Goal: Communication & Community: Answer question/provide support

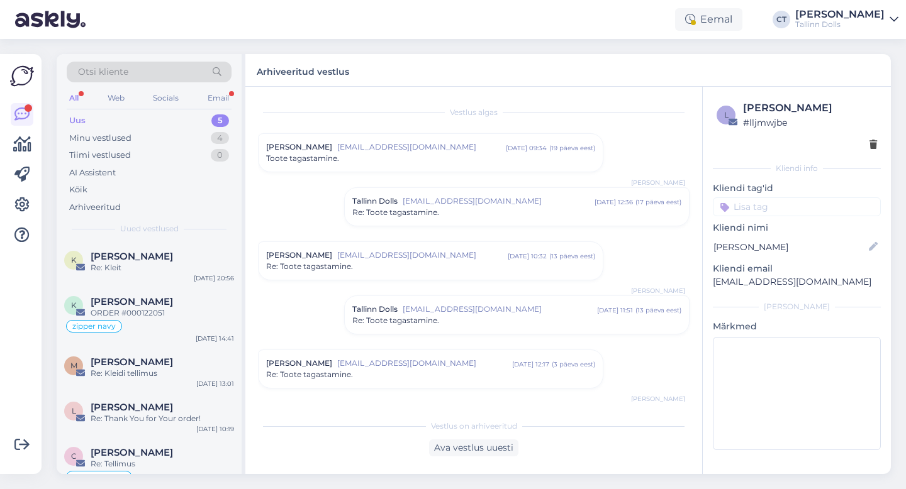
scroll to position [1998, 0]
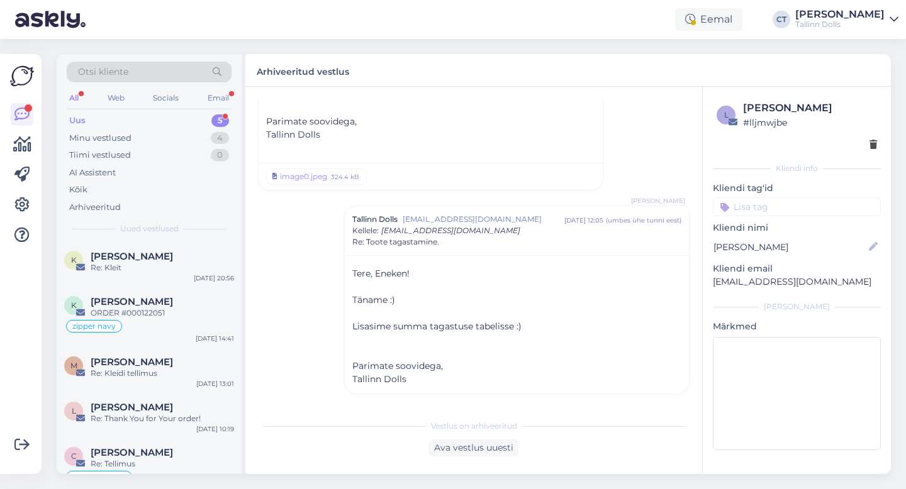
click at [91, 122] on div "Uus 5" at bounding box center [149, 121] width 165 height 18
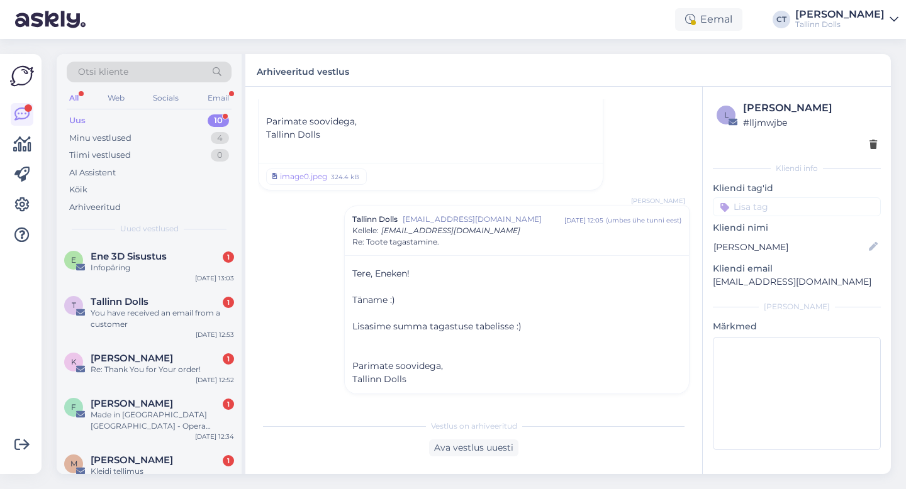
click at [133, 269] on div "Infopäring" at bounding box center [162, 267] width 143 height 11
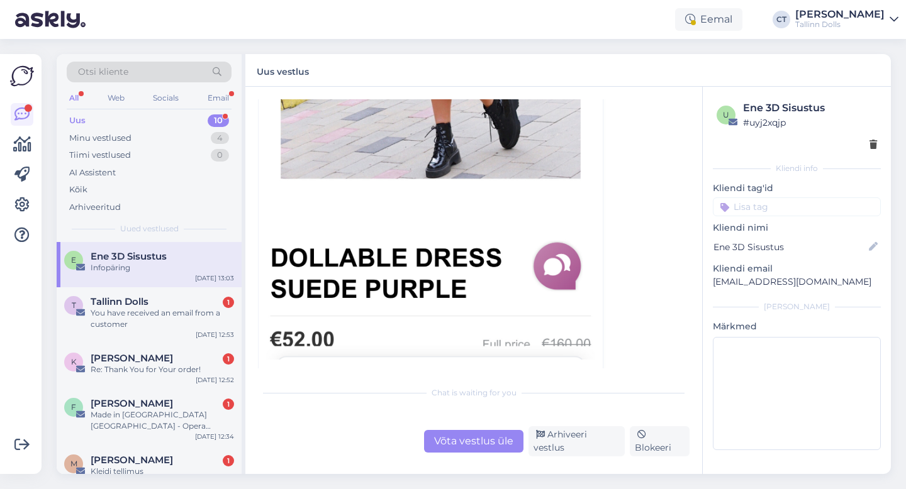
scroll to position [544, 0]
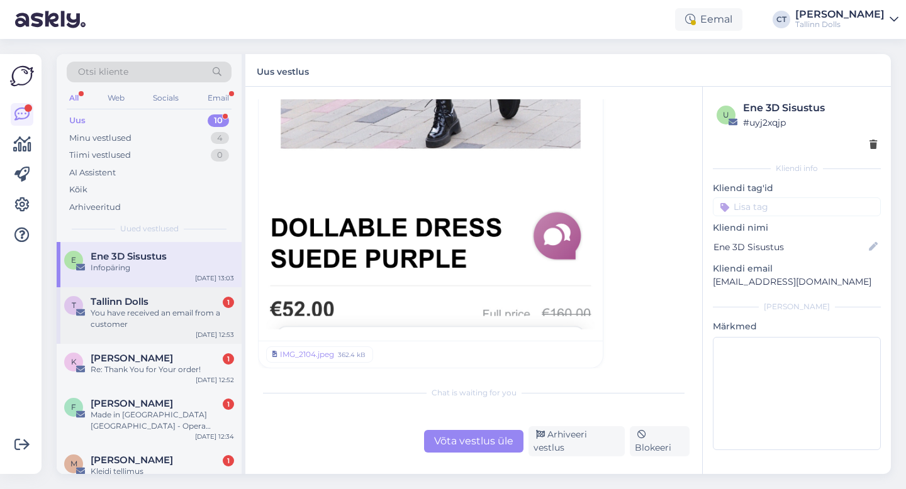
click at [132, 311] on div "You have received an email from a customer" at bounding box center [162, 319] width 143 height 23
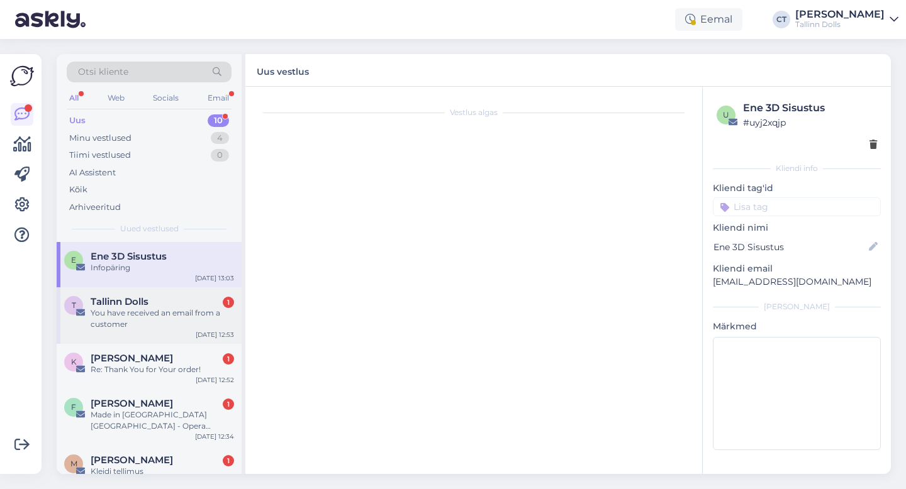
scroll to position [0, 0]
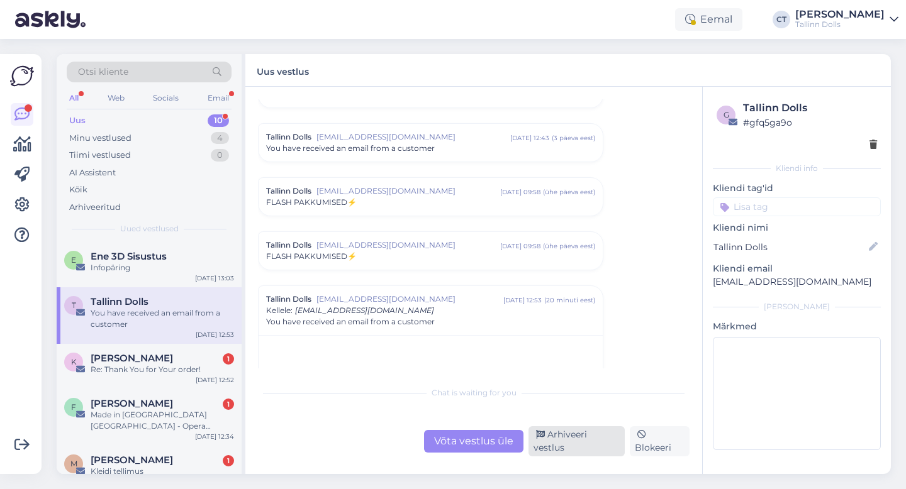
click at [582, 449] on div "Arhiveeri vestlus" at bounding box center [576, 442] width 96 height 30
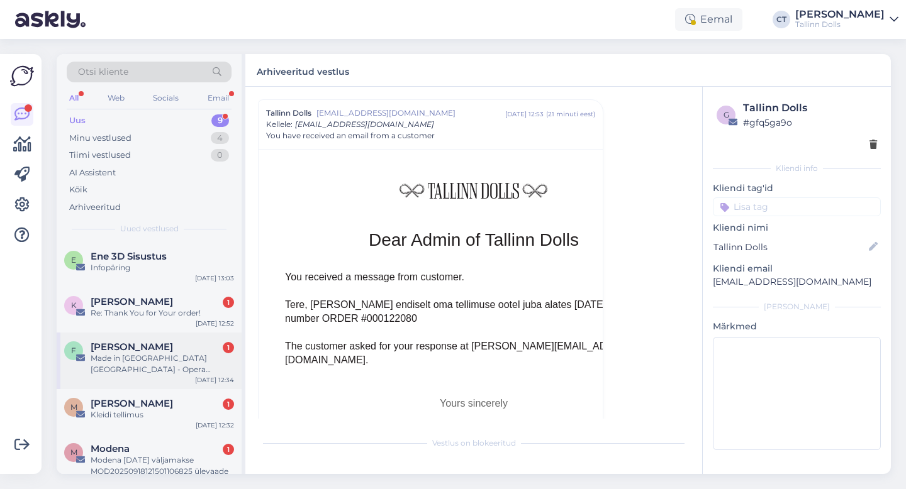
click at [177, 365] on div "Made in [GEOGRAPHIC_DATA] [GEOGRAPHIC_DATA] - Opera Italiana 2025 - [GEOGRAPHIC…" at bounding box center [162, 364] width 143 height 23
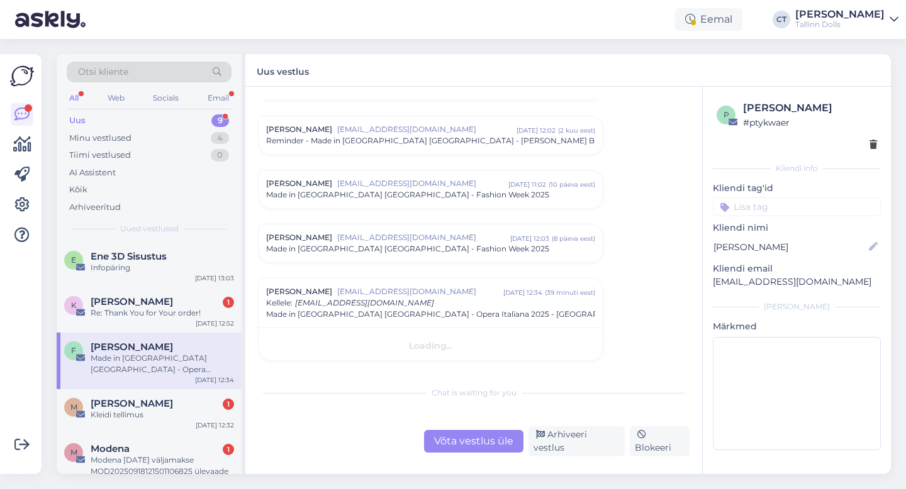
scroll to position [497, 0]
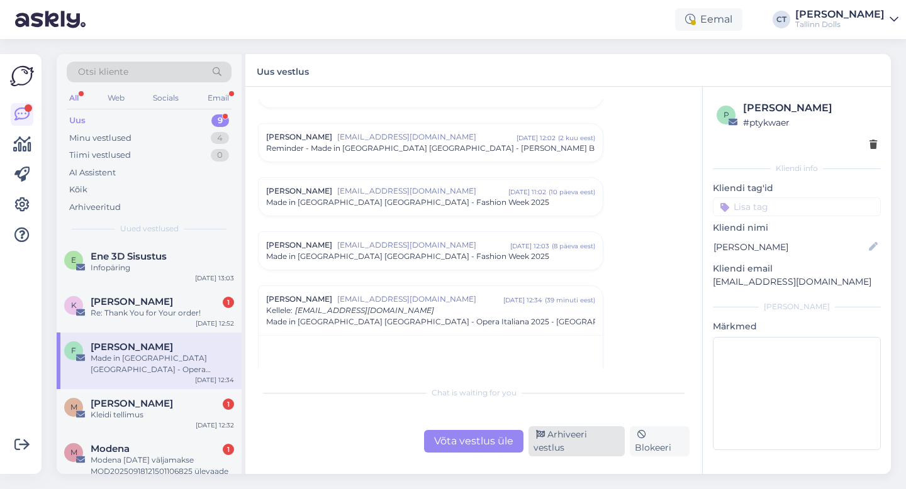
click at [571, 444] on div "Arhiveeri vestlus" at bounding box center [576, 442] width 96 height 30
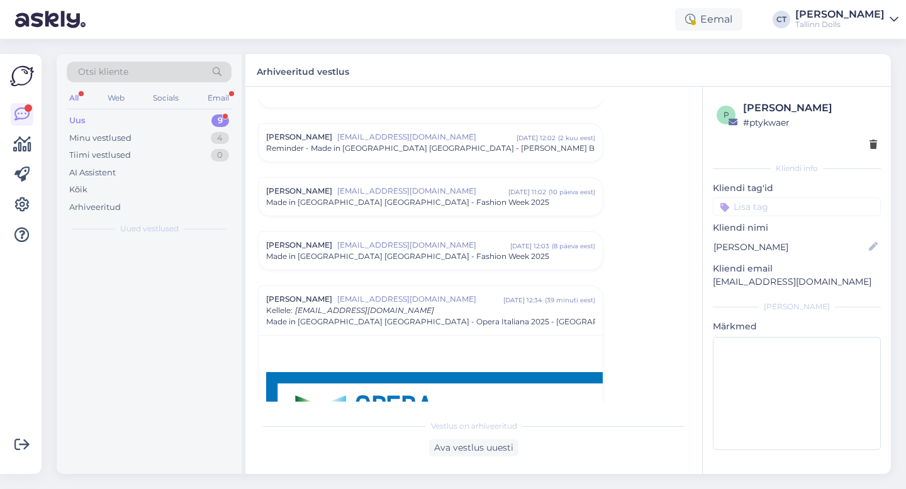
scroll to position [683, 0]
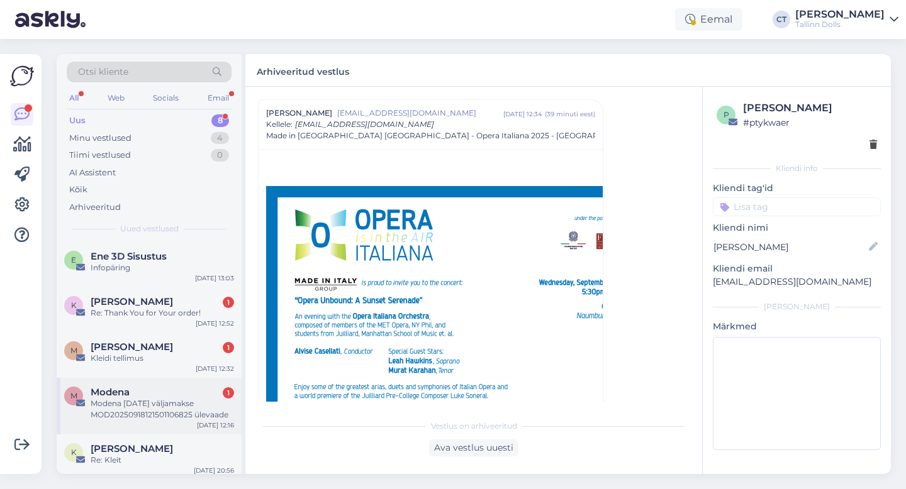
click at [171, 407] on div "Modena [DATE] väljamakse MOD20250918121501106825 ülevaade" at bounding box center [162, 409] width 143 height 23
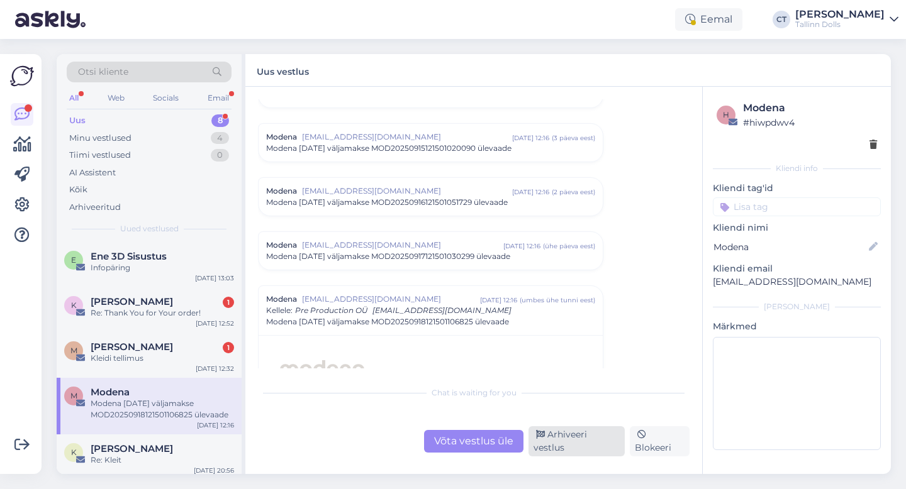
click at [607, 445] on div "Arhiveeri vestlus" at bounding box center [576, 442] width 96 height 30
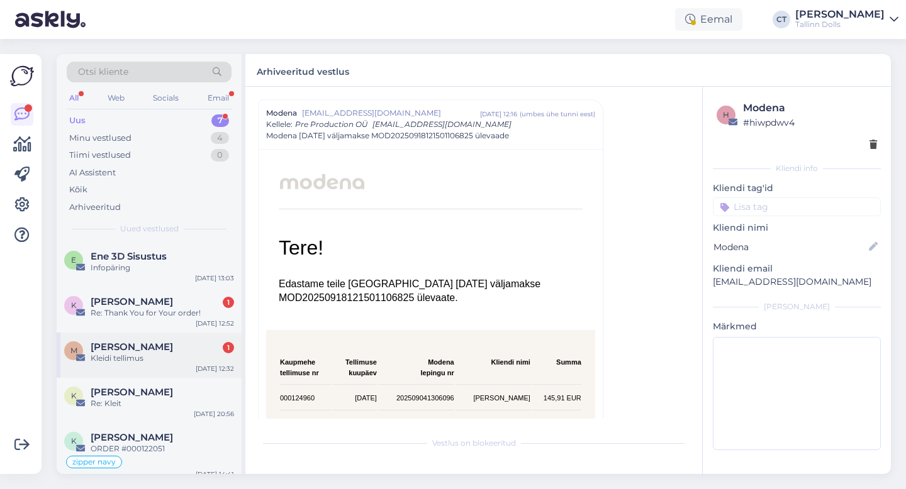
click at [170, 353] on div "Kleidi tellimus" at bounding box center [162, 358] width 143 height 11
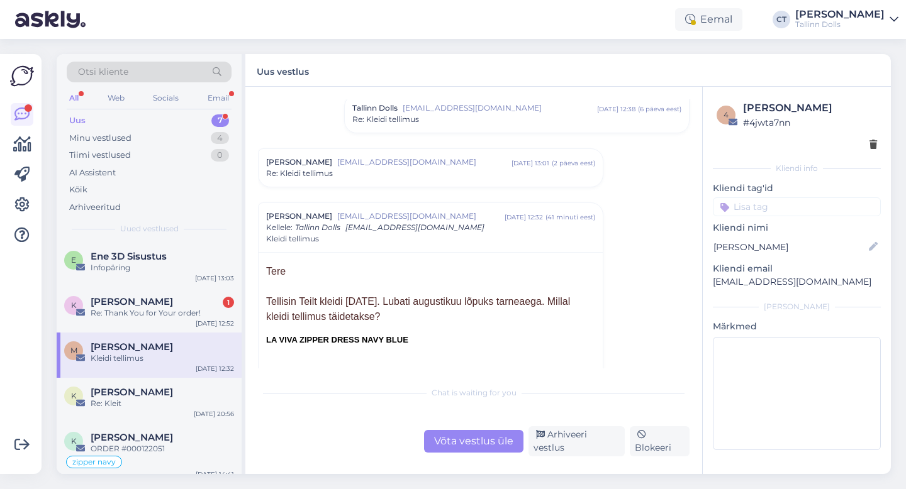
scroll to position [215, 0]
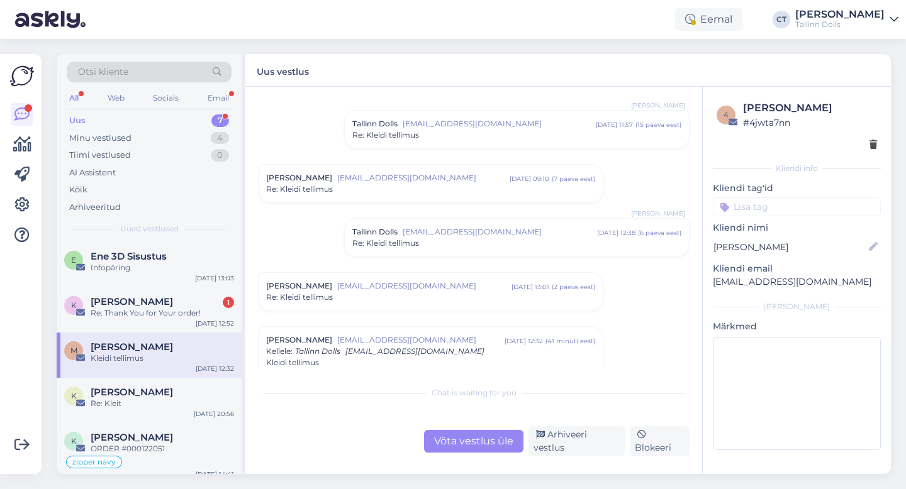
click at [474, 125] on span "[EMAIL_ADDRESS][DOMAIN_NAME]" at bounding box center [499, 123] width 193 height 11
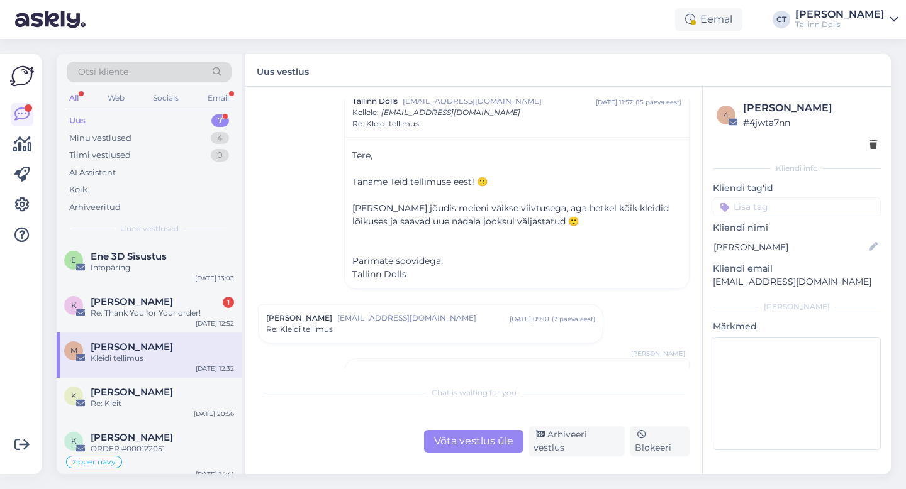
click at [502, 442] on div "Võta vestlus üle" at bounding box center [473, 441] width 99 height 23
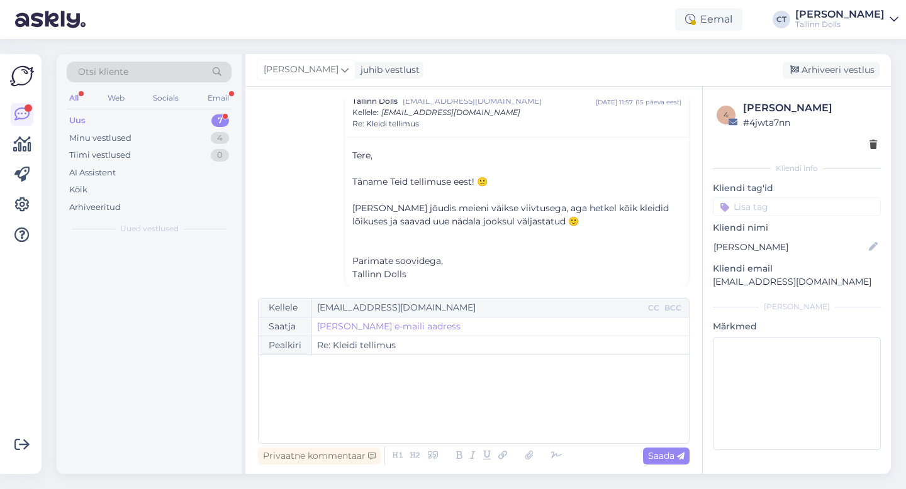
scroll to position [467, 0]
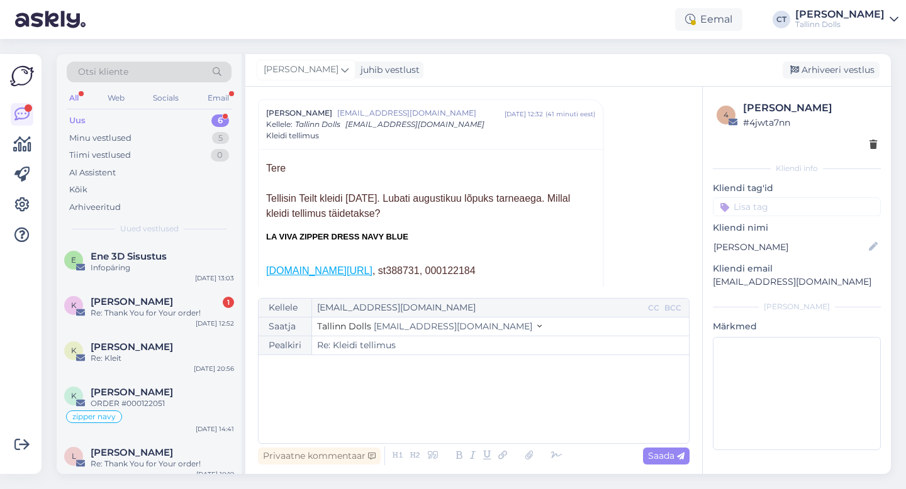
click at [504, 419] on div "﻿" at bounding box center [474, 399] width 418 height 75
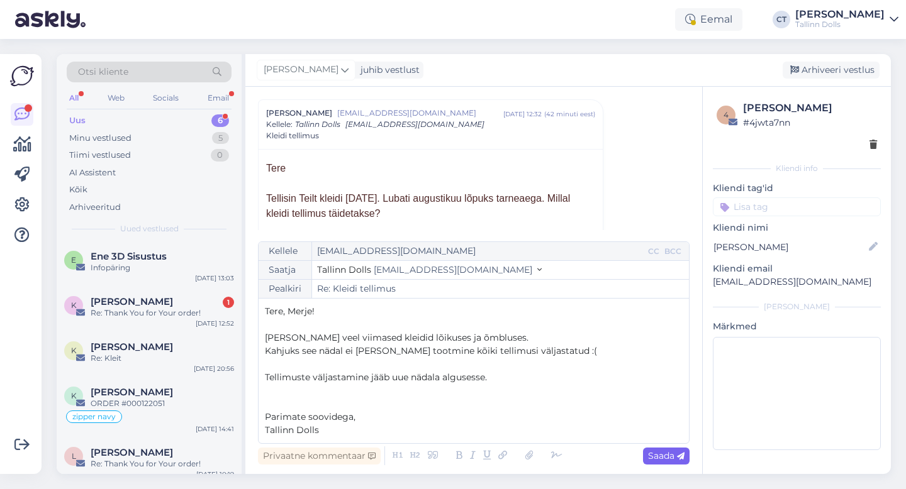
click at [657, 453] on span "Saada" at bounding box center [666, 455] width 36 height 11
type input "Re: Kleidi tellimus"
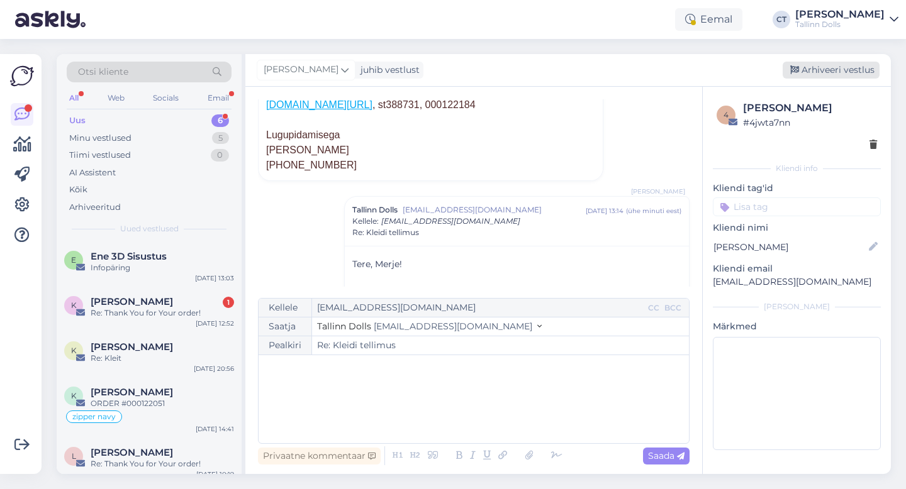
click at [815, 64] on div "Arhiveeri vestlus" at bounding box center [831, 70] width 97 height 17
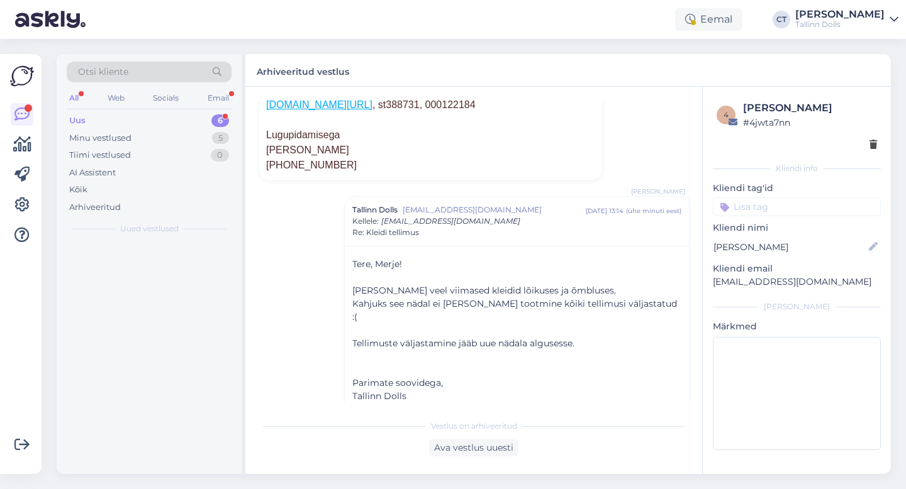
scroll to position [637, 0]
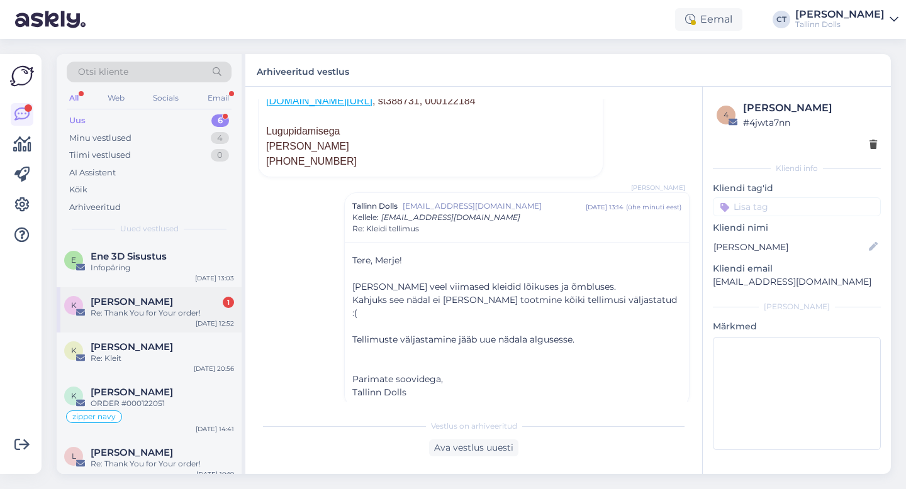
click at [189, 309] on div "Re: Thank You for Your order!" at bounding box center [162, 313] width 143 height 11
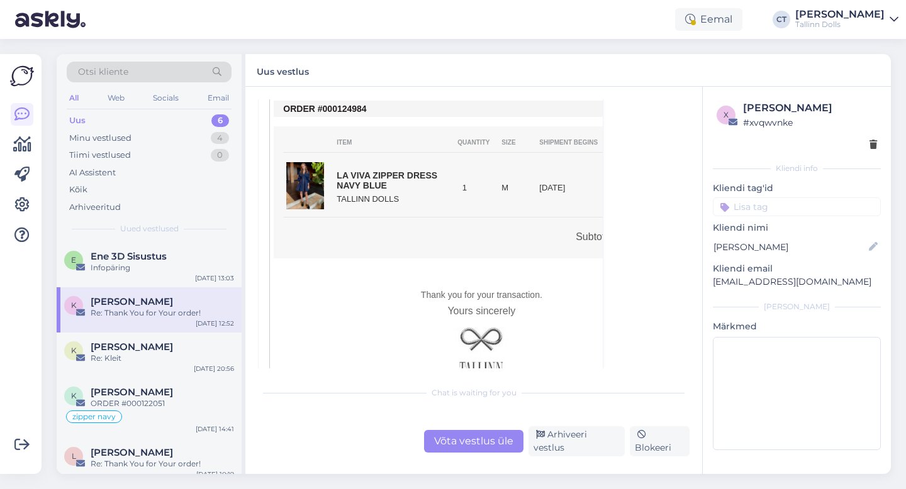
scroll to position [287, 0]
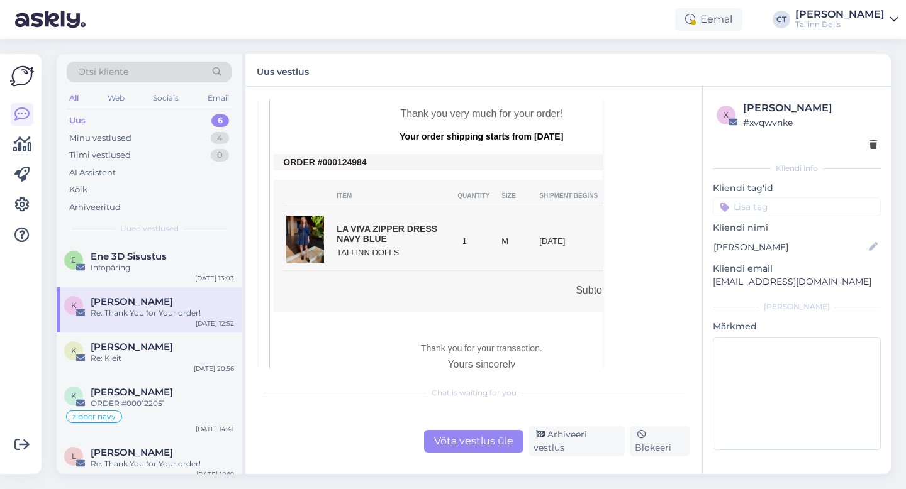
click at [472, 449] on div "Võta vestlus üle" at bounding box center [473, 441] width 99 height 23
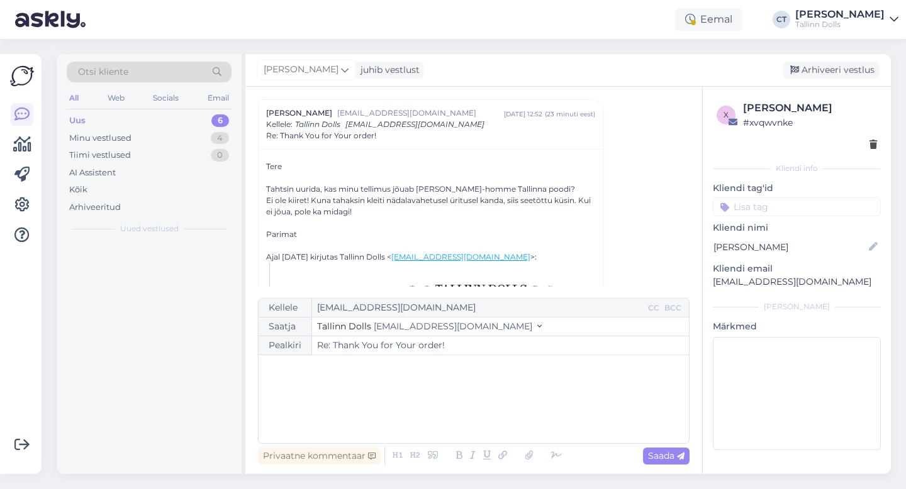
click at [467, 407] on div "﻿" at bounding box center [474, 399] width 418 height 75
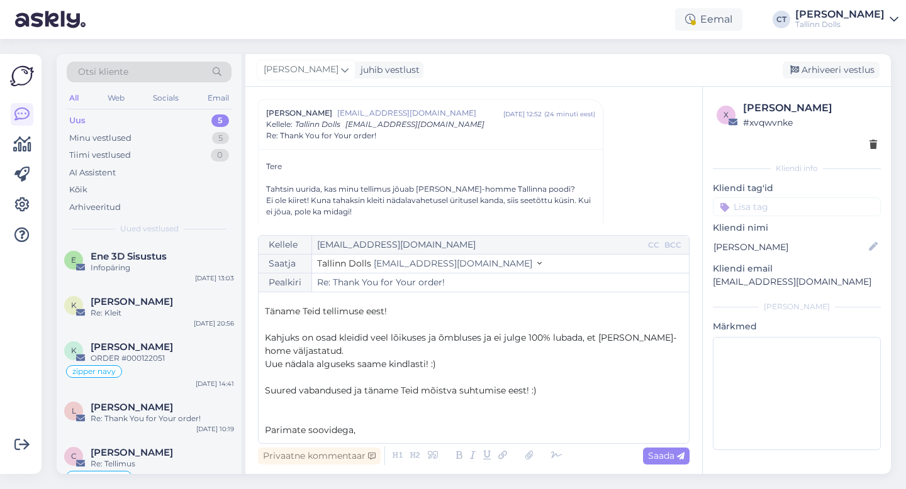
scroll to position [33, 0]
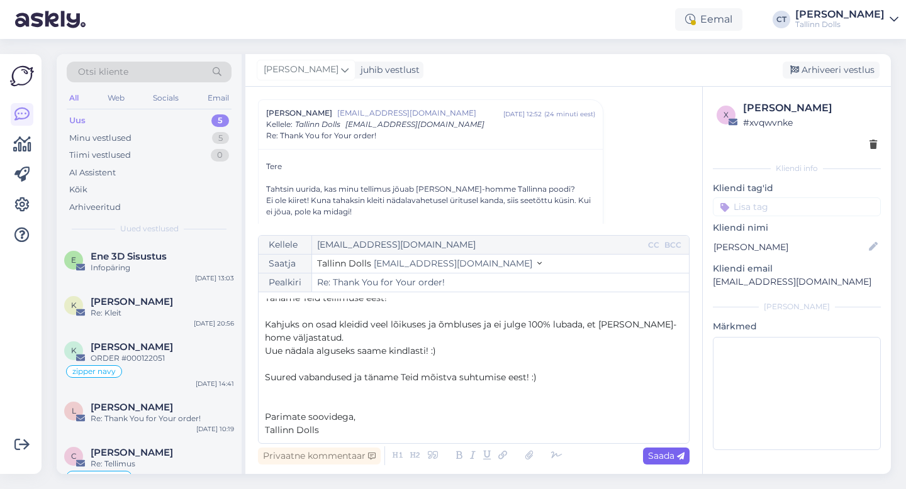
click at [662, 456] on span "Saada" at bounding box center [666, 455] width 36 height 11
type input "Re: Re: Thank You for Your order!"
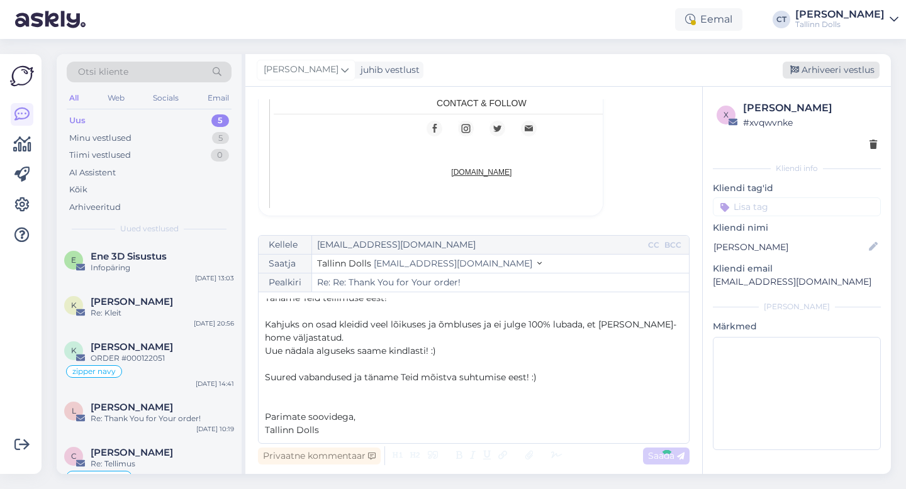
scroll to position [0, 0]
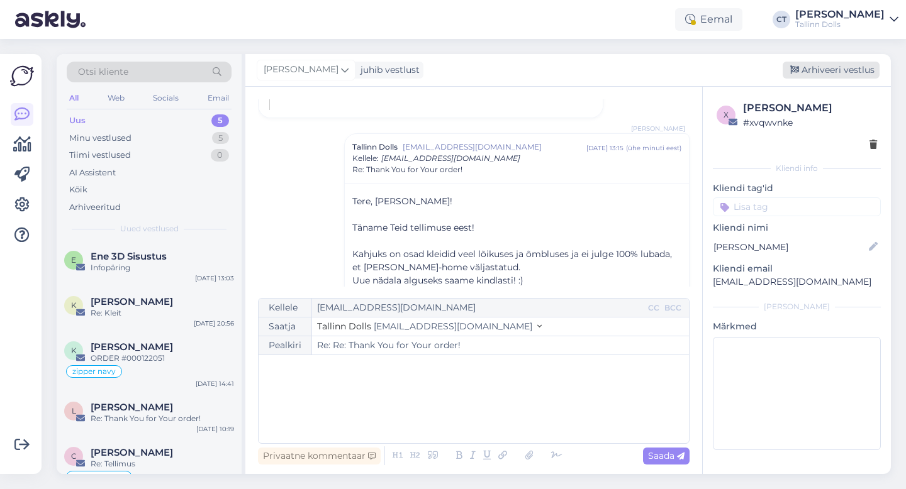
click at [836, 75] on div "Arhiveeri vestlus" at bounding box center [831, 70] width 97 height 17
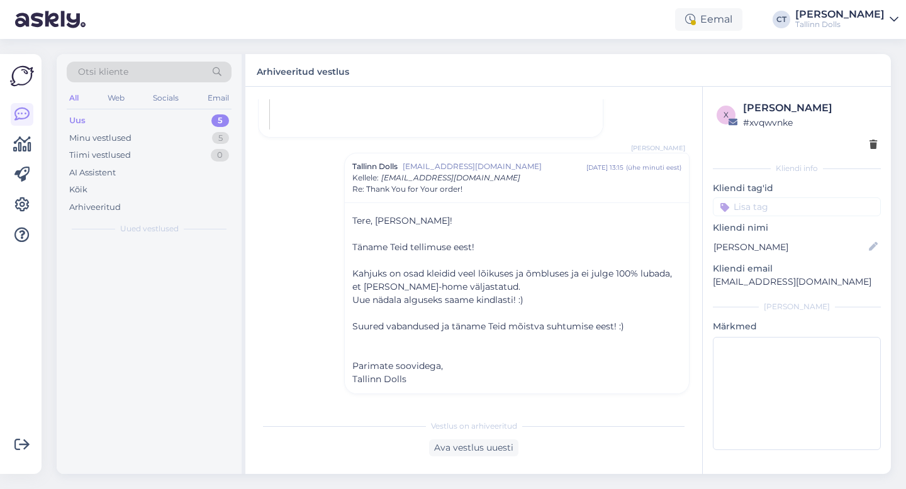
scroll to position [765, 0]
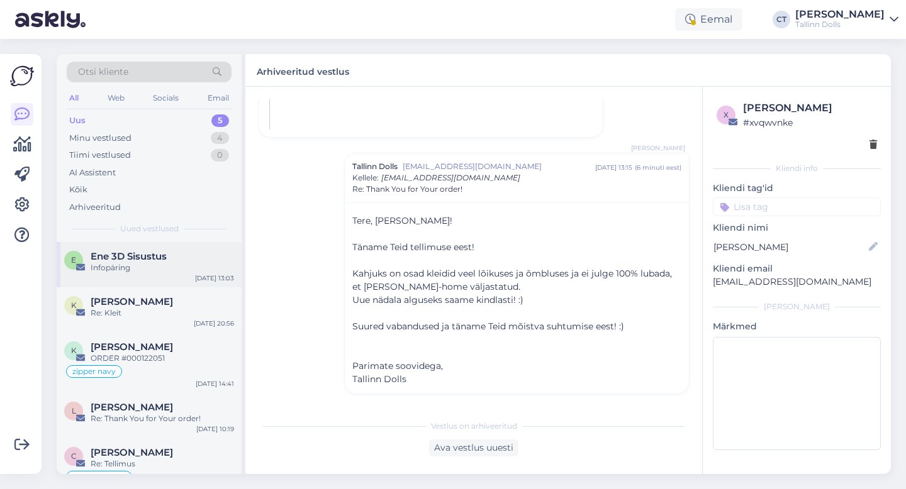
click at [118, 257] on span "Ene 3D Sisustus" at bounding box center [129, 256] width 76 height 11
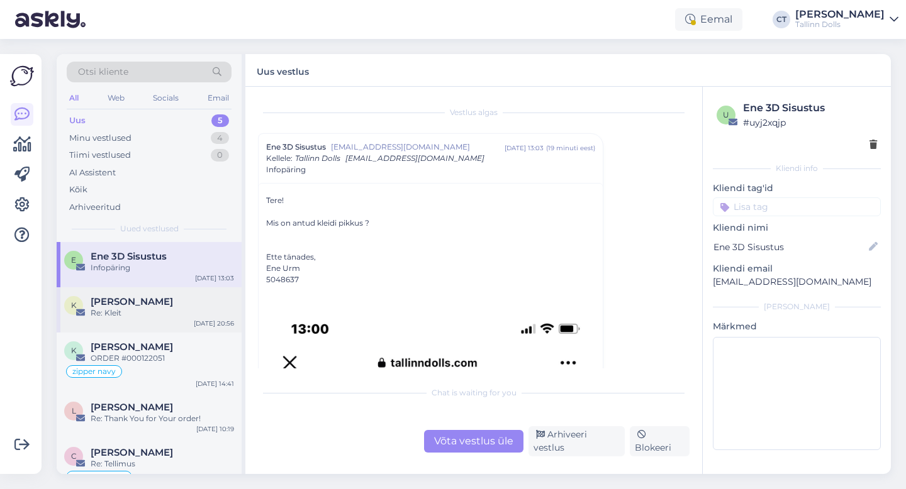
click at [155, 304] on div "[PERSON_NAME]" at bounding box center [162, 301] width 143 height 11
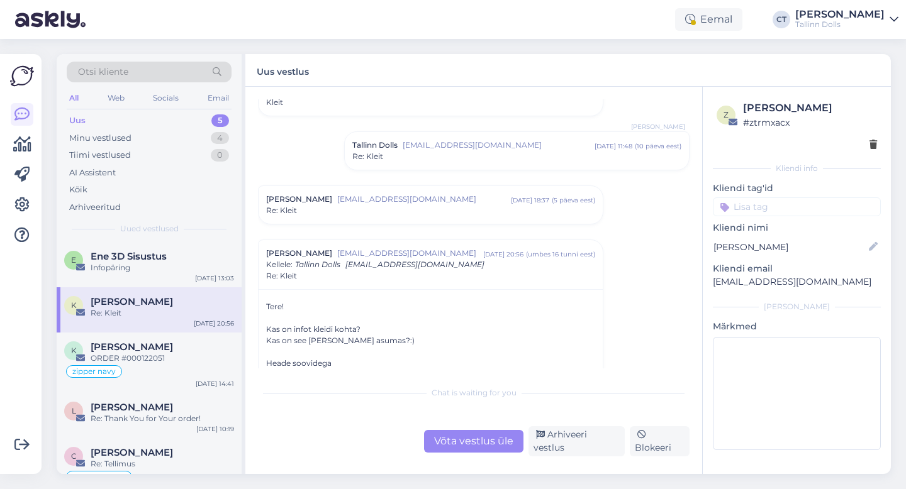
scroll to position [300, 0]
click at [460, 437] on div "Võta vestlus üle" at bounding box center [473, 441] width 99 height 23
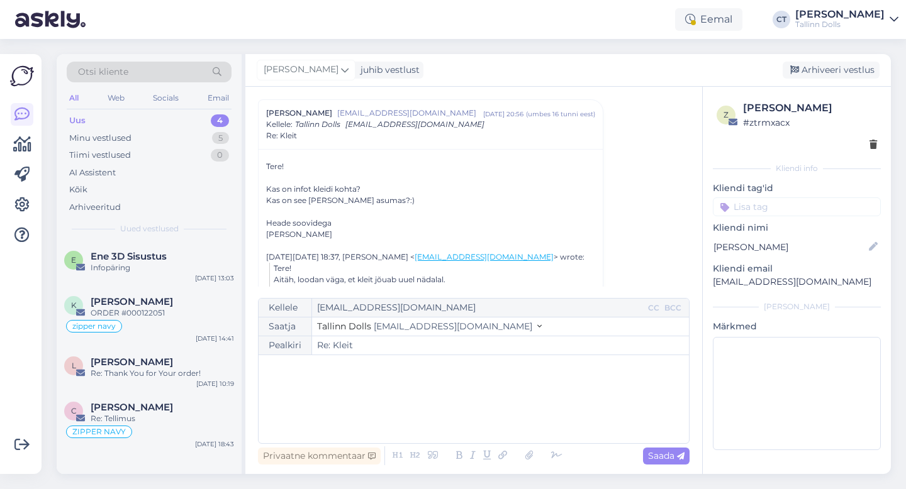
click at [352, 370] on p "﻿" at bounding box center [474, 368] width 418 height 13
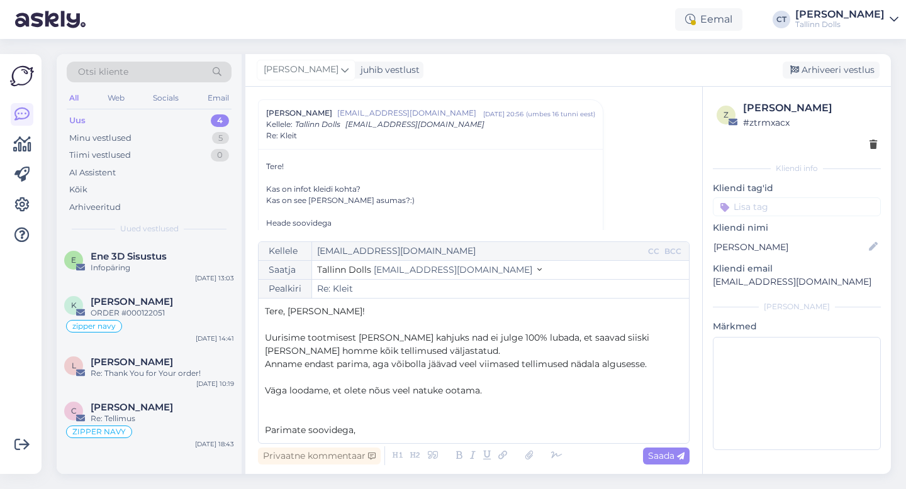
scroll to position [7, 0]
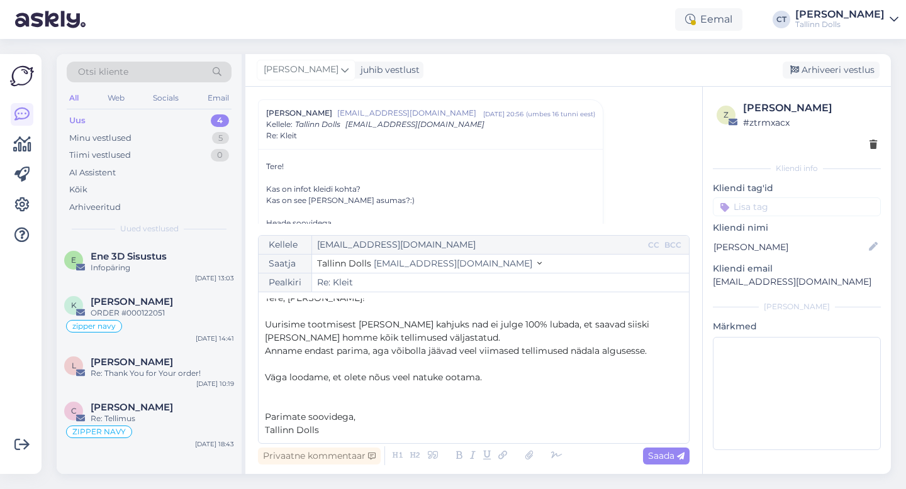
click at [662, 466] on div "Privaatne kommentaar Saada" at bounding box center [474, 456] width 432 height 24
click at [667, 456] on span "Saada" at bounding box center [666, 455] width 36 height 11
click at [834, 66] on div "Arhiveeri vestlus" at bounding box center [831, 70] width 97 height 17
type input "Re: Re: Kleit"
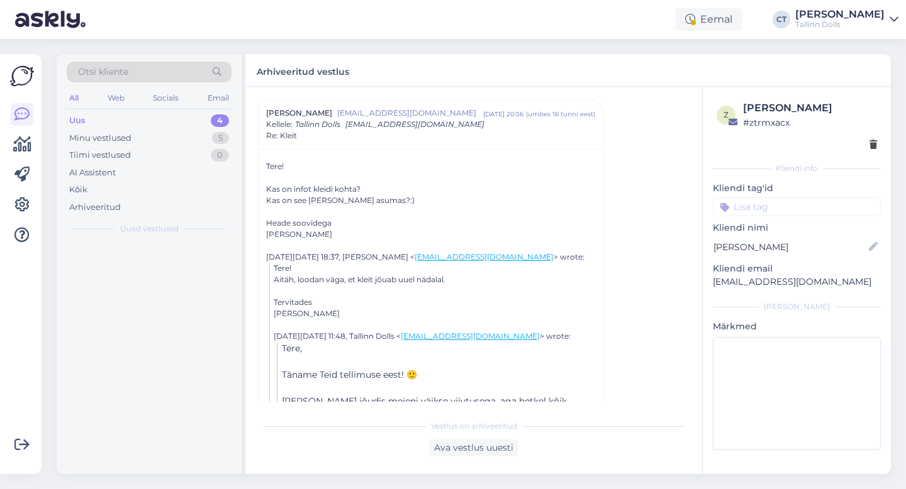
scroll to position [784, 0]
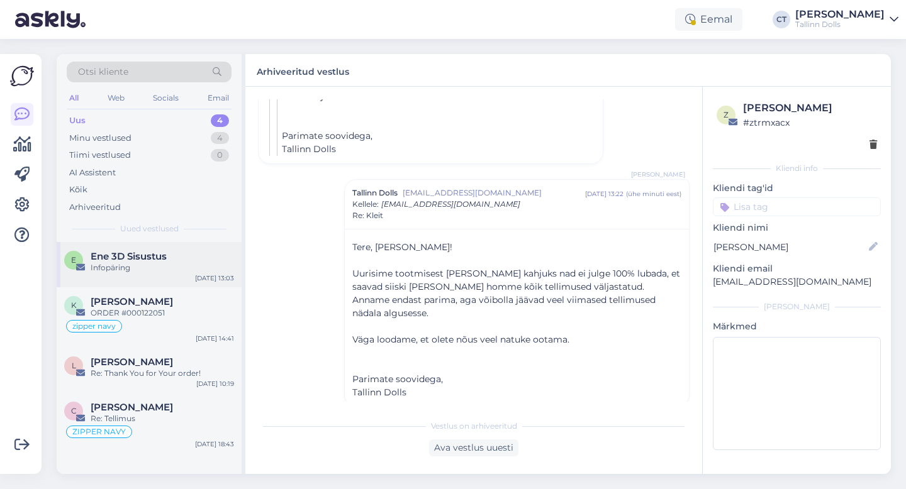
click at [186, 269] on div "Infopäring" at bounding box center [162, 267] width 143 height 11
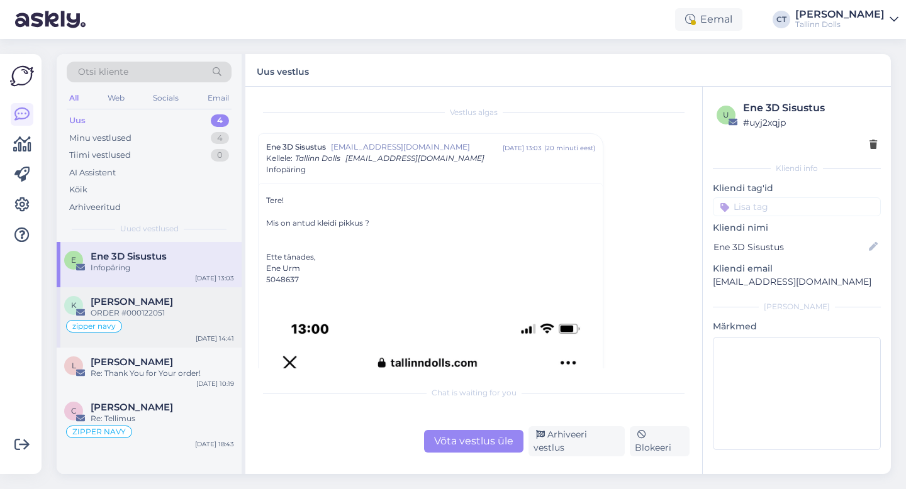
click at [176, 311] on div "ORDER #000122051" at bounding box center [162, 313] width 143 height 11
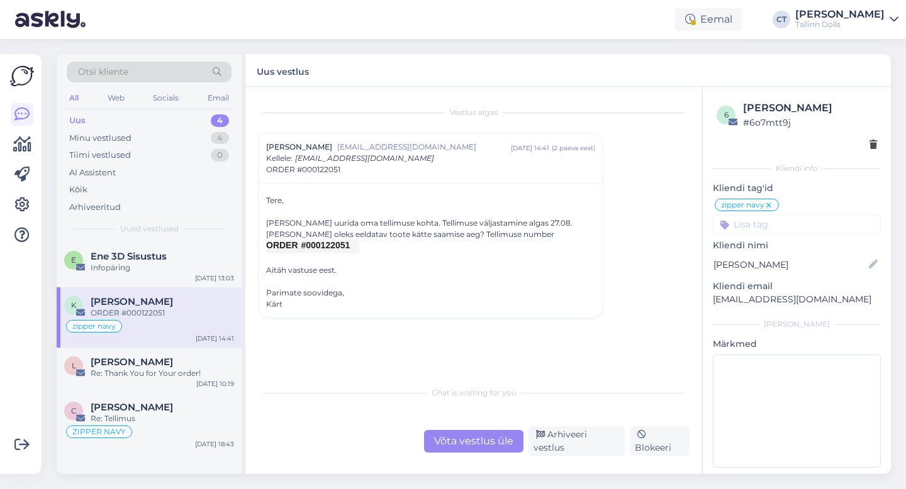
click at [454, 437] on div "Võta vestlus üle" at bounding box center [473, 441] width 99 height 23
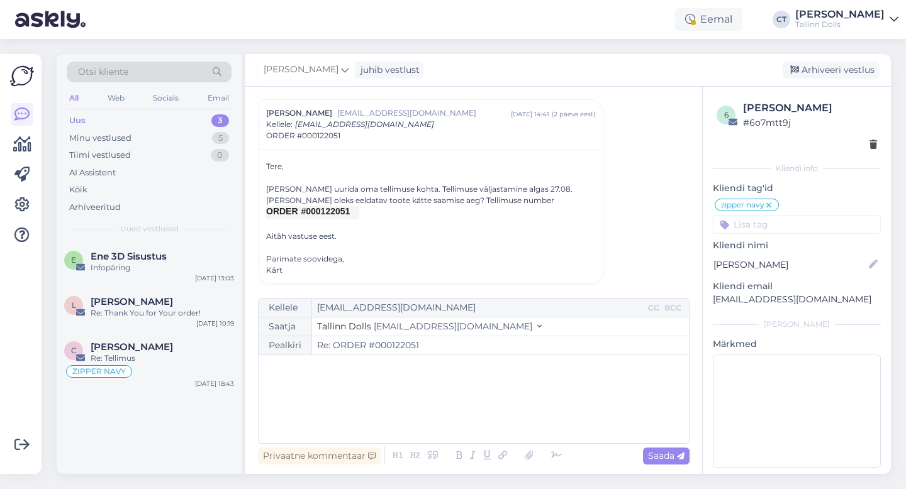
click at [450, 411] on div "﻿" at bounding box center [474, 399] width 418 height 75
click at [369, 386] on div "﻿" at bounding box center [474, 399] width 418 height 75
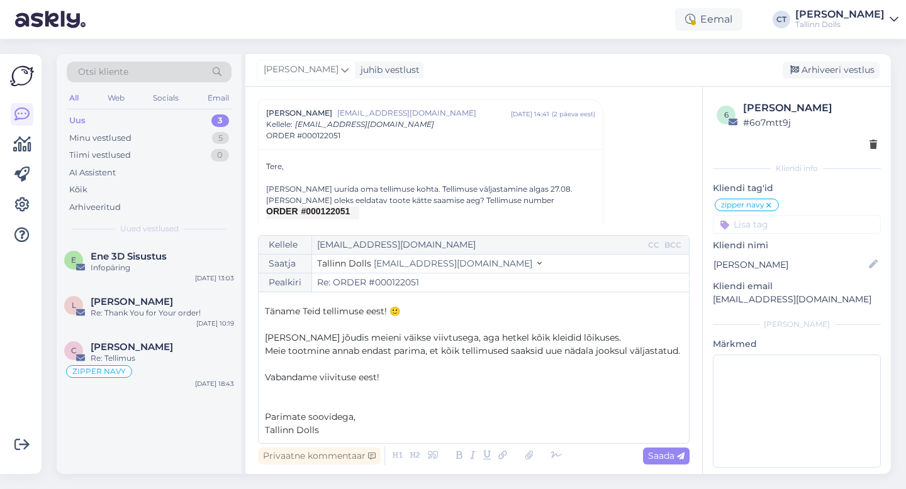
scroll to position [0, 0]
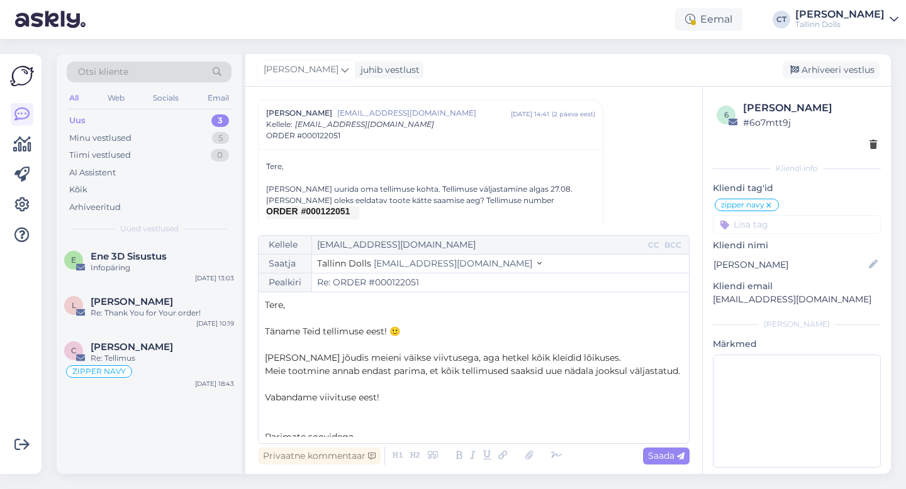
click at [591, 357] on p "[PERSON_NAME] jõudis meieni väikse viivtusega, aga hetkel kõik kleidid lõikuses." at bounding box center [474, 358] width 418 height 13
click at [543, 369] on span "Meie tootmine annab endast parima, et kõik tellimused saaksid uue nädala jooksu…" at bounding box center [472, 370] width 415 height 11
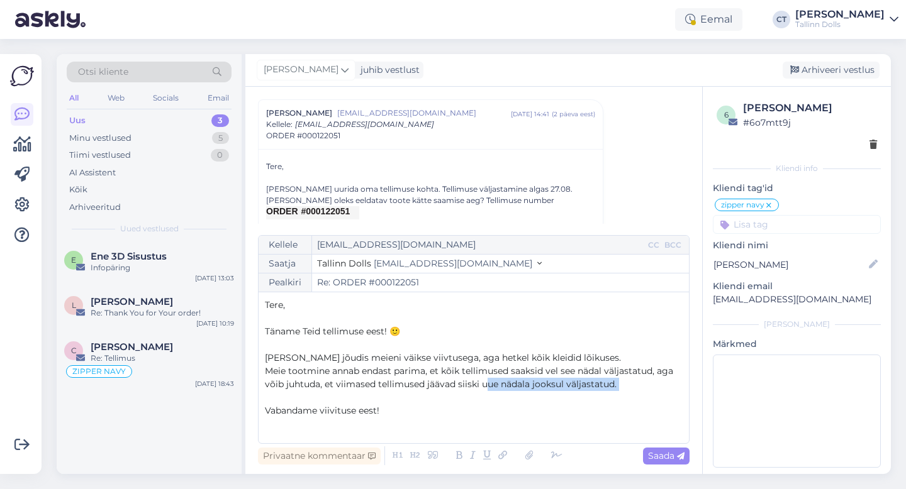
drag, startPoint x: 639, startPoint y: 392, endPoint x: 486, endPoint y: 387, distance: 152.3
click at [486, 387] on div "Tere, ﻿ Täname Teid tellimuse eest! 🙂 ﻿ [PERSON_NAME] jõudis meieni väikse viiv…" at bounding box center [474, 368] width 418 height 138
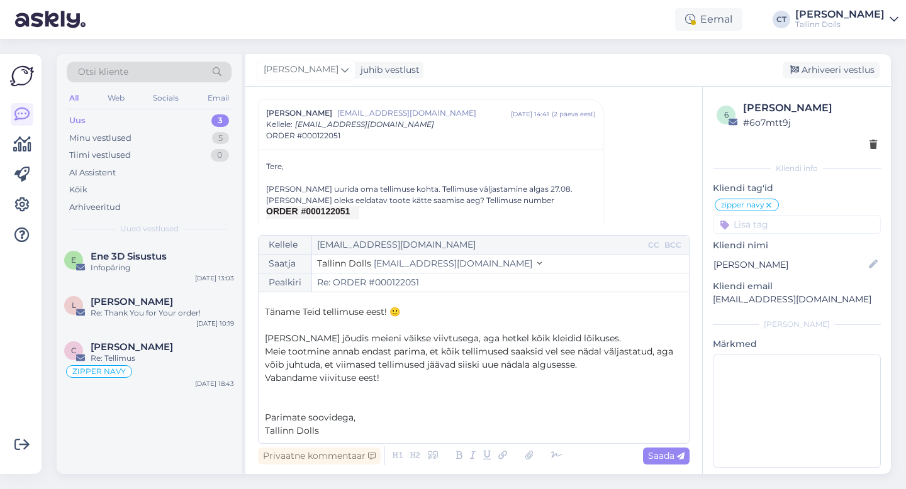
scroll to position [20, 0]
click at [556, 351] on span "Meie tootmine annab endast parima, et kõik tellimused saaksid vel see nädal väl…" at bounding box center [470, 357] width 411 height 25
click at [596, 363] on p "Meie tootmine annab endast parima, et kõik tellimused saaksid veel see nädal vä…" at bounding box center [474, 358] width 418 height 26
click at [672, 458] on span "Saada" at bounding box center [666, 455] width 36 height 11
type input "Re: Re: ORDER #000122051"
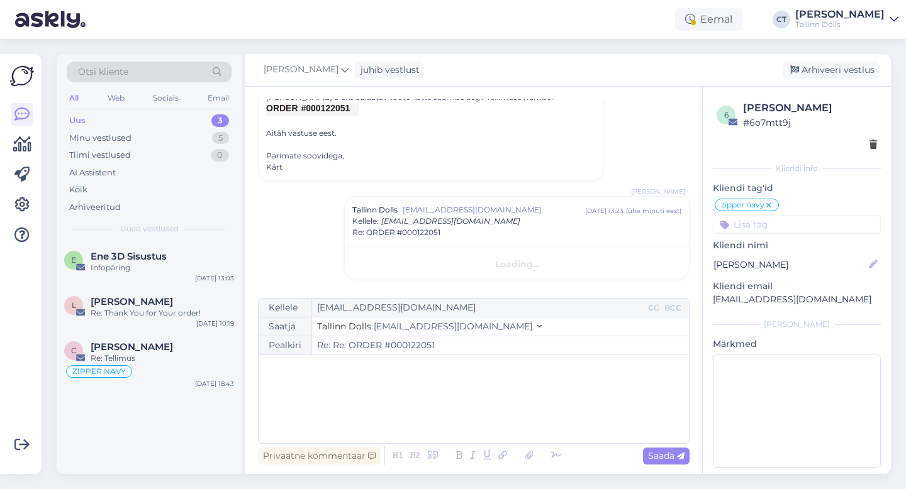
scroll to position [0, 0]
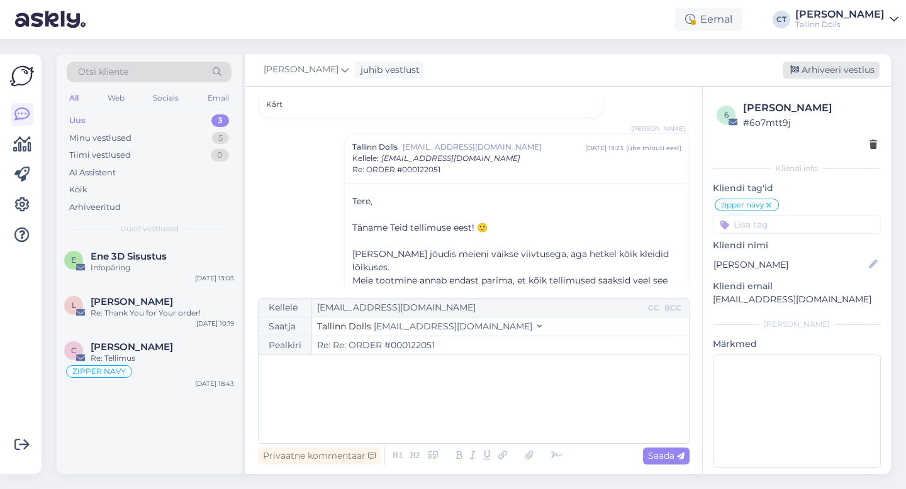
click at [852, 74] on div "Arhiveeri vestlus" at bounding box center [831, 70] width 97 height 17
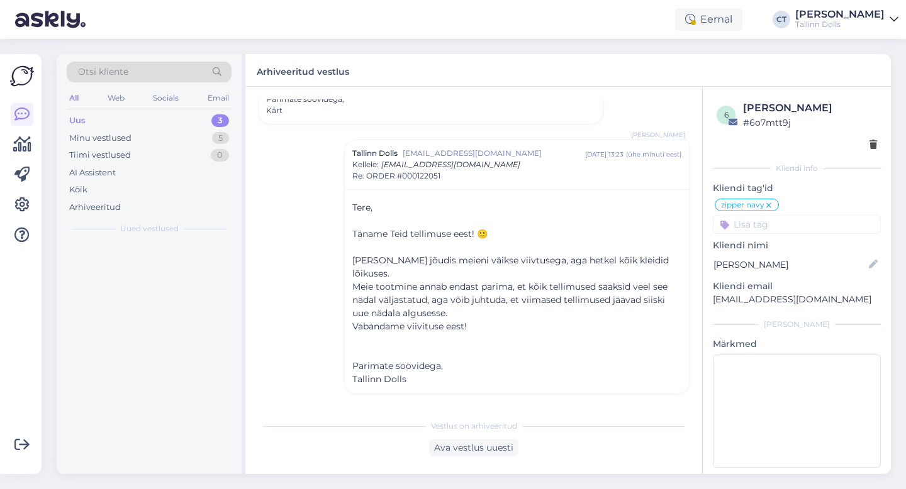
scroll to position [181, 0]
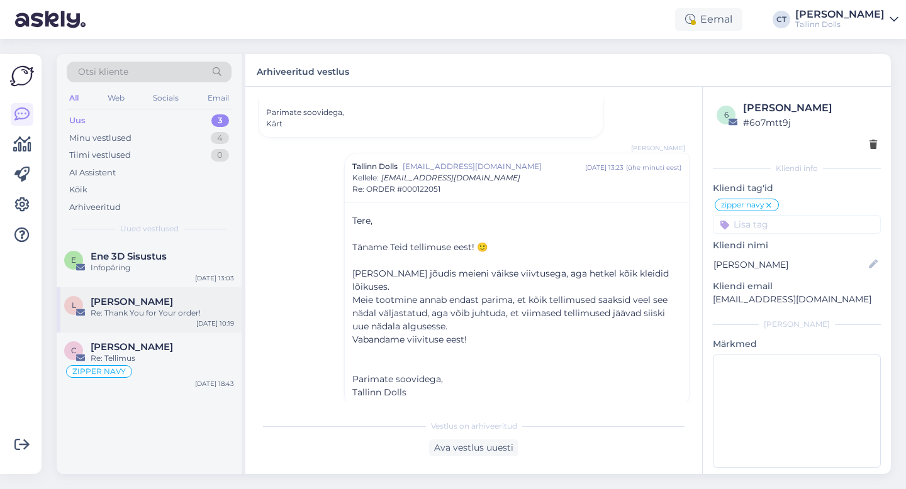
click at [143, 320] on div "L [PERSON_NAME] Re: Thank You for Your order! [DATE] 10:19" at bounding box center [149, 309] width 185 height 45
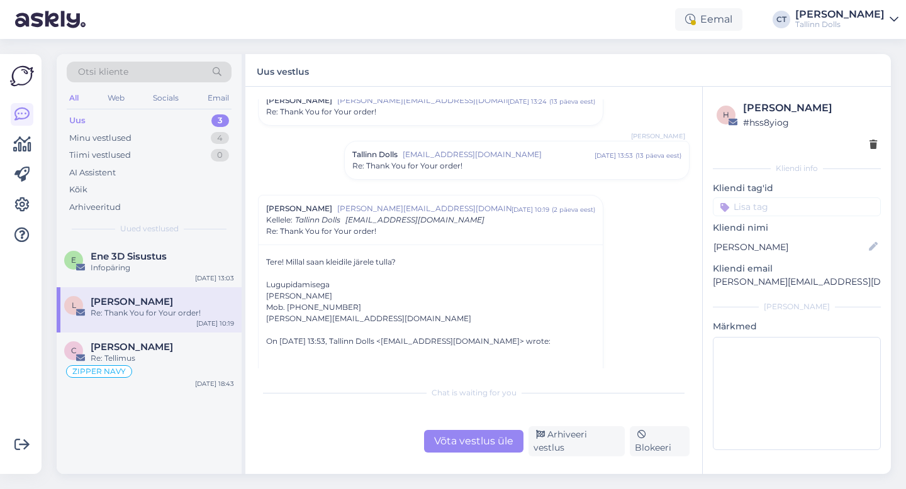
scroll to position [48, 0]
click at [469, 164] on div "Re: Thank You for Your order!" at bounding box center [516, 164] width 329 height 11
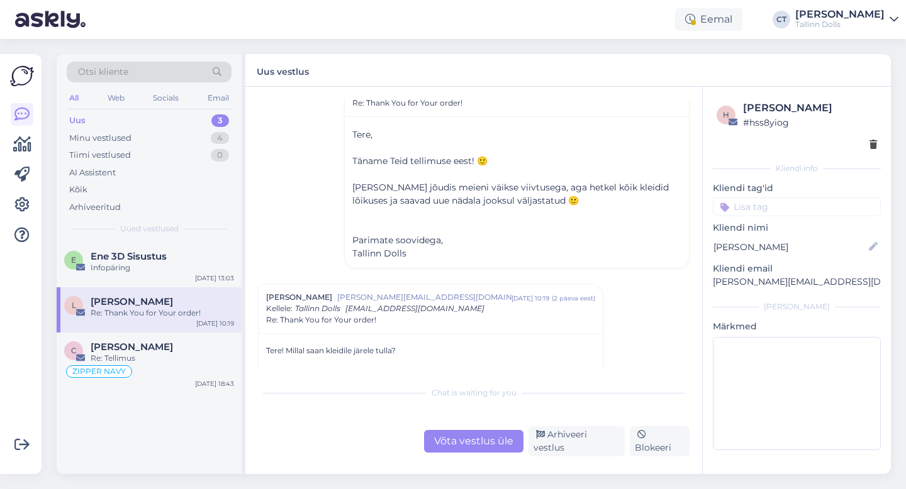
scroll to position [130, 0]
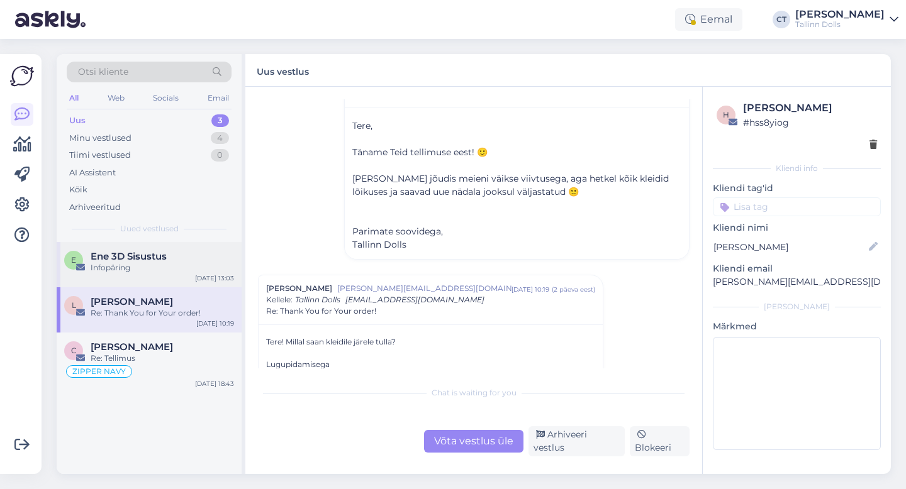
click at [148, 262] on div "Infopäring" at bounding box center [162, 267] width 143 height 11
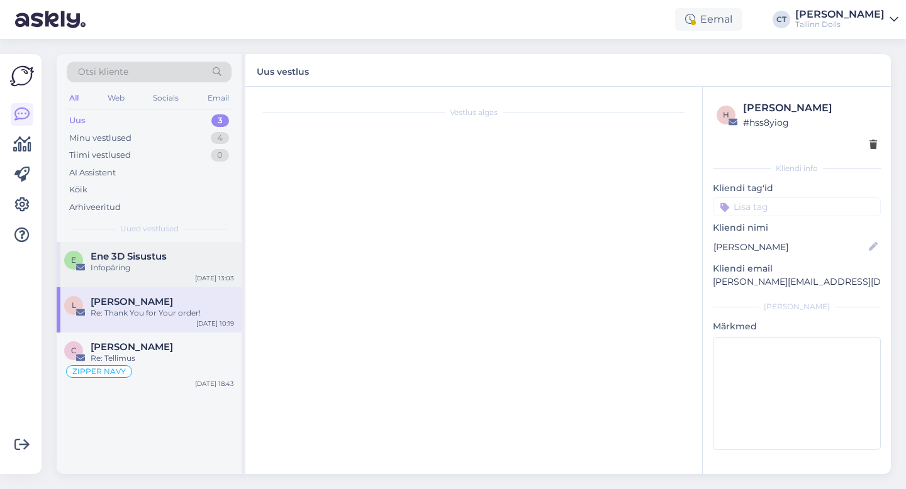
scroll to position [0, 0]
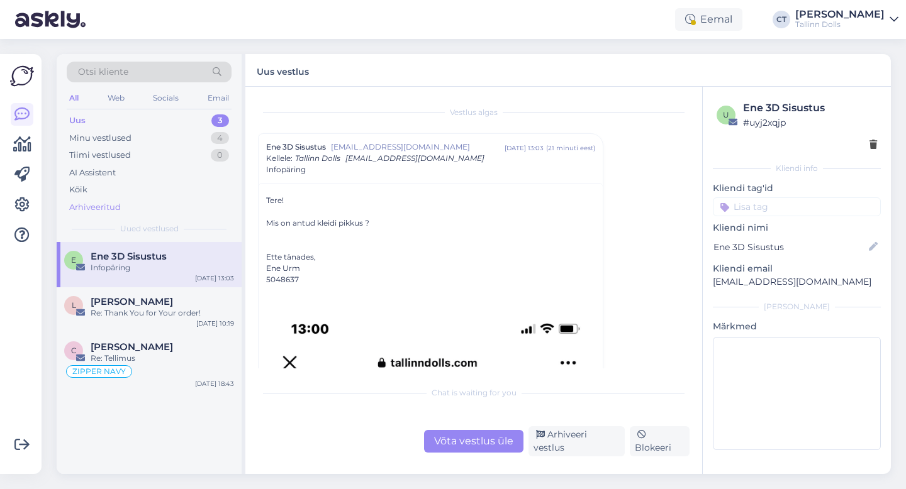
click at [111, 211] on div "Arhiveeritud" at bounding box center [95, 207] width 52 height 13
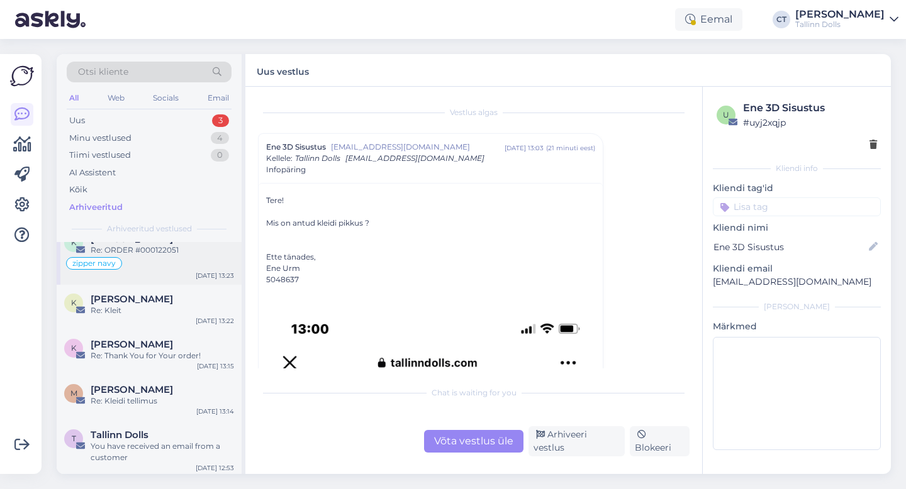
scroll to position [20, 0]
click at [134, 303] on div "Re: Kleit" at bounding box center [162, 308] width 143 height 11
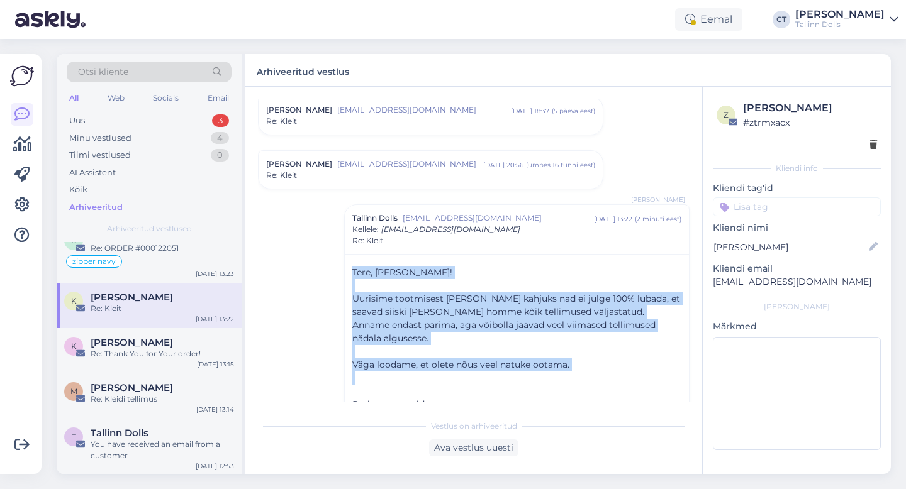
scroll to position [427, 0]
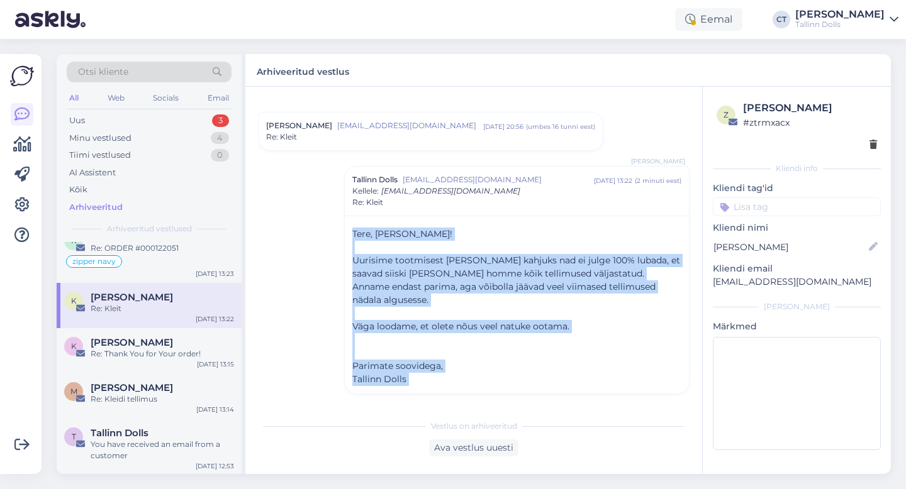
drag, startPoint x: 350, startPoint y: 274, endPoint x: 440, endPoint y: 409, distance: 162.3
click at [440, 409] on div "Vestlus algas [PERSON_NAME] [EMAIL_ADDRESS][DOMAIN_NAME] [DATE] 10:23 ( 7 kuu e…" at bounding box center [473, 281] width 457 height 388
copy div "Tere, [PERSON_NAME]! ﻿ Uurisime tootmisest [PERSON_NAME] kahjuks nad ei julge 1…"
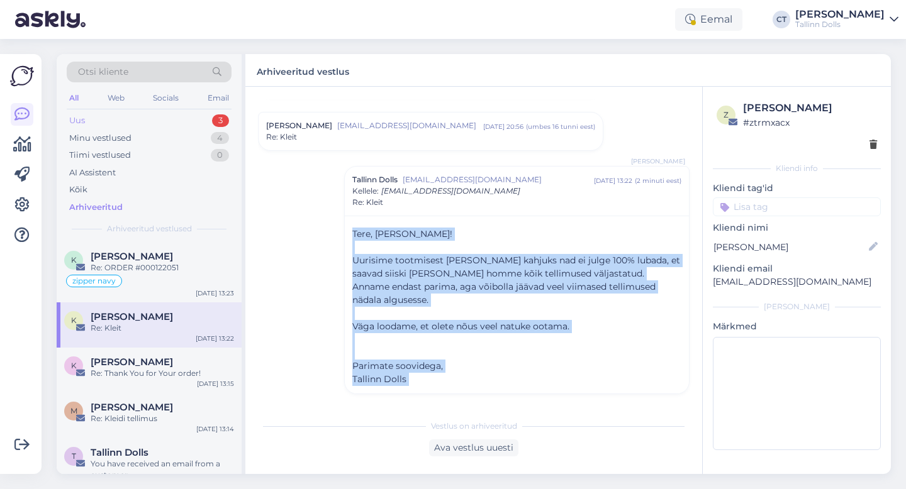
click at [88, 120] on div "Uus 3" at bounding box center [149, 121] width 165 height 18
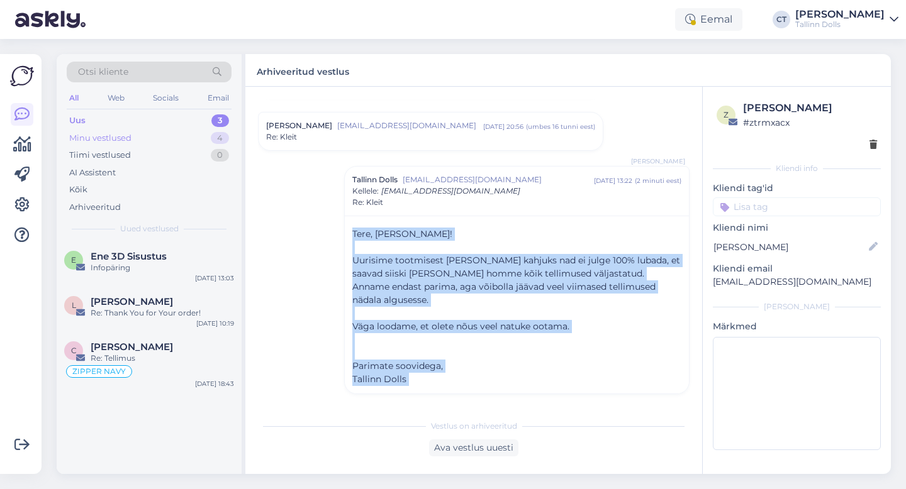
click at [92, 143] on div "Minu vestlused" at bounding box center [100, 138] width 62 height 13
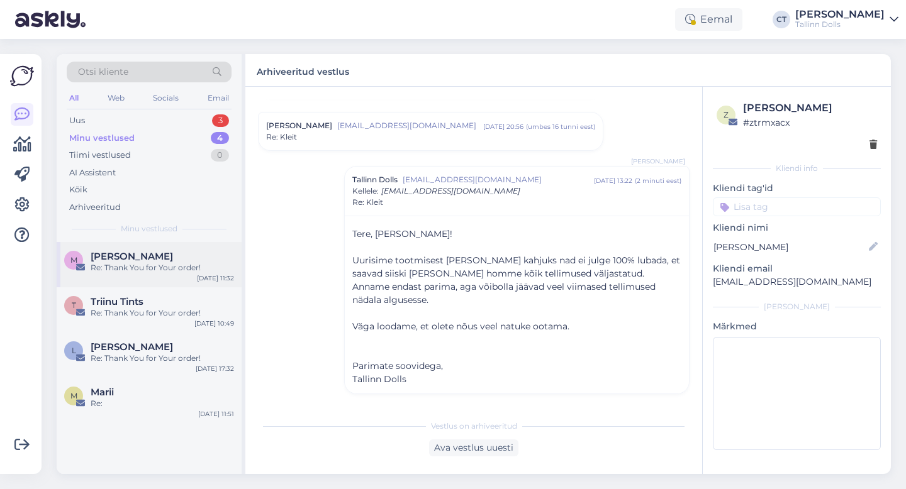
click at [131, 257] on span "[PERSON_NAME]" at bounding box center [132, 256] width 82 height 11
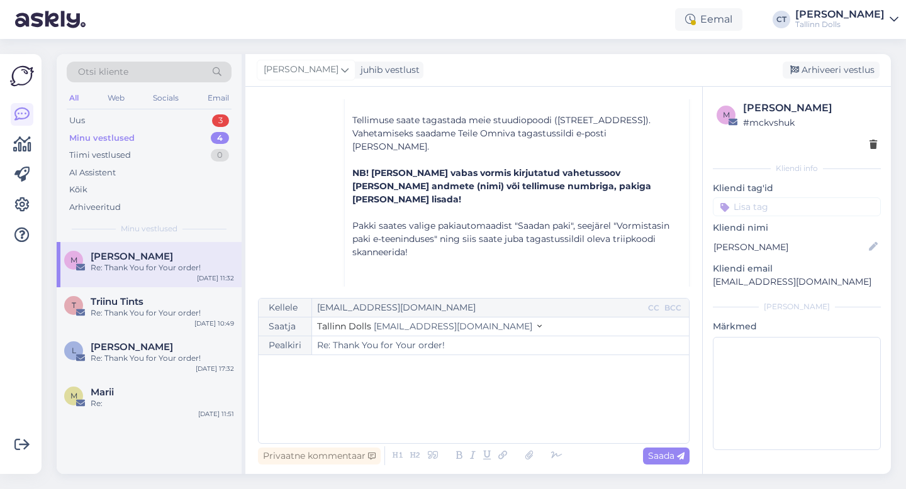
scroll to position [393, 0]
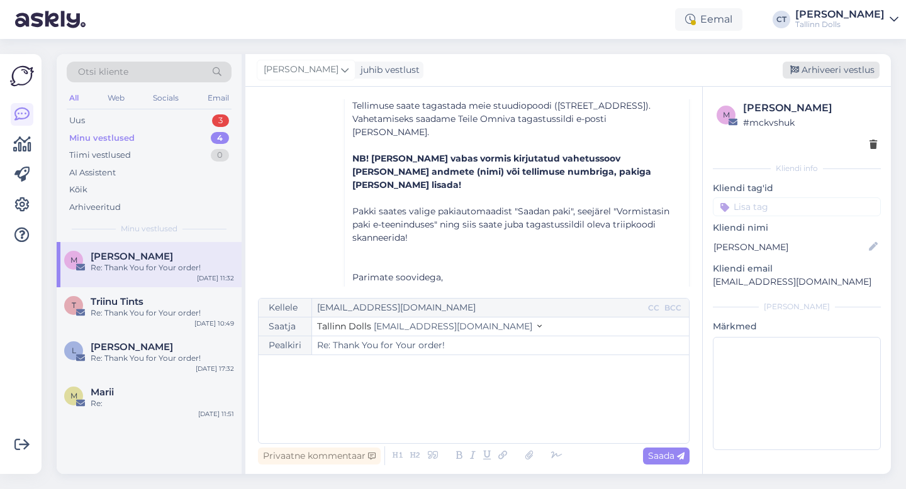
click at [843, 70] on div "Arhiveeri vestlus" at bounding box center [831, 70] width 97 height 17
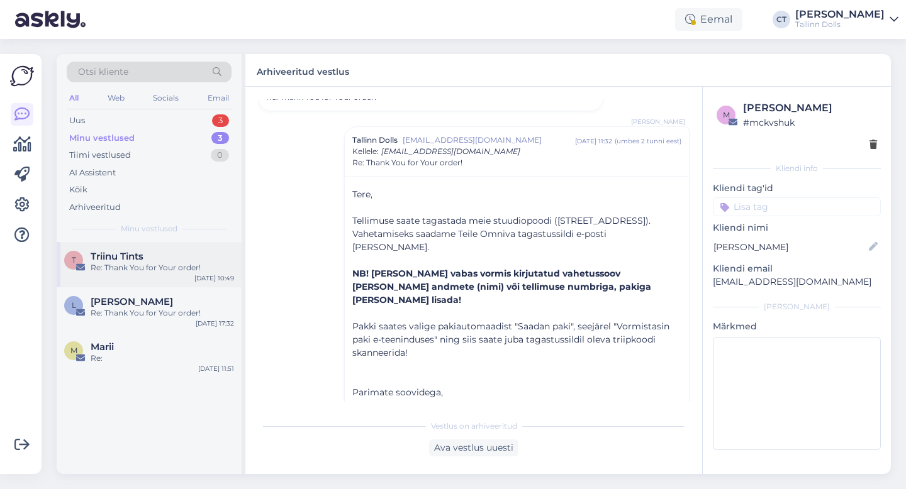
click at [140, 270] on div "Re: Thank You for Your order!" at bounding box center [162, 267] width 143 height 11
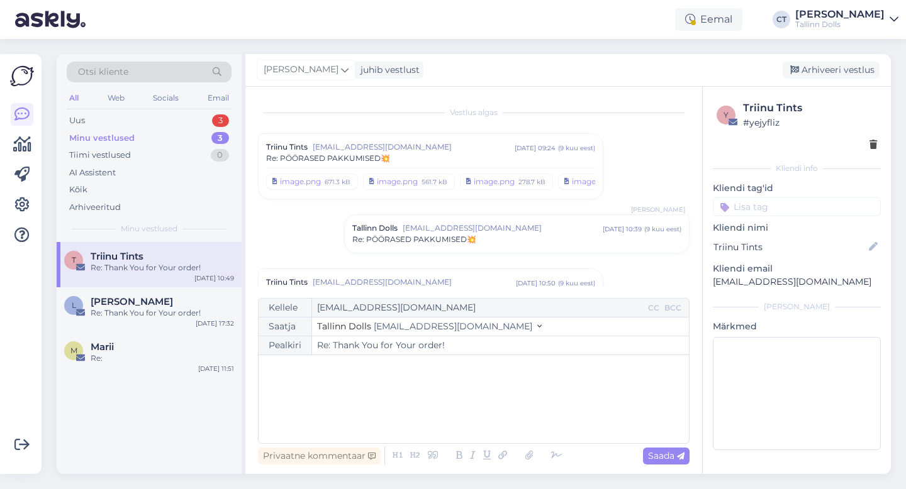
scroll to position [613, 0]
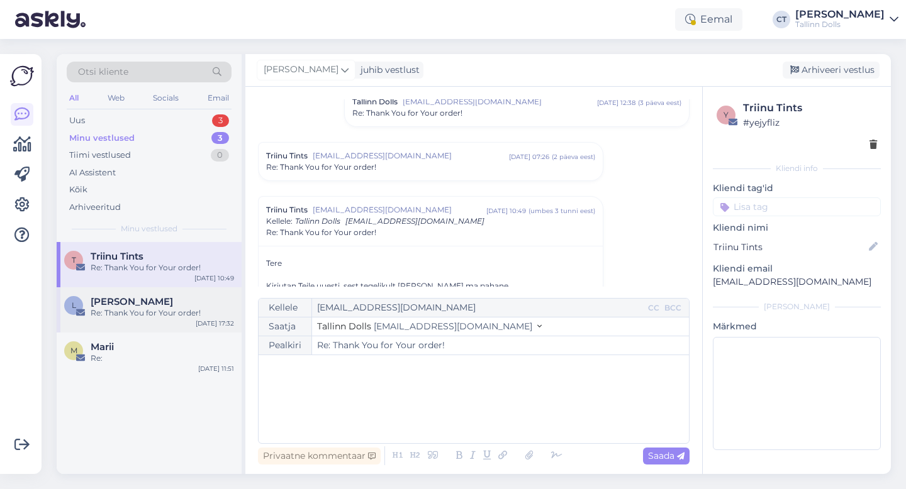
click at [145, 328] on div "L [PERSON_NAME] Re: Thank You for Your order! [DATE] 17:32" at bounding box center [149, 309] width 185 height 45
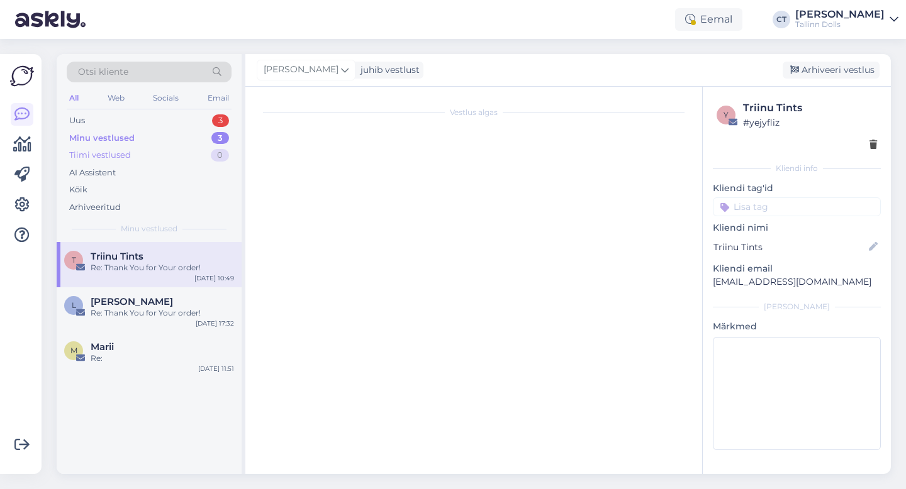
scroll to position [806, 0]
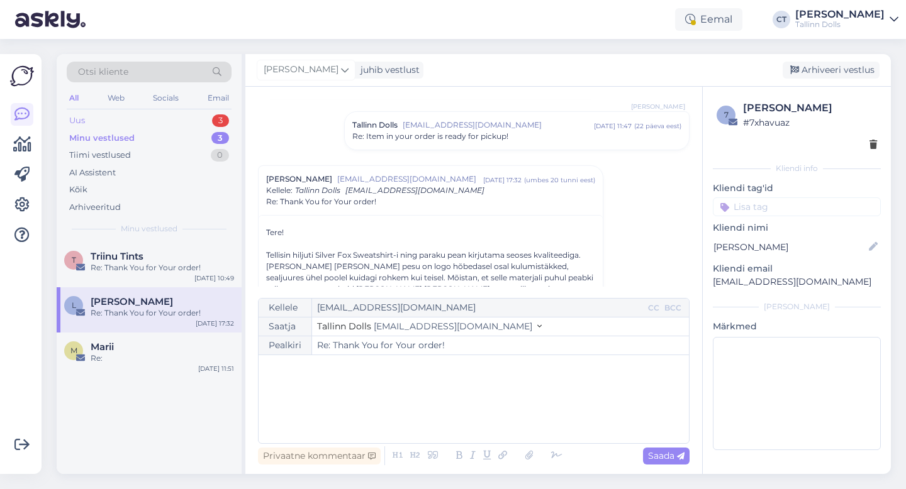
click at [130, 115] on div "Uus 3" at bounding box center [149, 121] width 165 height 18
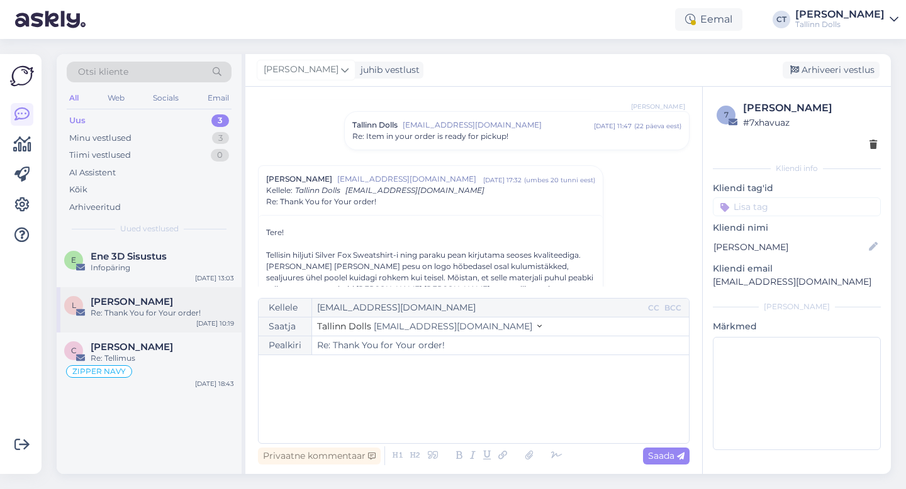
click at [128, 311] on div "Re: Thank You for Your order!" at bounding box center [162, 313] width 143 height 11
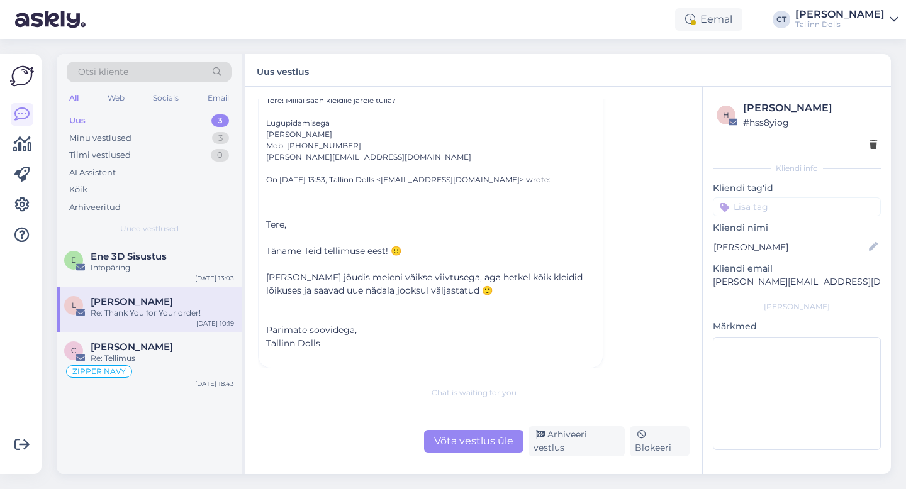
click at [464, 449] on div "Võta vestlus üle" at bounding box center [473, 441] width 99 height 23
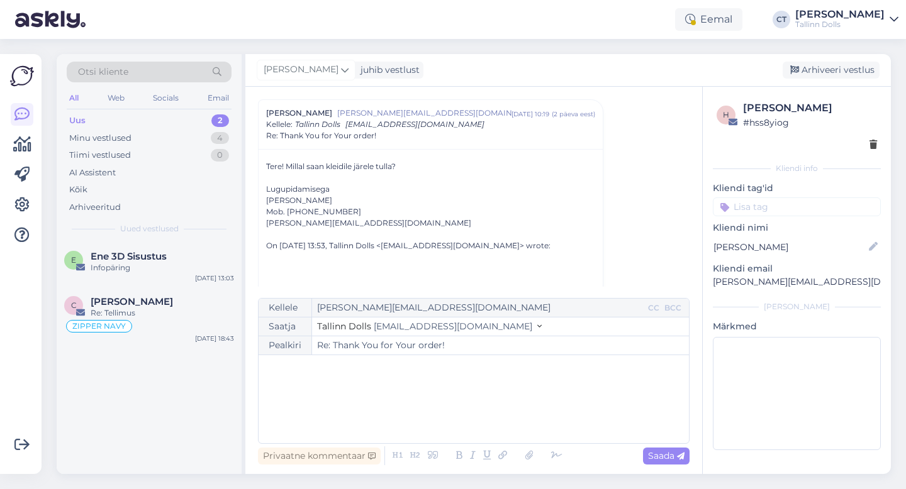
click at [467, 403] on div "﻿" at bounding box center [474, 399] width 418 height 75
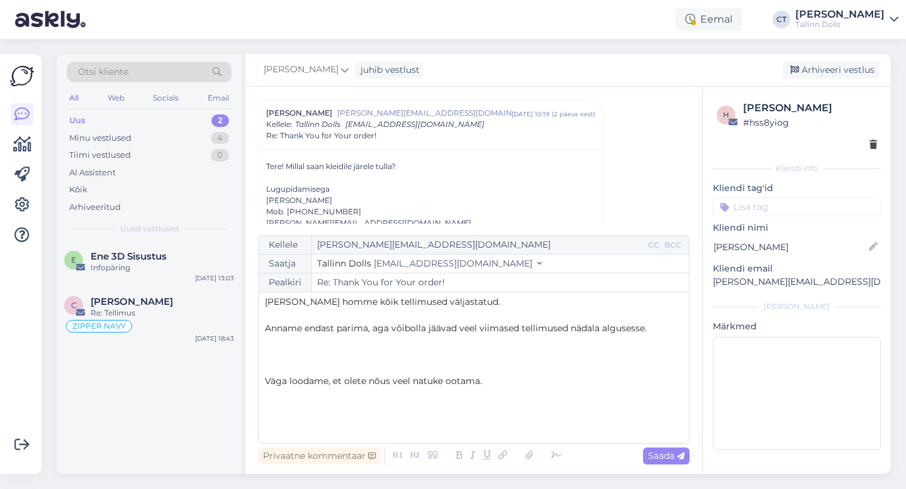
scroll to position [139, 0]
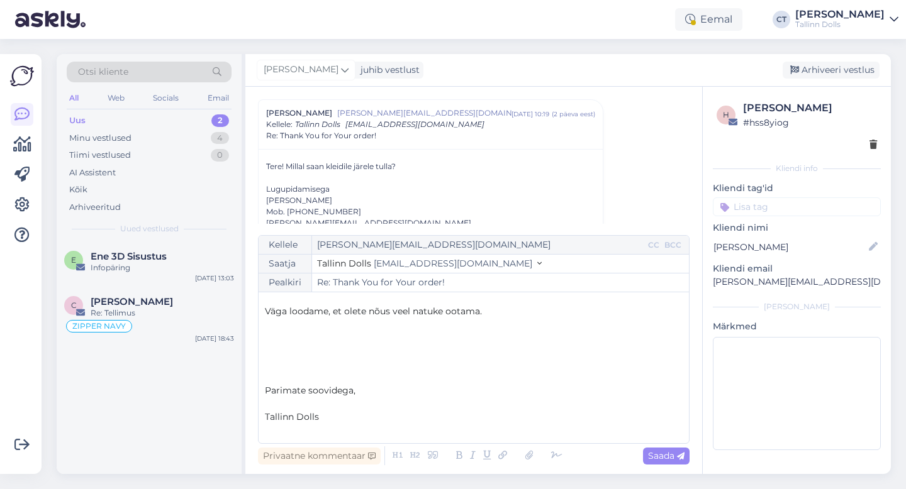
click at [320, 399] on p "﻿" at bounding box center [474, 404] width 418 height 13
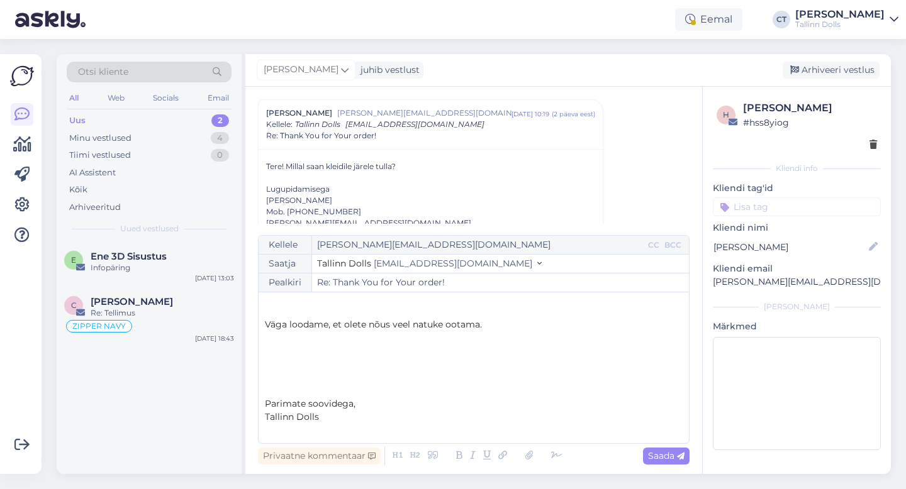
scroll to position [126, 0]
click at [322, 431] on p "﻿" at bounding box center [474, 430] width 418 height 13
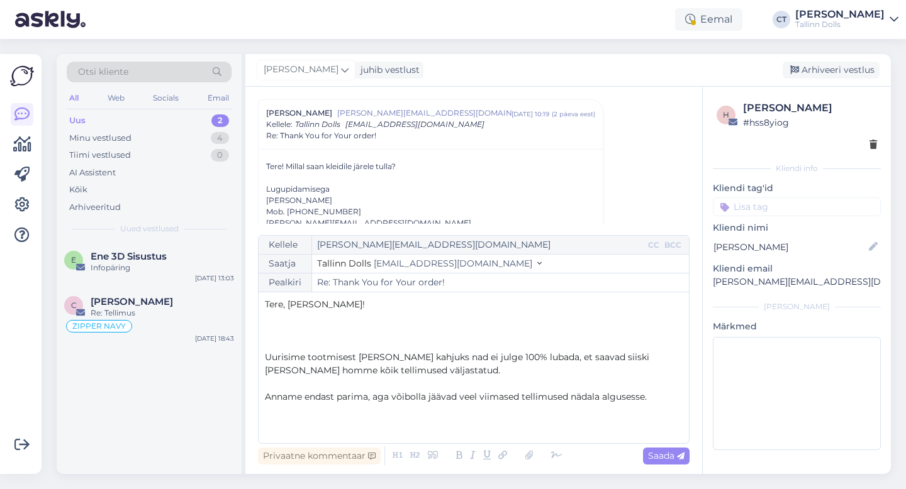
scroll to position [0, 0]
click at [323, 346] on p "﻿" at bounding box center [474, 344] width 418 height 13
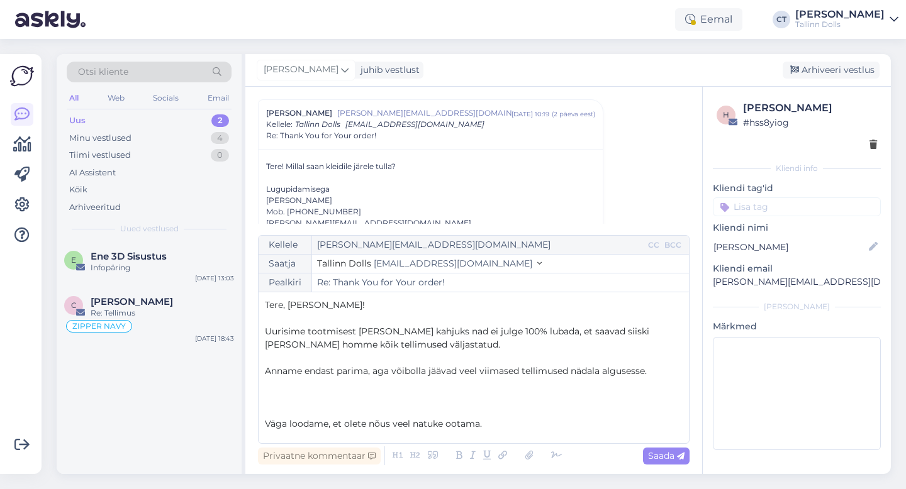
scroll to position [23, 0]
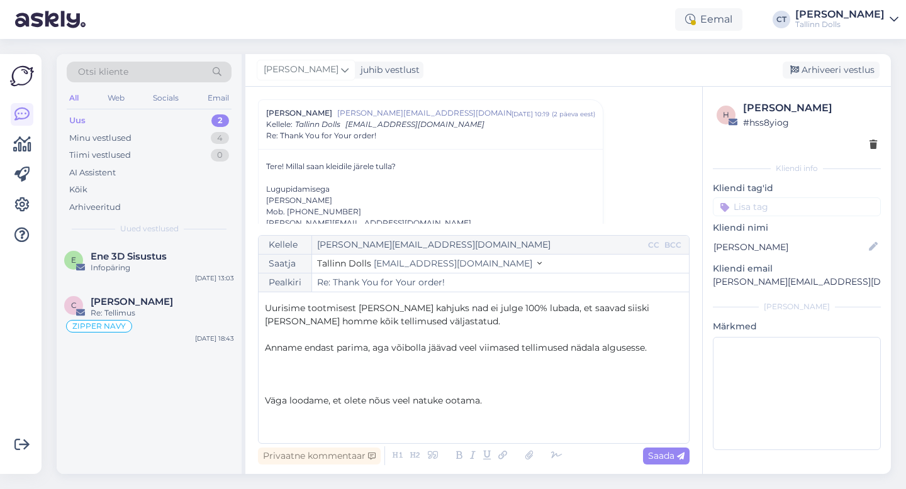
click at [340, 379] on p "﻿" at bounding box center [474, 374] width 418 height 13
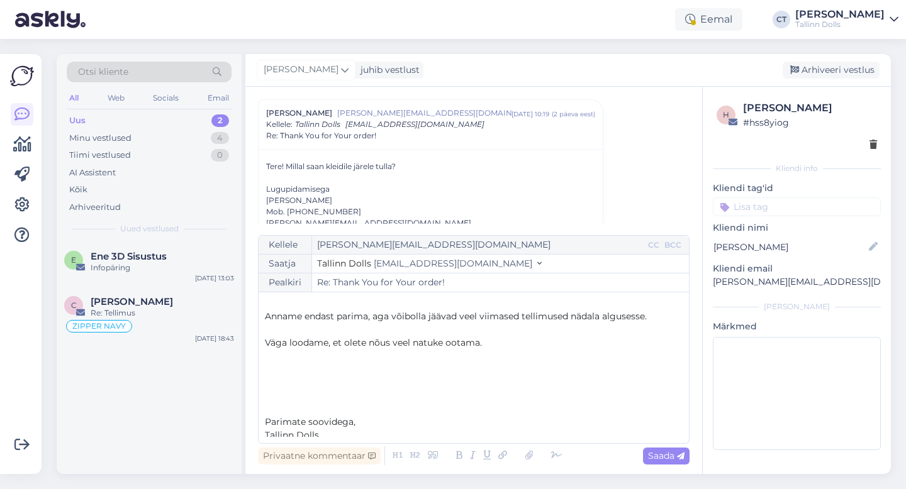
scroll to position [60, 0]
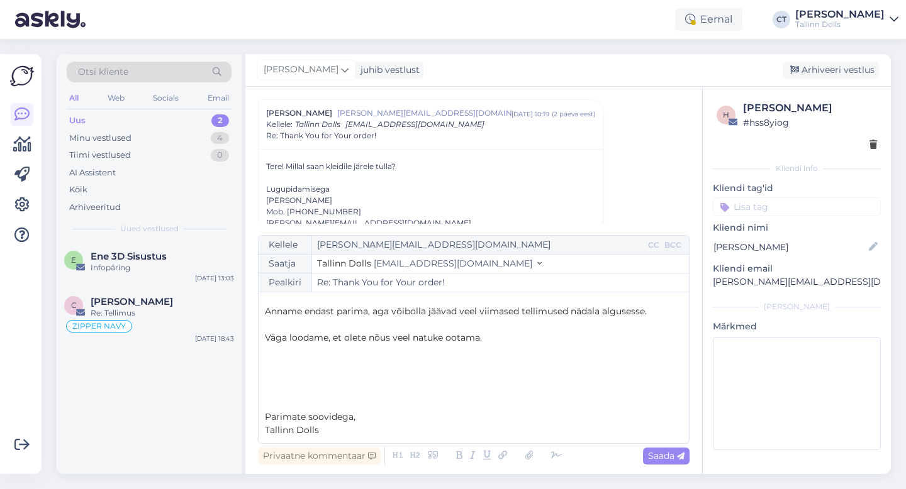
click at [340, 385] on p "﻿" at bounding box center [474, 390] width 418 height 13
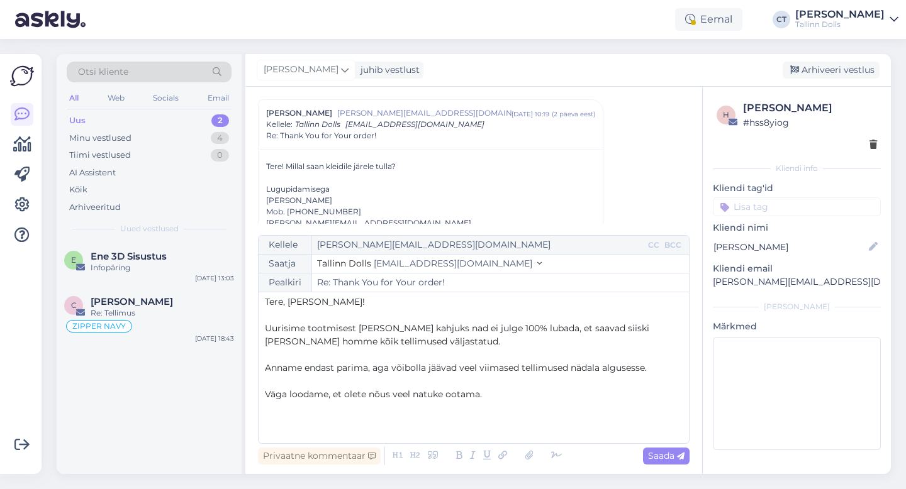
scroll to position [0, 0]
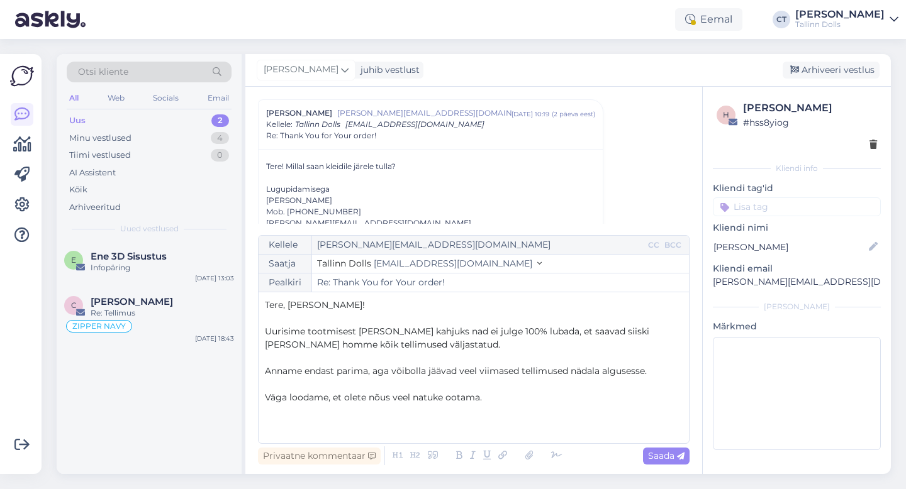
click at [332, 361] on p "﻿" at bounding box center [474, 358] width 418 height 13
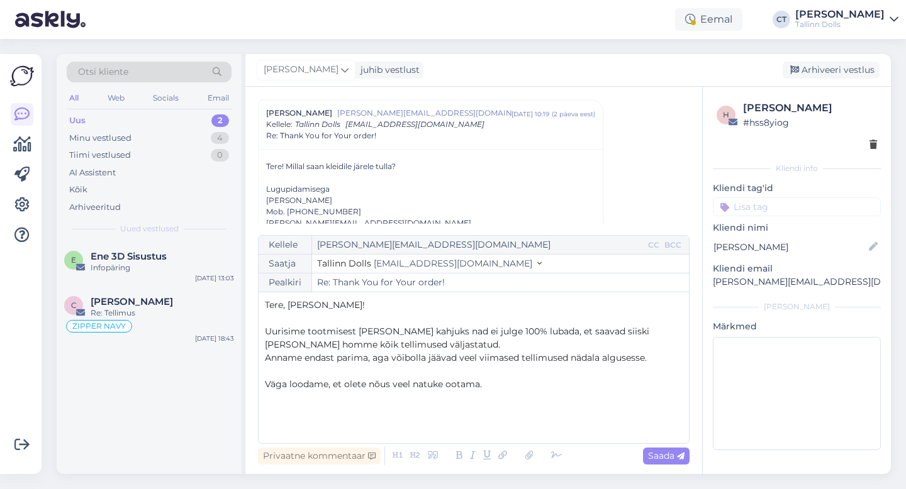
click at [339, 372] on p "﻿" at bounding box center [474, 371] width 418 height 13
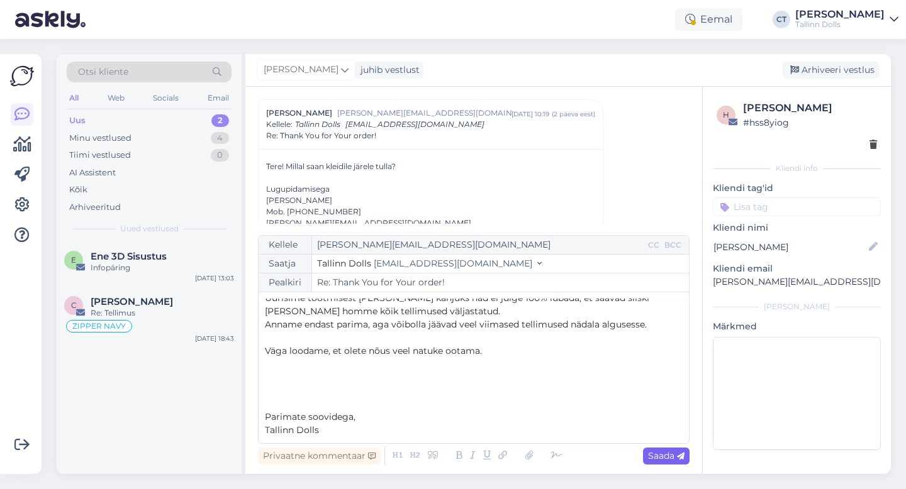
click at [664, 450] on span "Saada" at bounding box center [666, 455] width 36 height 11
type input "Re: Thank You for Your order!"
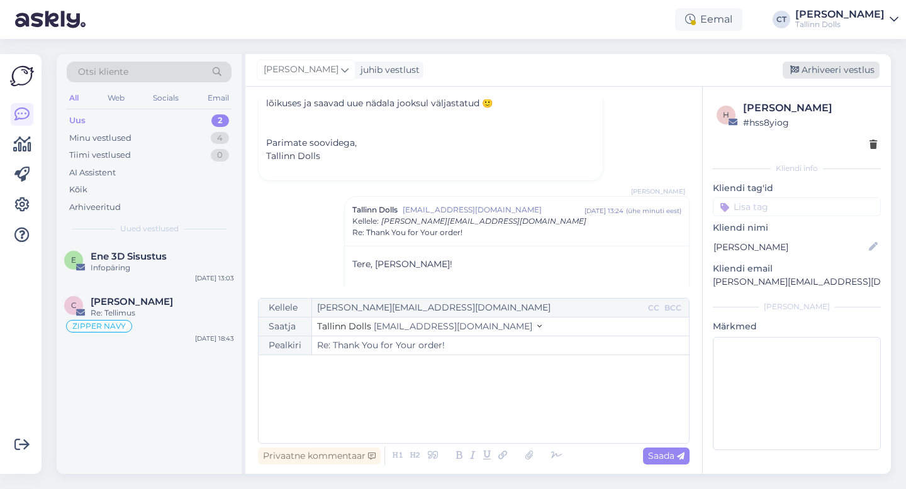
click at [830, 76] on div "Arhiveeri vestlus" at bounding box center [831, 70] width 97 height 17
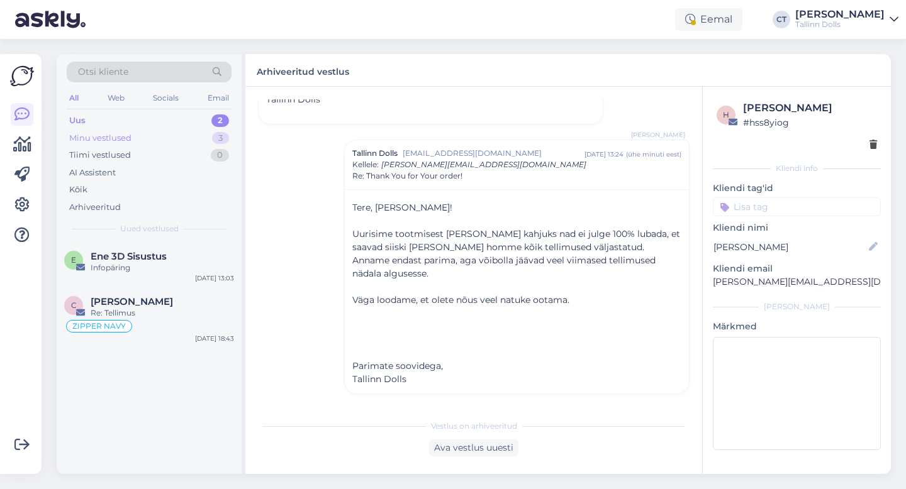
click at [113, 137] on div "Minu vestlused" at bounding box center [100, 138] width 62 height 13
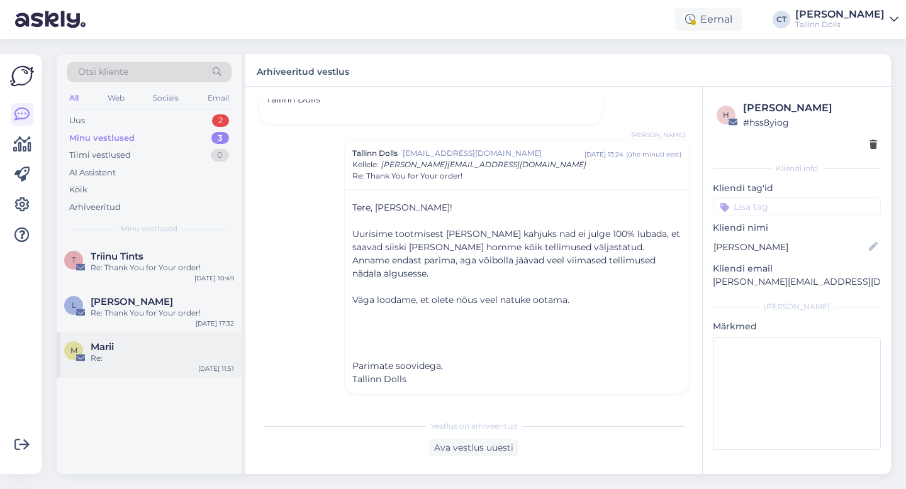
click at [147, 351] on div "Marii" at bounding box center [162, 347] width 143 height 11
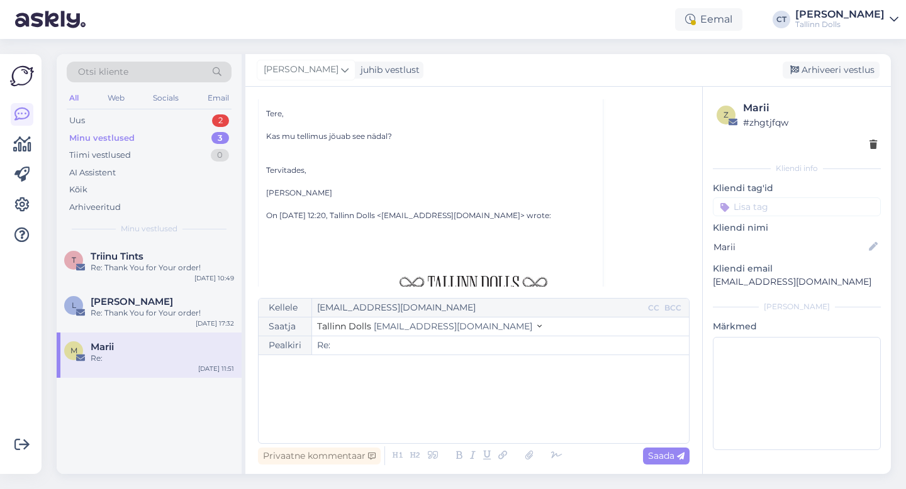
click at [359, 418] on div "﻿" at bounding box center [474, 399] width 418 height 75
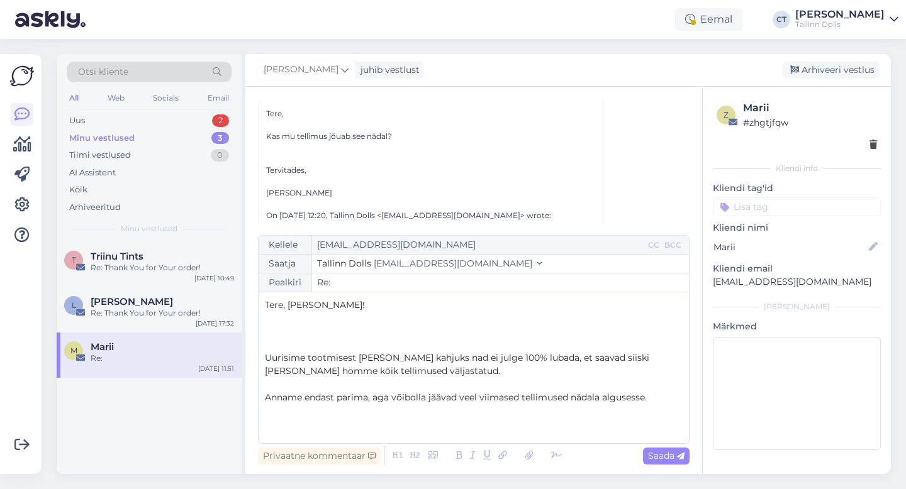
click at [338, 318] on p "﻿" at bounding box center [474, 318] width 418 height 13
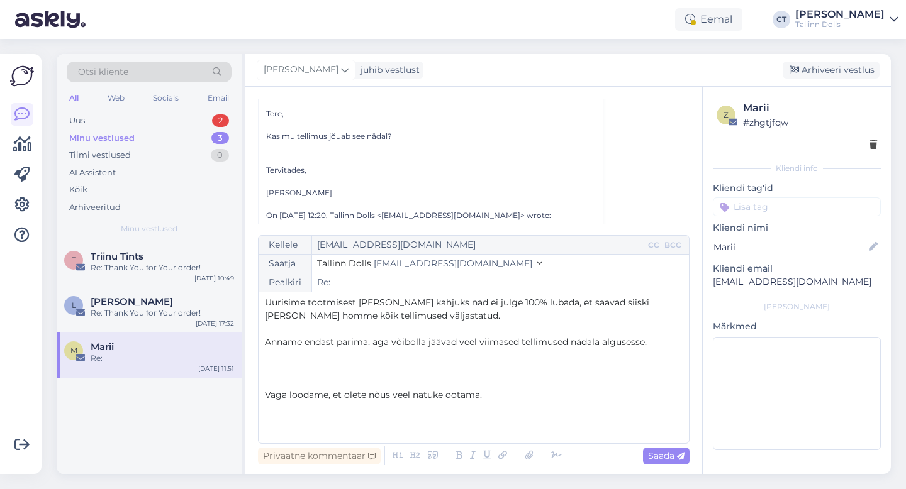
click at [342, 378] on p "﻿" at bounding box center [474, 382] width 418 height 13
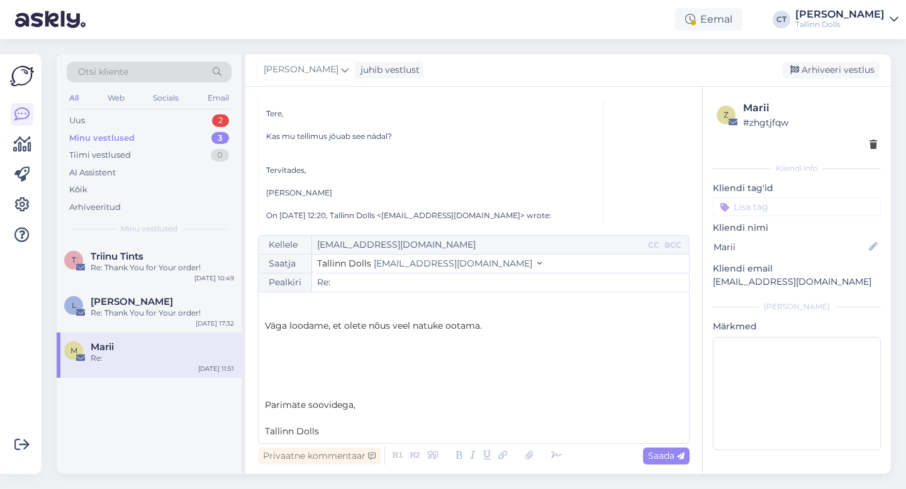
click at [378, 371] on p "﻿" at bounding box center [474, 365] width 418 height 13
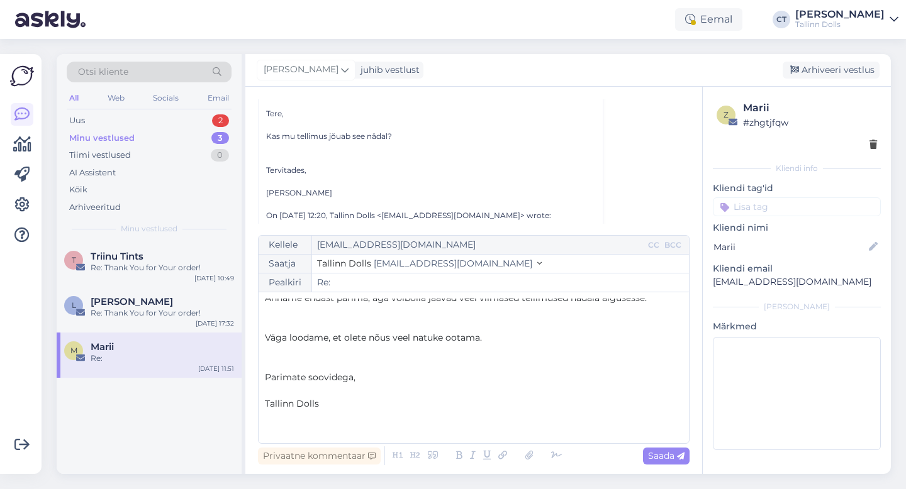
click at [357, 428] on p "﻿" at bounding box center [474, 430] width 418 height 13
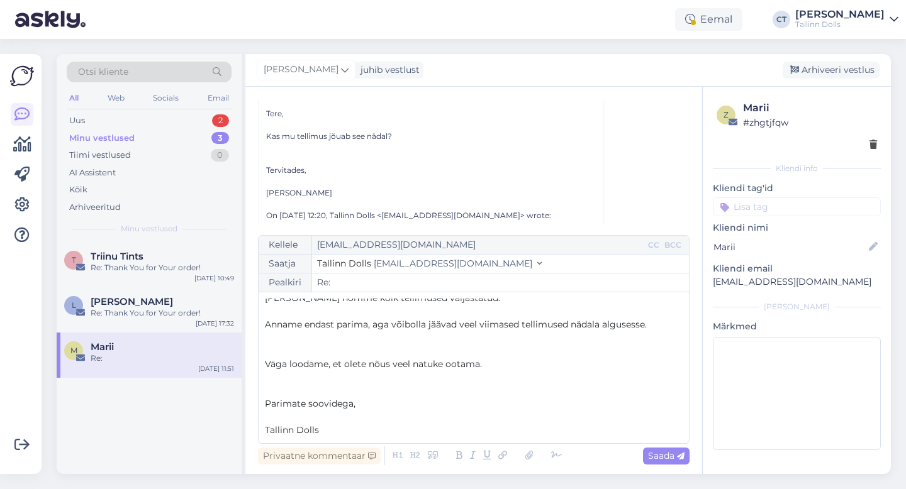
click at [365, 417] on p "﻿" at bounding box center [474, 417] width 418 height 13
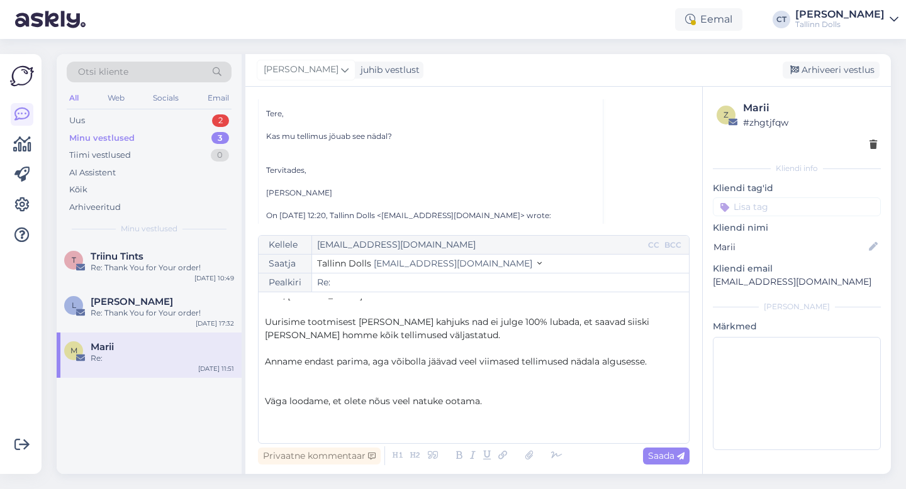
click at [319, 388] on p "﻿" at bounding box center [474, 388] width 418 height 13
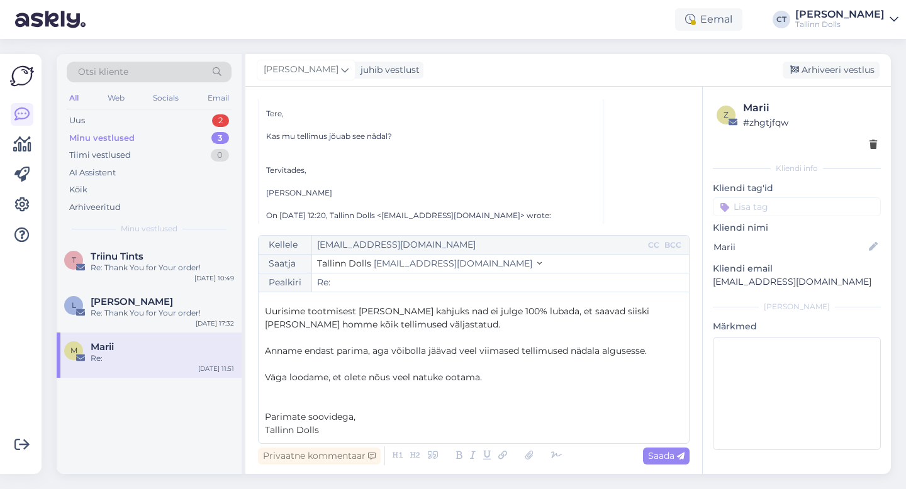
click at [360, 403] on p "﻿" at bounding box center [474, 404] width 418 height 13
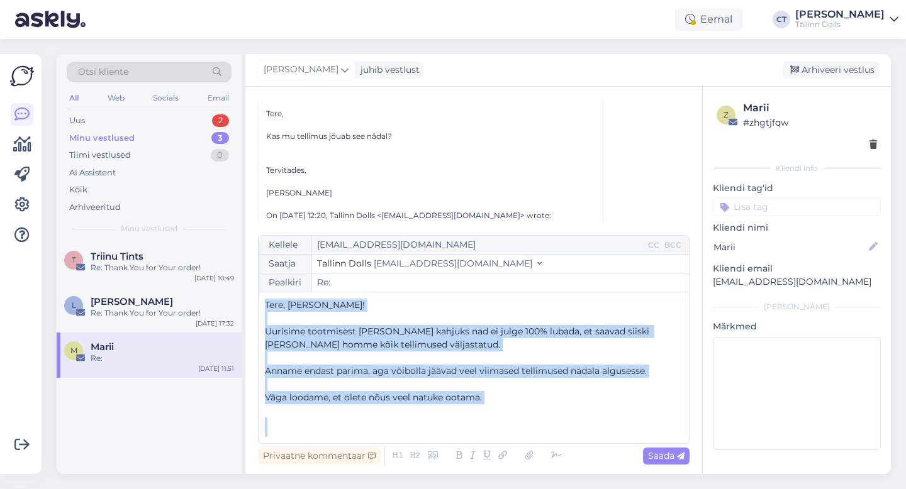
drag, startPoint x: 332, startPoint y: 432, endPoint x: 259, endPoint y: 289, distance: 160.1
click at [259, 289] on div "Kellele [EMAIL_ADDRESS][DOMAIN_NAME] CC BCC Saatja Tallinn Dolls [EMAIL_ADDRESS…" at bounding box center [474, 339] width 432 height 209
copy div "Tere, [PERSON_NAME]! ﻿ Uurisime tootmisest [PERSON_NAME] kahjuks nad ei julge 1…"
click at [519, 421] on p "﻿" at bounding box center [474, 424] width 418 height 13
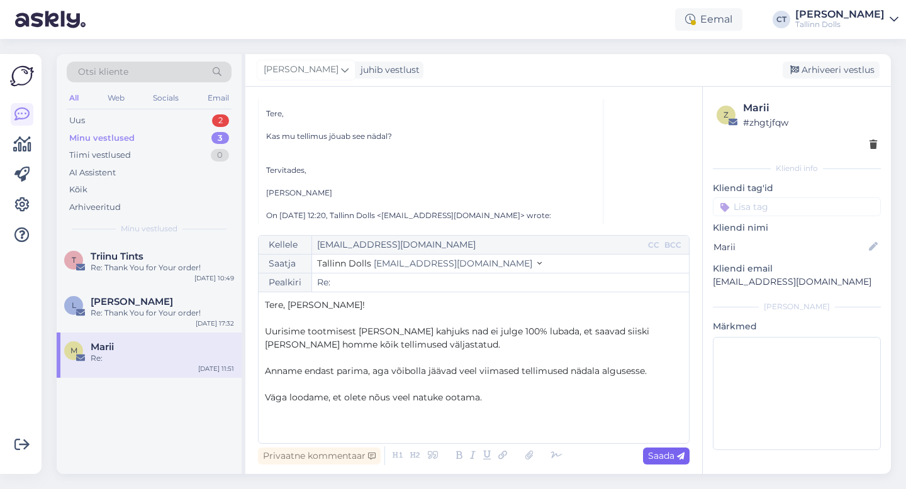
click at [672, 459] on span "Saada" at bounding box center [666, 455] width 36 height 11
type input "Re: Re:"
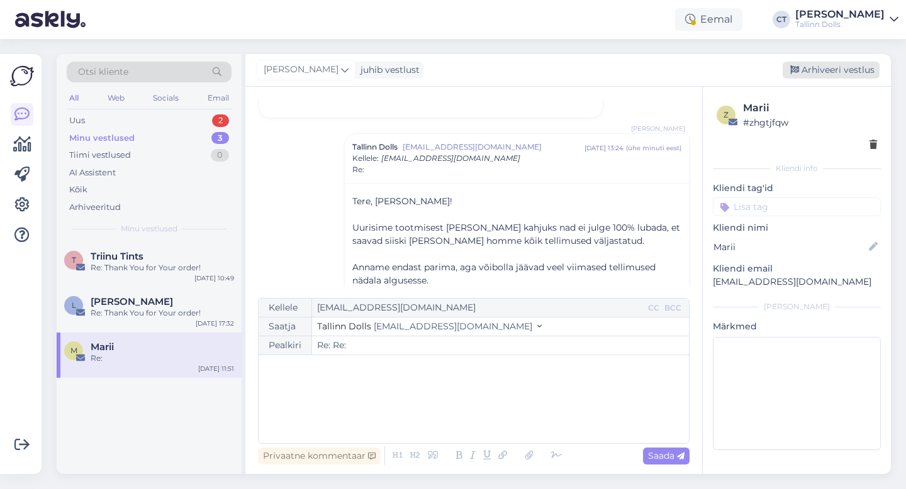
click at [858, 71] on div "Arhiveeri vestlus" at bounding box center [831, 70] width 97 height 17
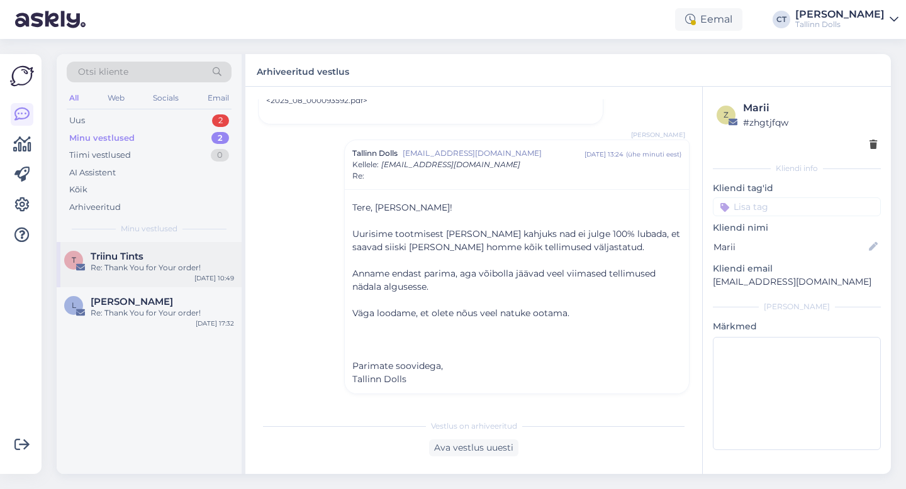
click at [152, 271] on div "Re: Thank You for Your order!" at bounding box center [162, 267] width 143 height 11
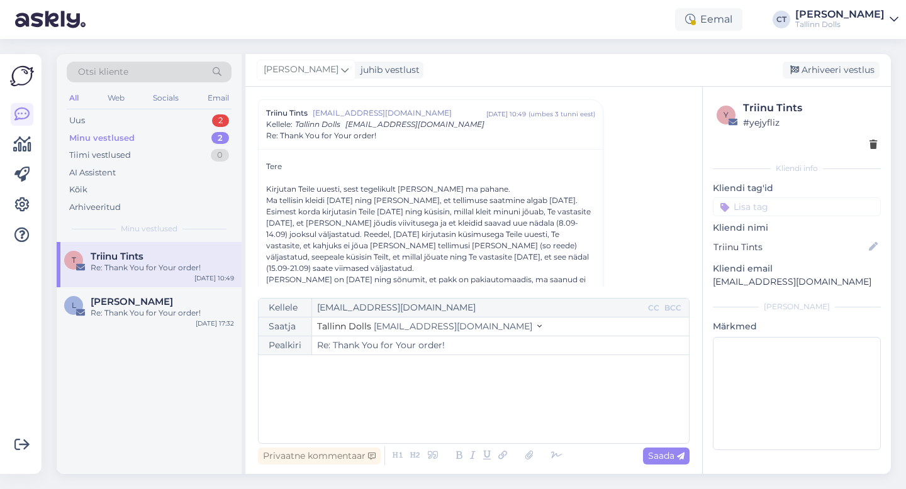
scroll to position [730, 0]
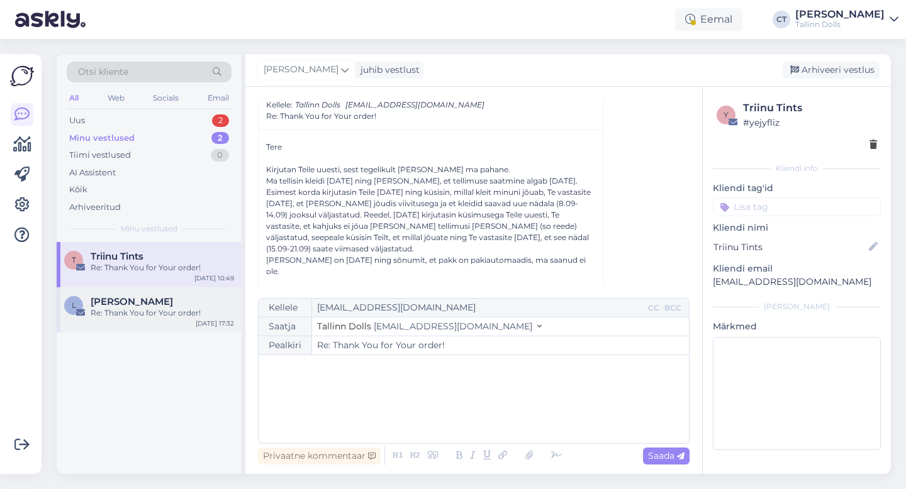
click at [143, 317] on div "Re: Thank You for Your order!" at bounding box center [162, 313] width 143 height 11
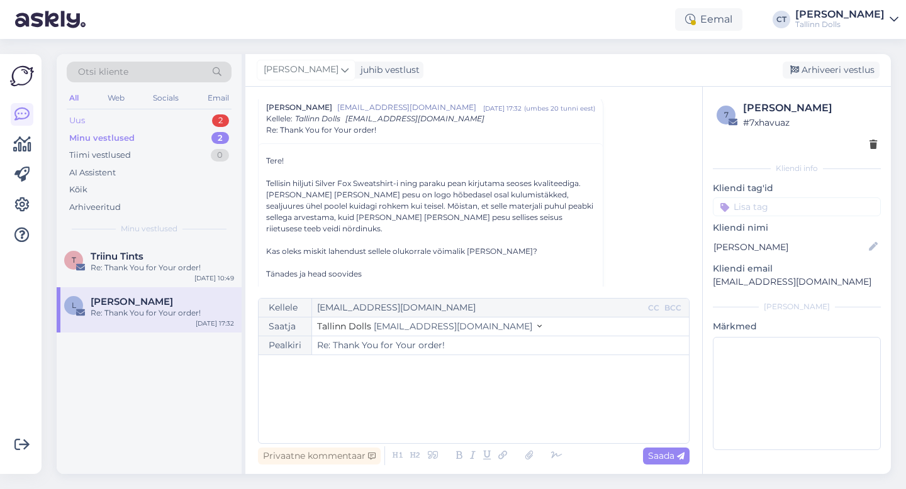
click at [120, 120] on div "Uus 2" at bounding box center [149, 121] width 165 height 18
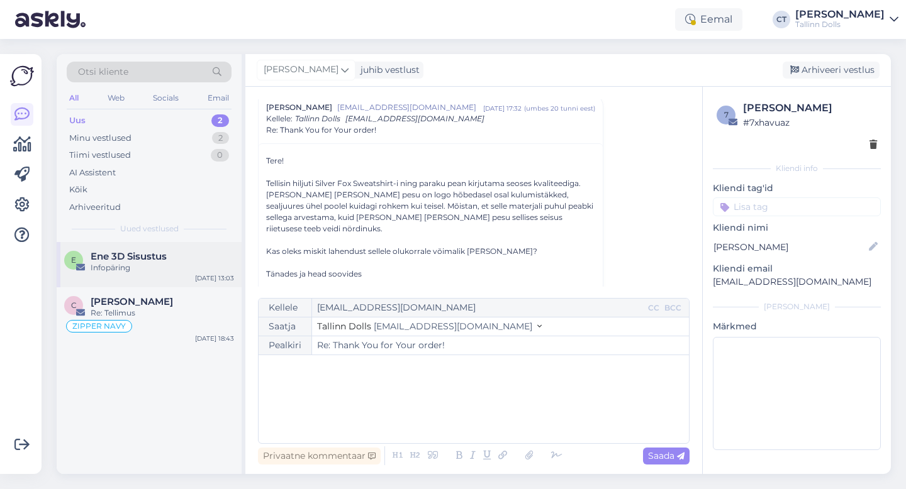
click at [140, 265] on div "Infopäring" at bounding box center [162, 267] width 143 height 11
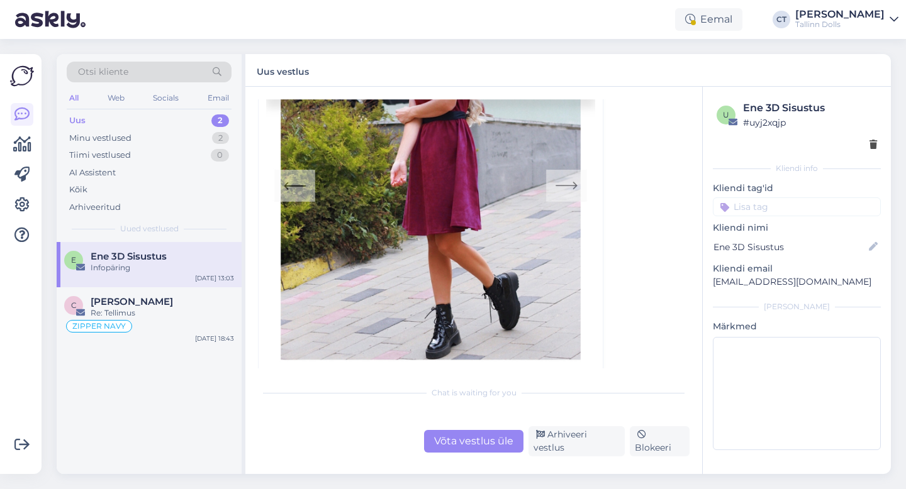
click at [451, 426] on div "Chat is waiting for you Võta vestlus üle Arhiveeri vestlus Blokeeri" at bounding box center [474, 418] width 432 height 77
click at [457, 446] on div "Võta vestlus üle" at bounding box center [473, 441] width 99 height 23
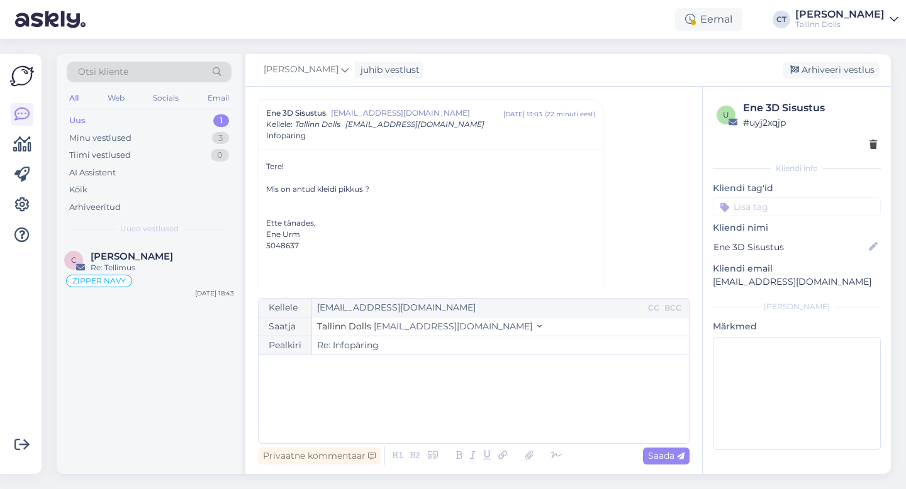
click at [462, 428] on div "﻿" at bounding box center [474, 399] width 418 height 75
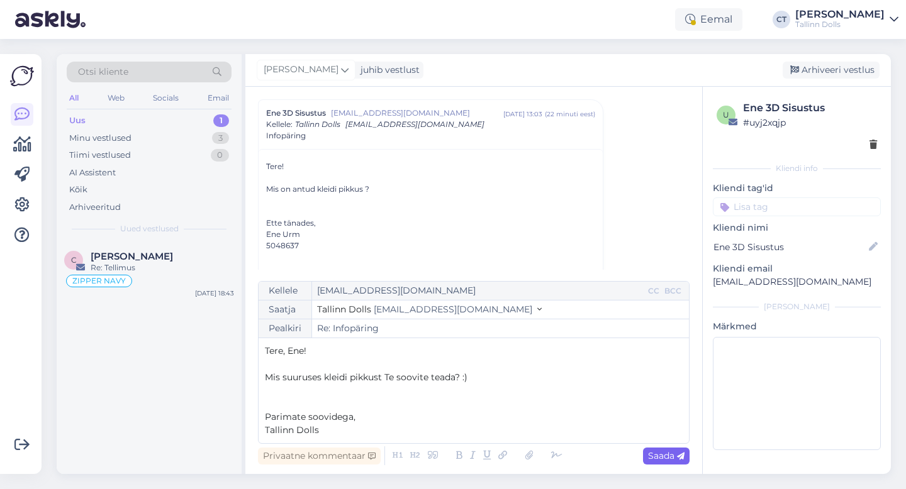
click at [660, 455] on span "Saada" at bounding box center [666, 455] width 36 height 11
type input "Re: Infopäring"
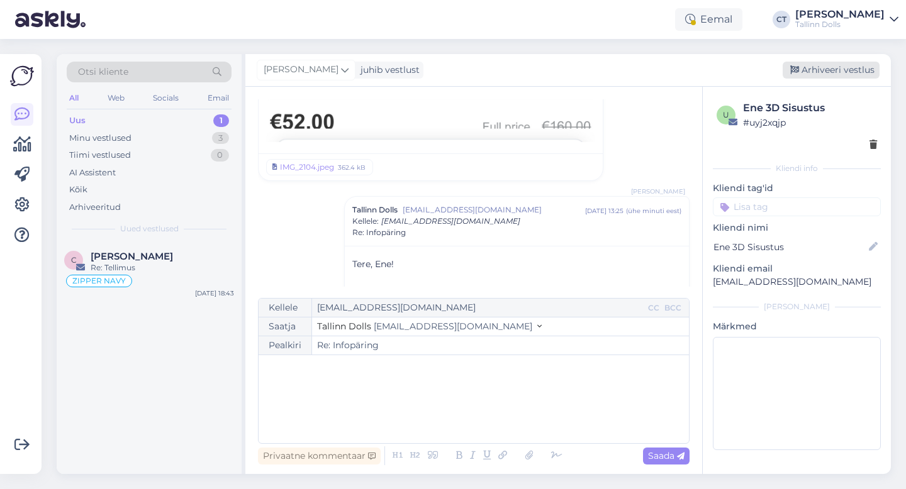
click at [869, 74] on div "Arhiveeri vestlus" at bounding box center [831, 70] width 97 height 17
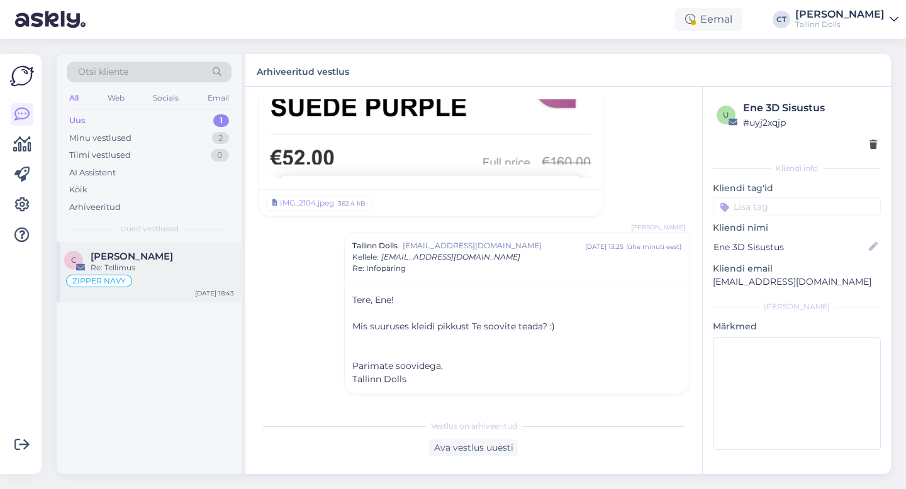
click at [202, 251] on div "[PERSON_NAME]" at bounding box center [162, 256] width 143 height 11
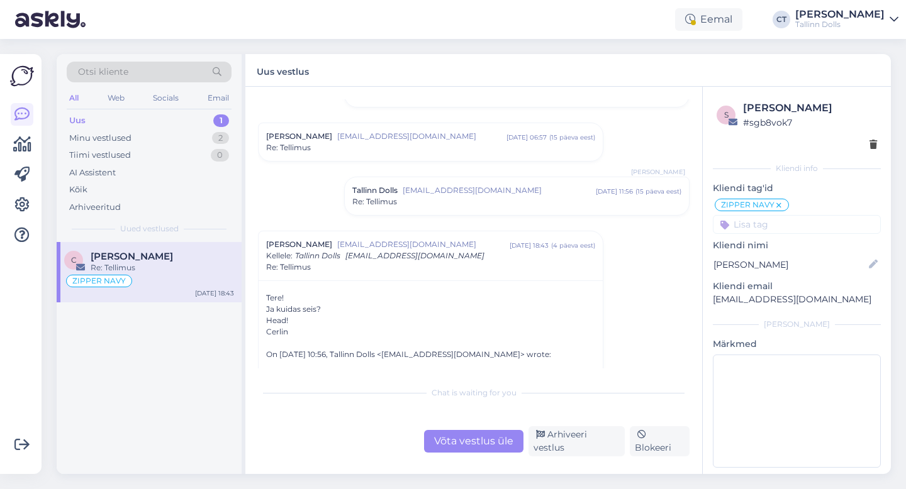
scroll to position [1013, 0]
click at [135, 135] on div "Minu vestlused 2" at bounding box center [149, 139] width 165 height 18
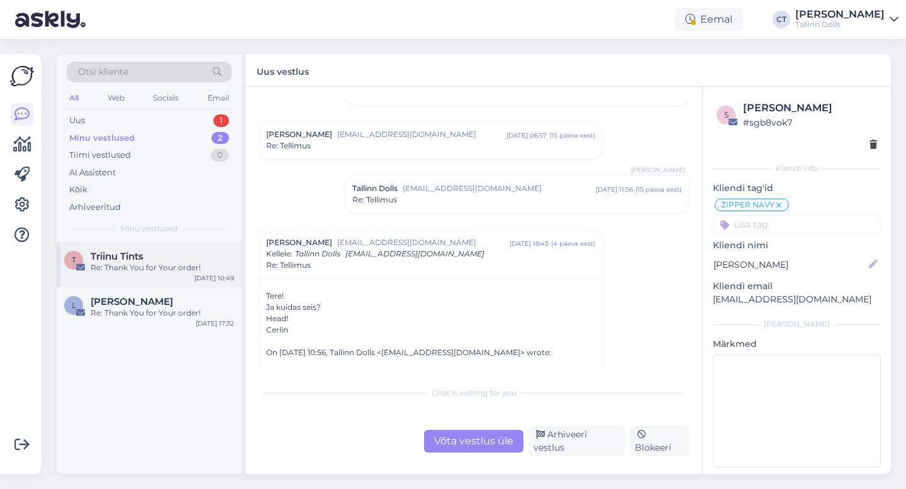
click at [157, 269] on div "Re: Thank You for Your order!" at bounding box center [162, 267] width 143 height 11
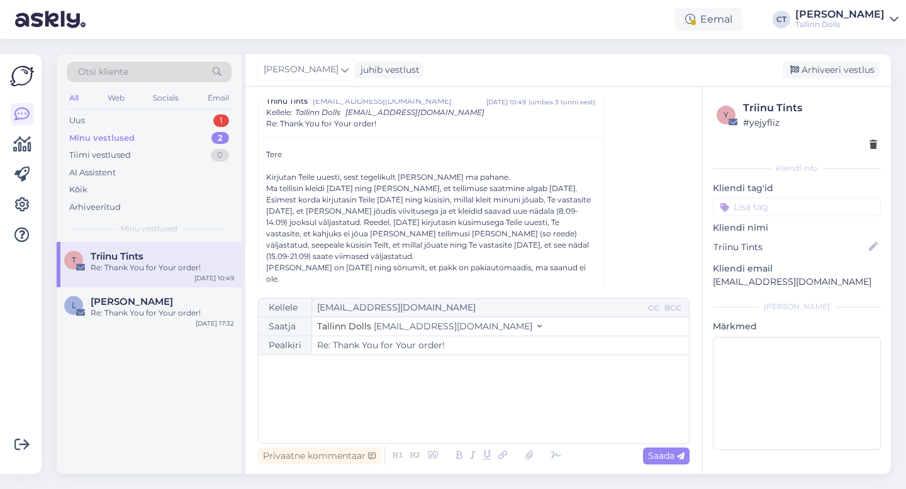
scroll to position [723, 0]
click at [406, 401] on div "﻿" at bounding box center [474, 399] width 418 height 75
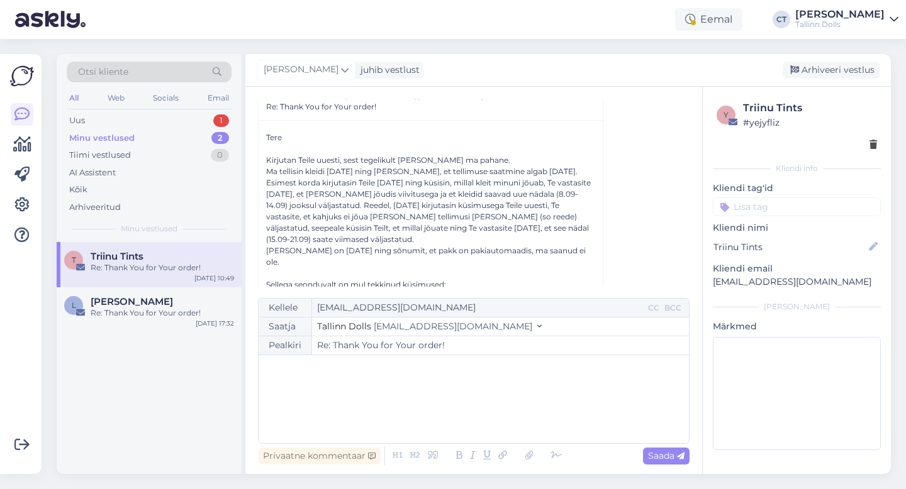
scroll to position [741, 0]
click at [400, 371] on p "﻿" at bounding box center [474, 368] width 418 height 13
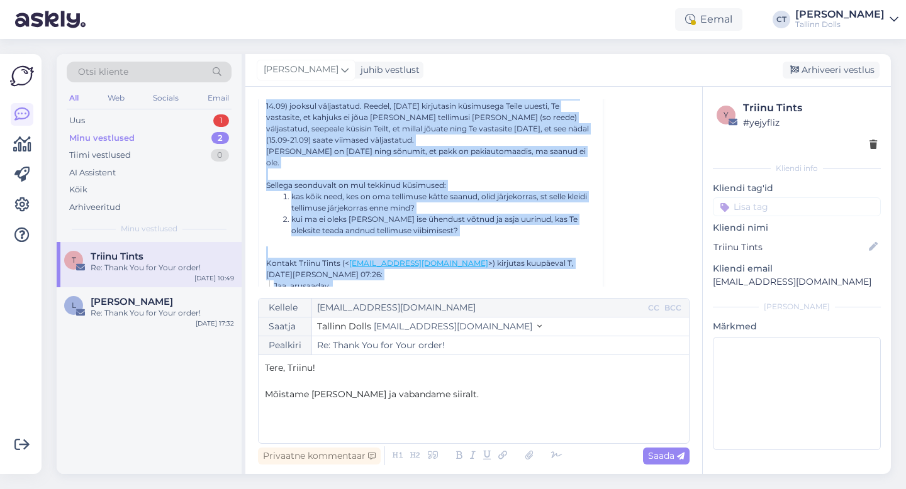
scroll to position [858, 0]
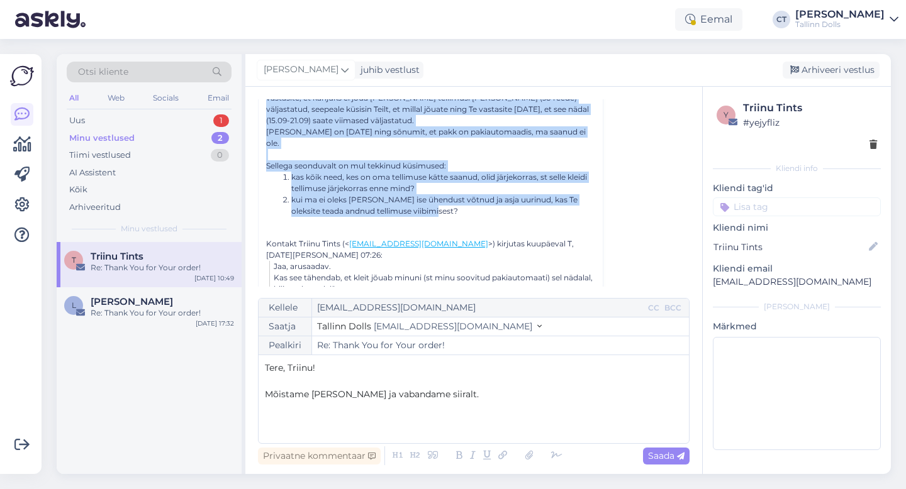
drag, startPoint x: 260, startPoint y: 118, endPoint x: 427, endPoint y: 204, distance: 187.1
click at [427, 204] on div "[PERSON_NAME] Teile uuesti, sest tegelikult [PERSON_NAME] ma pahane. Ma tellisi…" at bounding box center [431, 324] width 344 height 647
copy div "[PERSON_NAME] Teile uuesti, sest tegelikult [PERSON_NAME] ma pahane. Ma tellisi…"
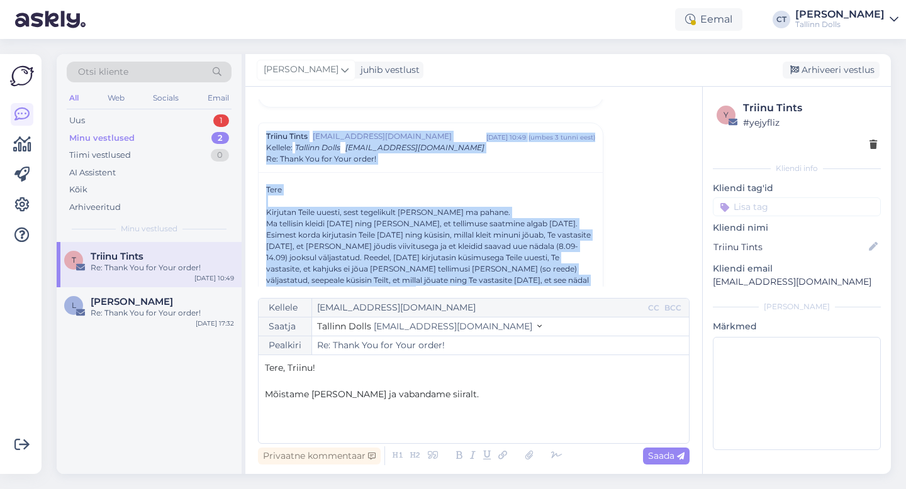
scroll to position [661, 0]
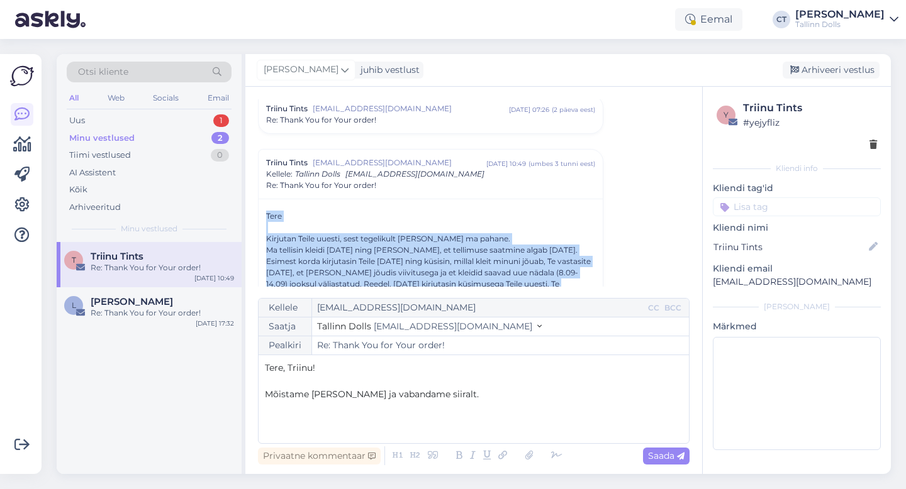
drag, startPoint x: 421, startPoint y: 203, endPoint x: 263, endPoint y: 215, distance: 159.0
copy div "[PERSON_NAME] Teile uuesti, sest tegelikult [PERSON_NAME] ma pahane. Ma tellisi…"
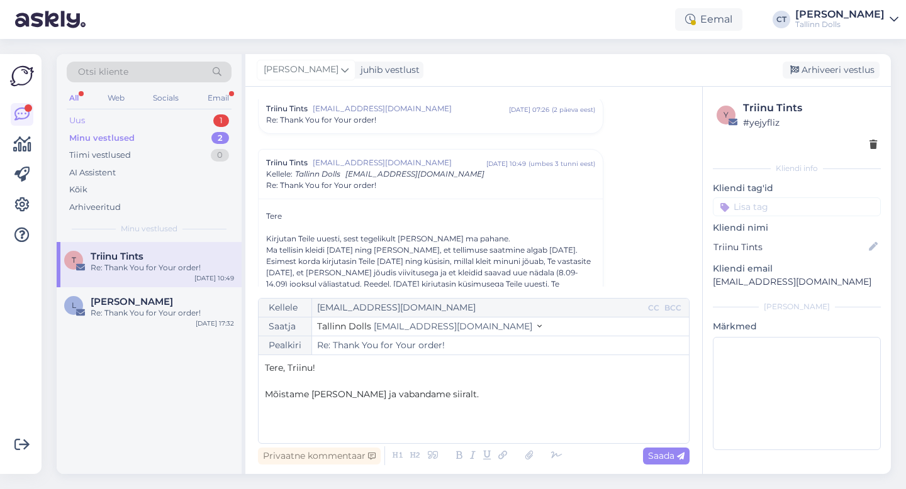
click at [147, 120] on div "Uus 1" at bounding box center [149, 121] width 165 height 18
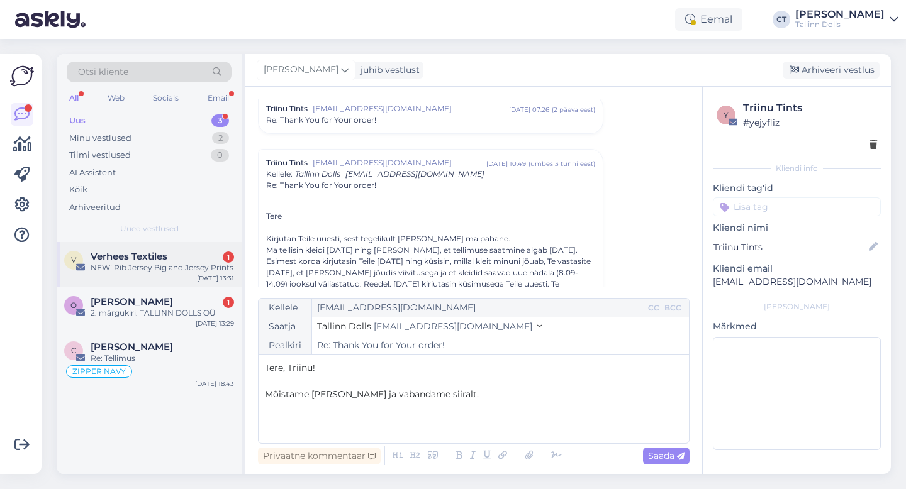
click at [145, 269] on div "NEW! Rib Jersey Big and Jersey Prints" at bounding box center [162, 267] width 143 height 11
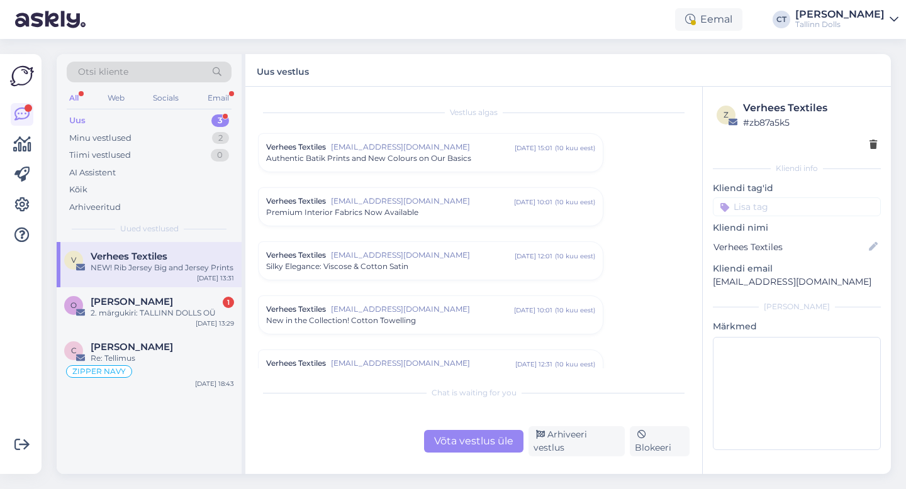
scroll to position [3472, 0]
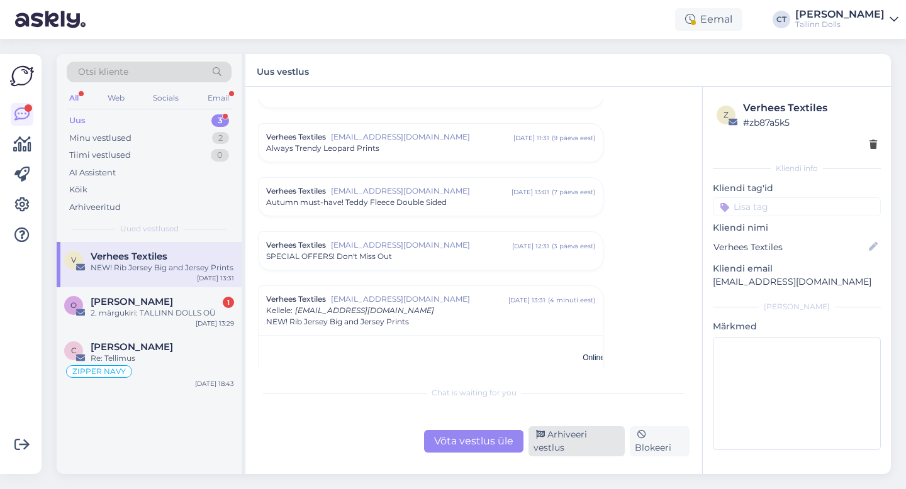
click at [582, 445] on div "Arhiveeri vestlus" at bounding box center [576, 442] width 96 height 30
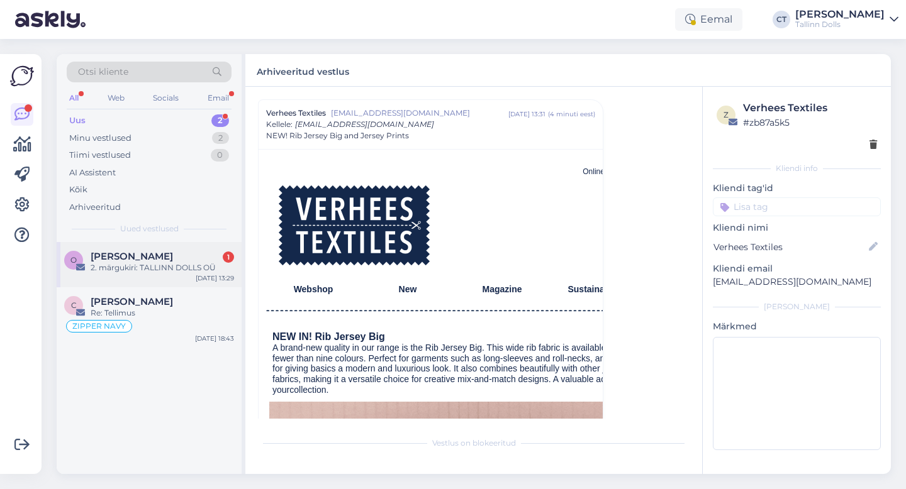
click at [161, 267] on div "2. märgukiri: TALLINN DOLLS OÜ" at bounding box center [162, 267] width 143 height 11
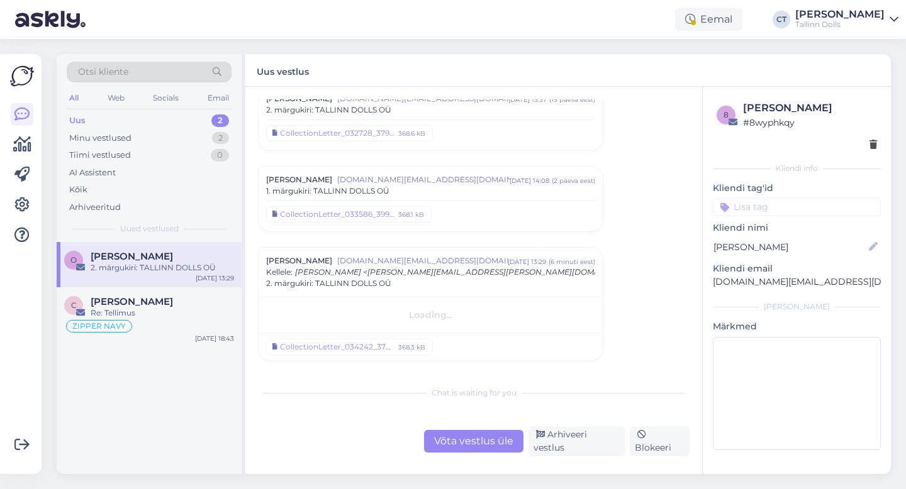
scroll to position [2313, 0]
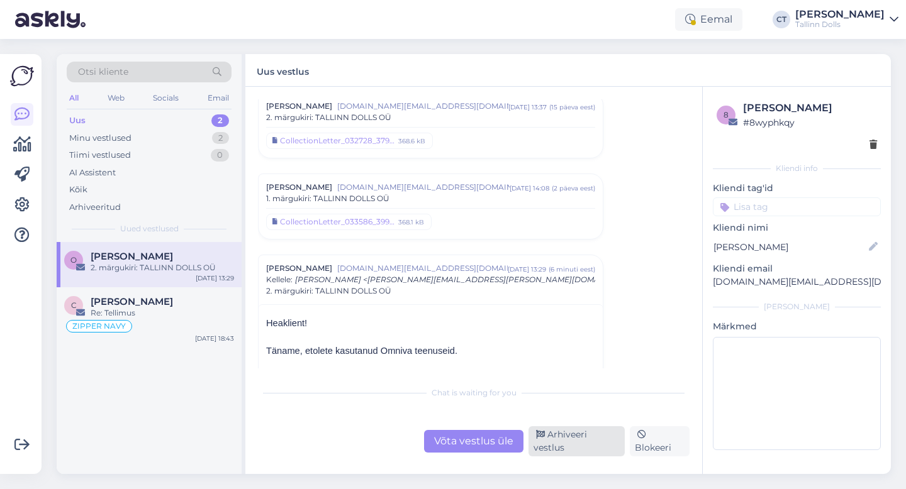
click at [571, 443] on div "Arhiveeri vestlus" at bounding box center [576, 442] width 96 height 30
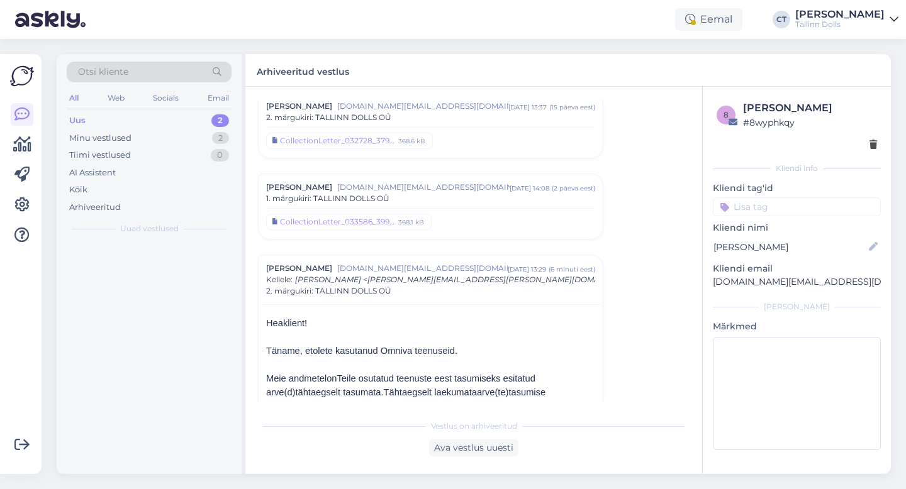
scroll to position [2468, 0]
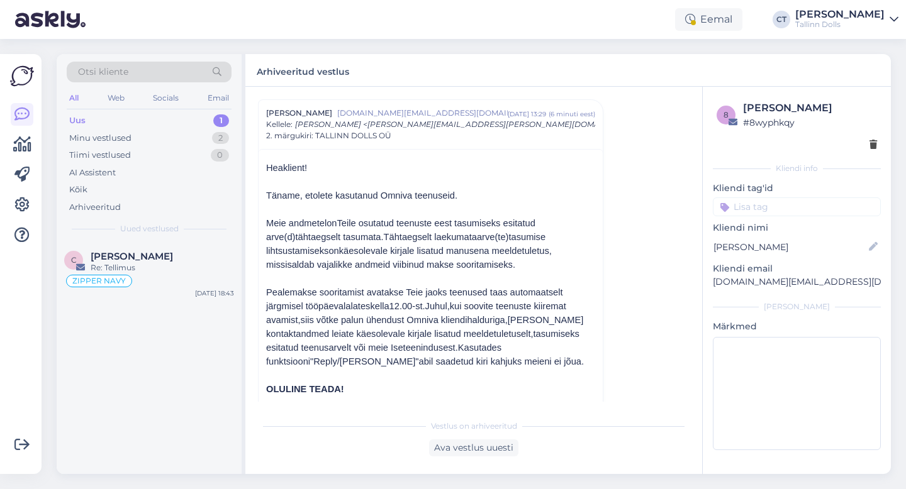
click at [101, 122] on div "Uus 1" at bounding box center [149, 121] width 165 height 18
click at [101, 142] on div "Minu vestlused" at bounding box center [100, 138] width 62 height 13
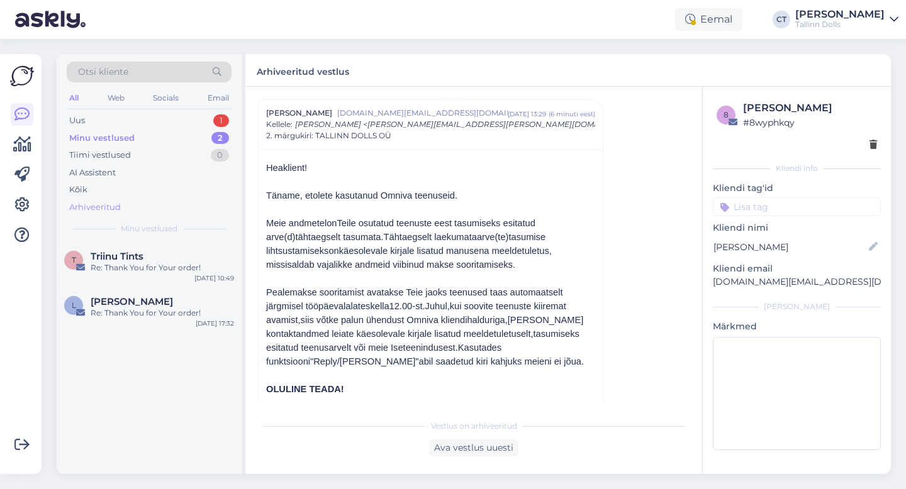
click at [114, 206] on div "Arhiveeritud" at bounding box center [95, 207] width 52 height 13
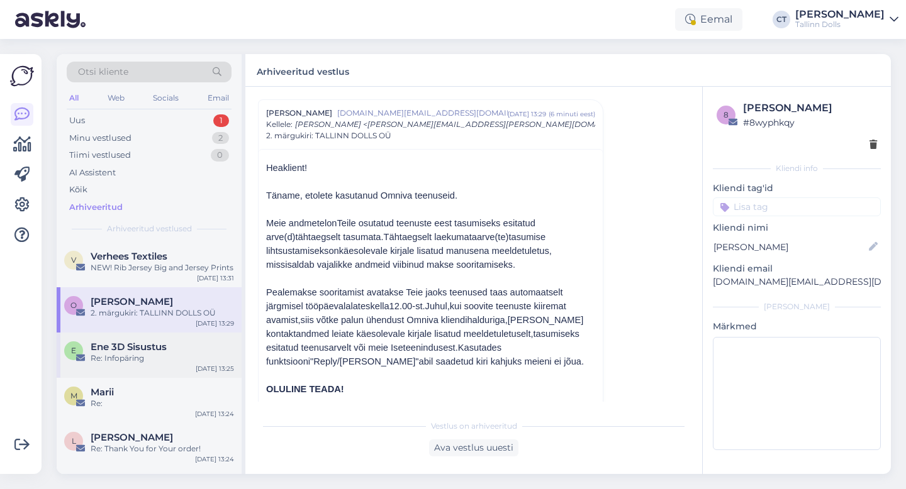
scroll to position [43, 0]
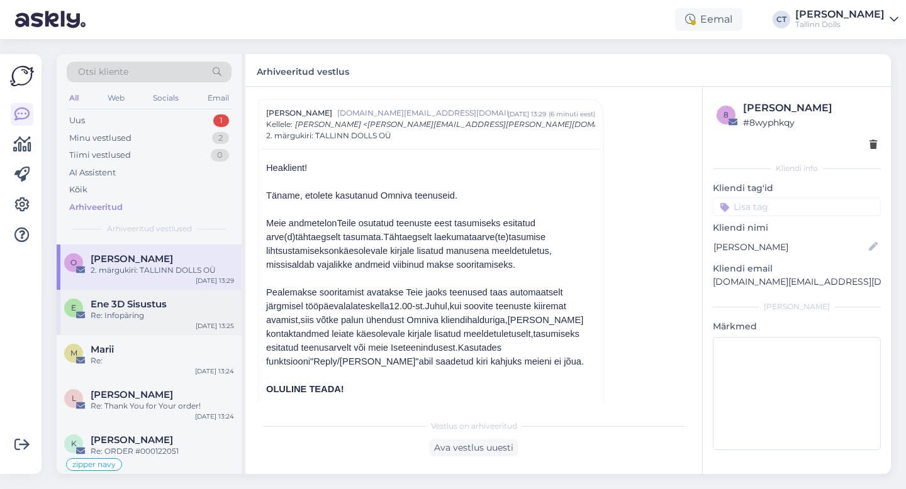
click at [128, 374] on div "M Marii Re: [DATE] 13:24" at bounding box center [149, 357] width 185 height 45
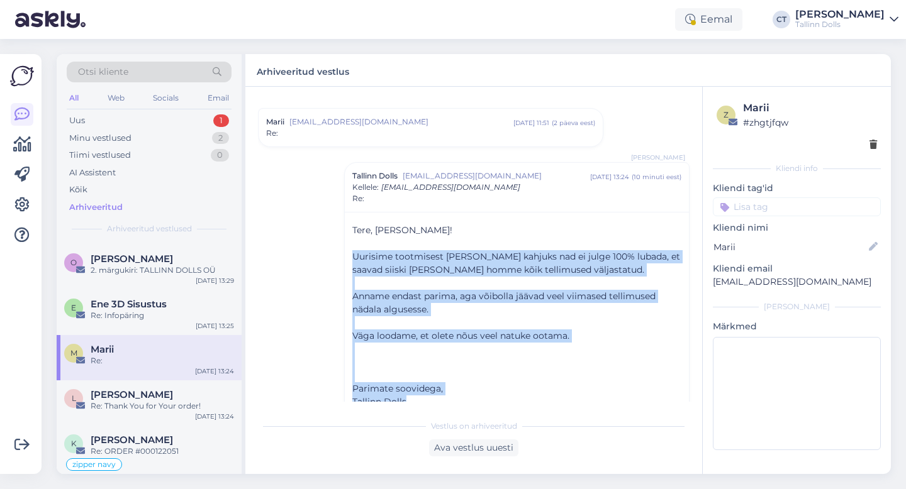
scroll to position [48, 0]
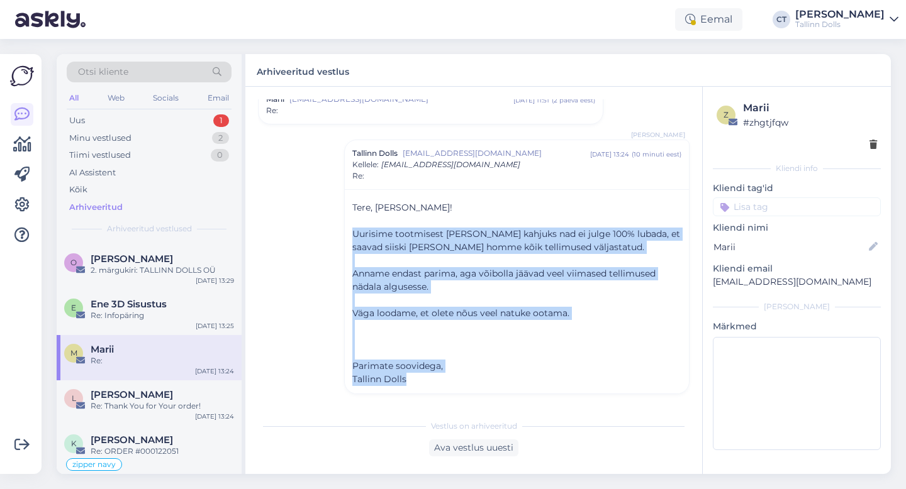
drag, startPoint x: 350, startPoint y: 254, endPoint x: 433, endPoint y: 403, distance: 170.3
click at [433, 403] on div "Vestlus algas [PERSON_NAME] [PERSON_NAME][EMAIL_ADDRESS][DOMAIN_NAME] [DATE] 11…" at bounding box center [473, 281] width 457 height 388
copy div "Uurisime tootmisest [PERSON_NAME] kahjuks nad ei julge 100% lubada, et saavad s…"
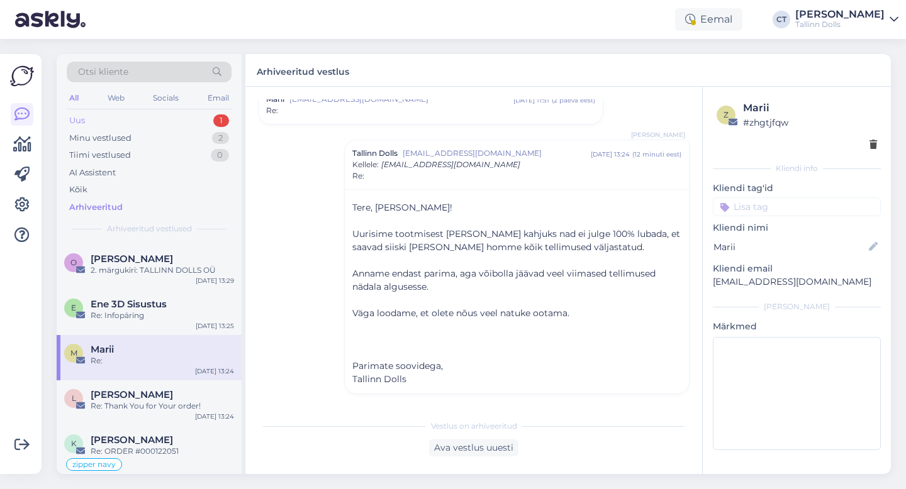
click at [105, 117] on div "Uus 1" at bounding box center [149, 121] width 165 height 18
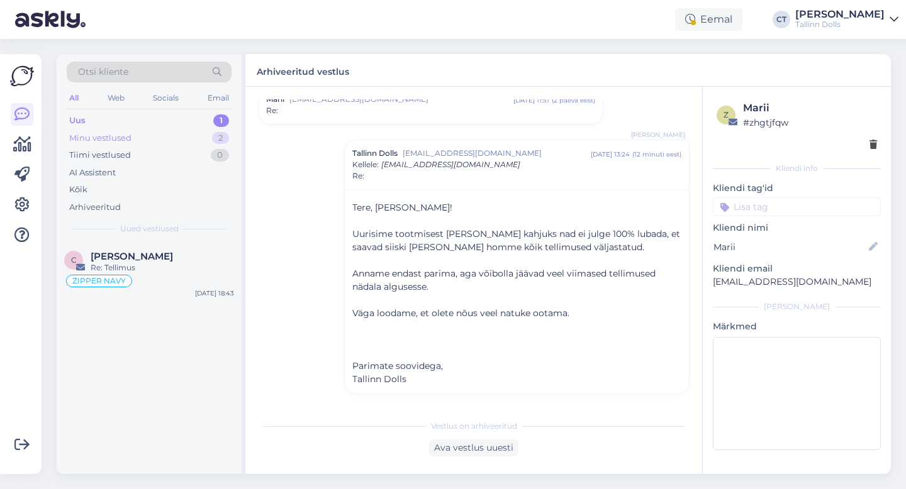
click at [120, 131] on div "Minu vestlused 2" at bounding box center [149, 139] width 165 height 18
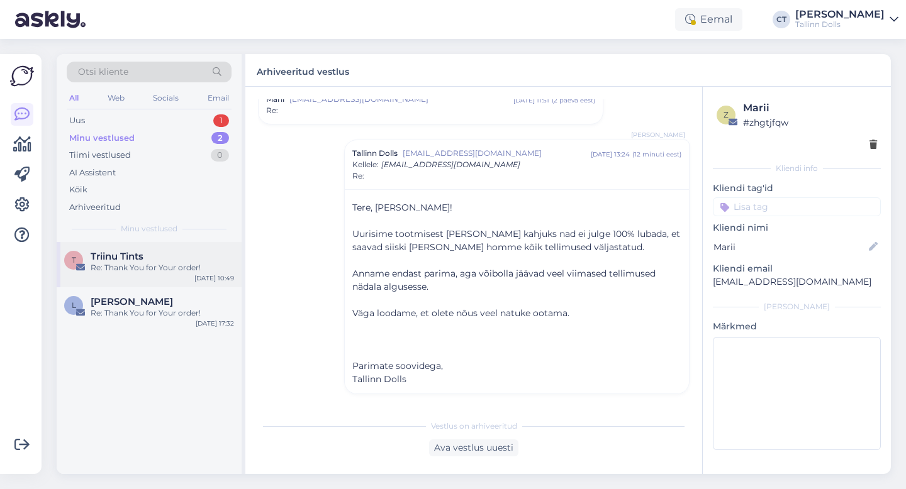
click at [145, 282] on div "T Triinu Tints Re: Thank You for Your order! [DATE] 10:49" at bounding box center [149, 264] width 185 height 45
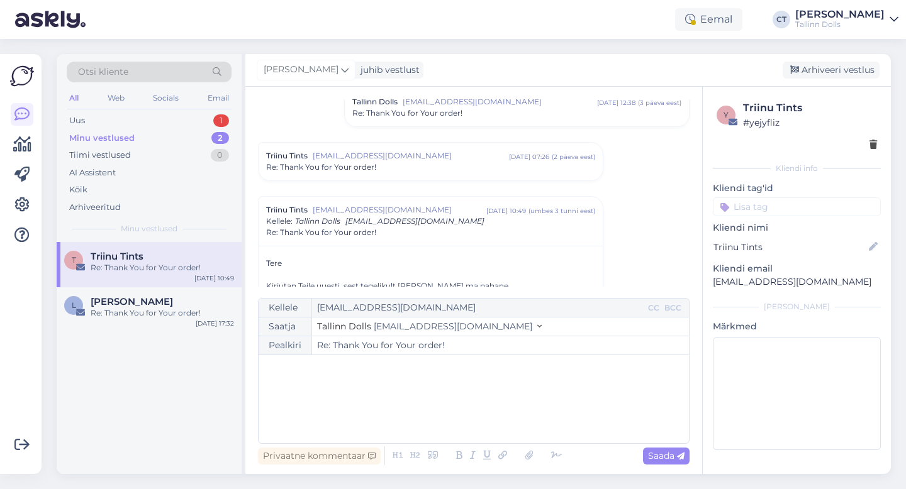
click at [479, 394] on div "﻿" at bounding box center [474, 399] width 418 height 75
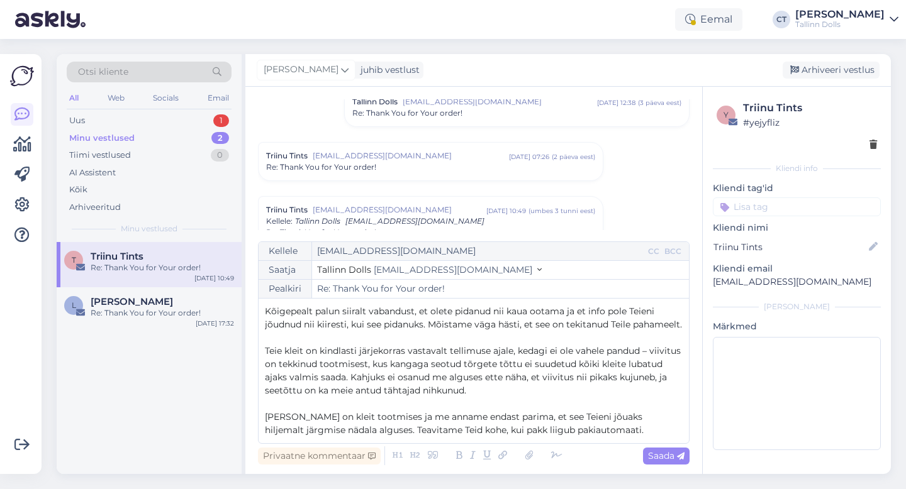
scroll to position [0, 0]
click at [263, 304] on div "Kellele [EMAIL_ADDRESS][DOMAIN_NAME] CC BCC Saatja Tallinn Dolls [EMAIL_ADDRESS…" at bounding box center [474, 343] width 432 height 203
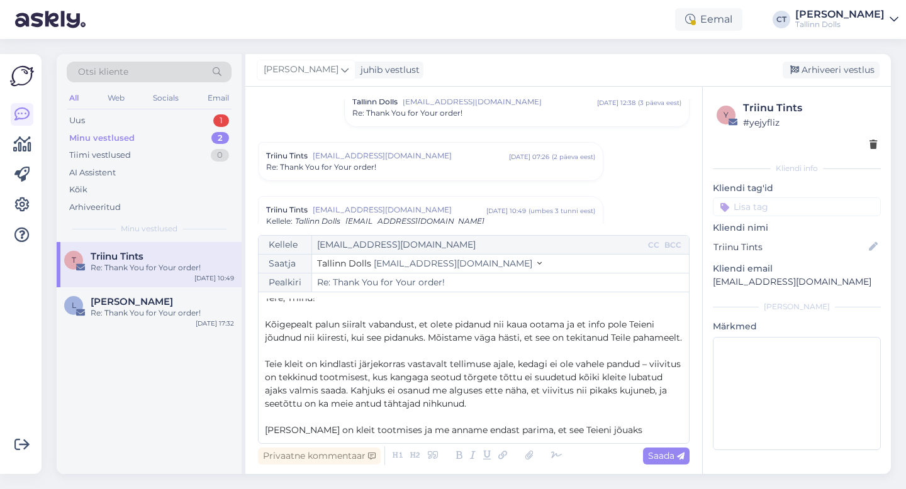
scroll to position [9, 0]
click at [338, 324] on span "Kõigepealt palun siiralt vabandust, et olete pidanud nii kaua ootama ja et info…" at bounding box center [473, 328] width 417 height 25
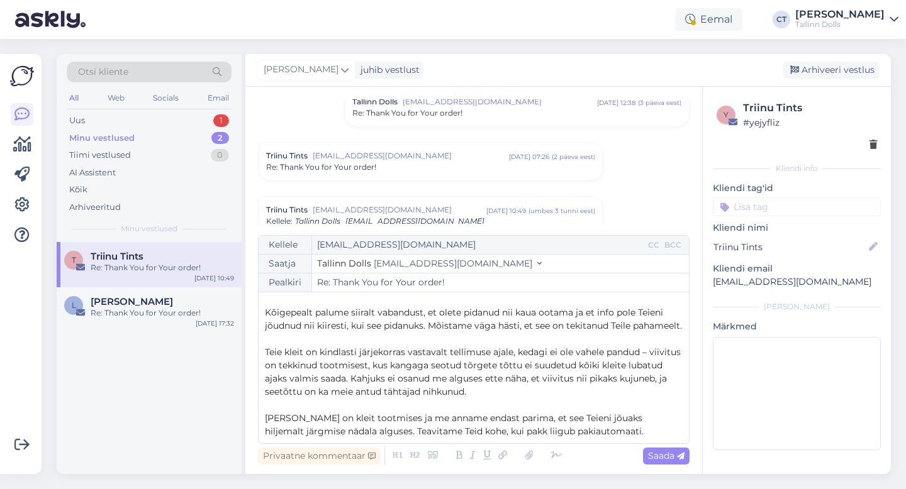
scroll to position [20, 0]
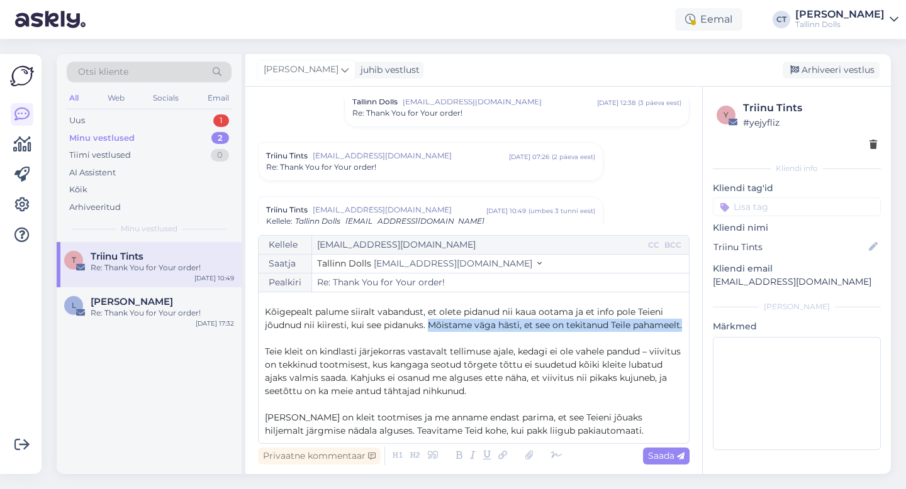
drag, startPoint x: 407, startPoint y: 343, endPoint x: 432, endPoint y: 327, distance: 29.5
click at [432, 327] on p "Kõigepealt palume siiralt vabandust, et olete pidanud nii kaua ootama ja et inf…" at bounding box center [474, 319] width 418 height 26
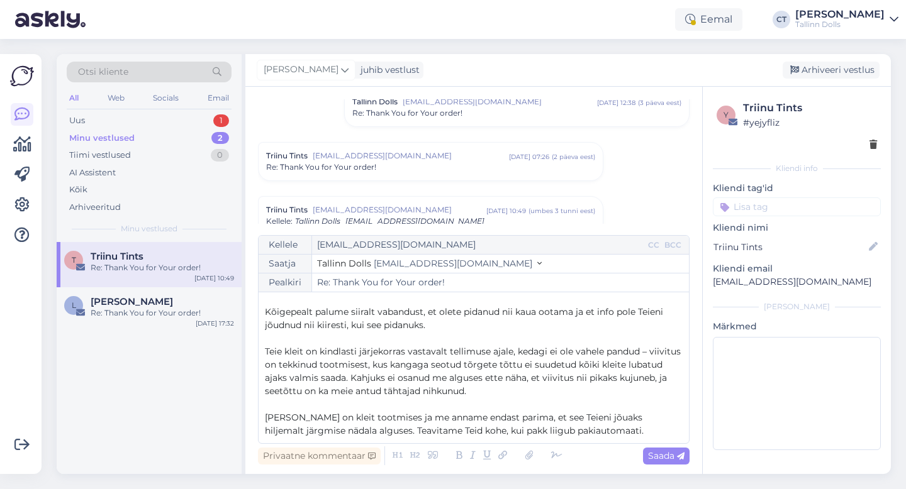
scroll to position [20, 0]
click at [498, 389] on p "Teie kleit on kindlasti järjekorras vastavalt tellimuse ajale, kedagi ei ole va…" at bounding box center [474, 371] width 418 height 53
click at [265, 352] on span "Teie kleit on kindlasti järjekorras vastavalt tellimuse ajale, kedagi ei ole va…" at bounding box center [474, 370] width 418 height 51
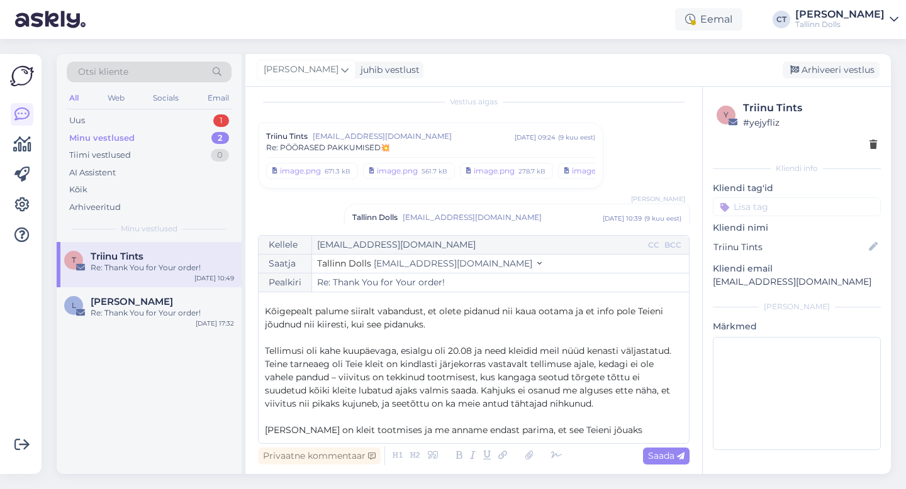
scroll to position [0, 0]
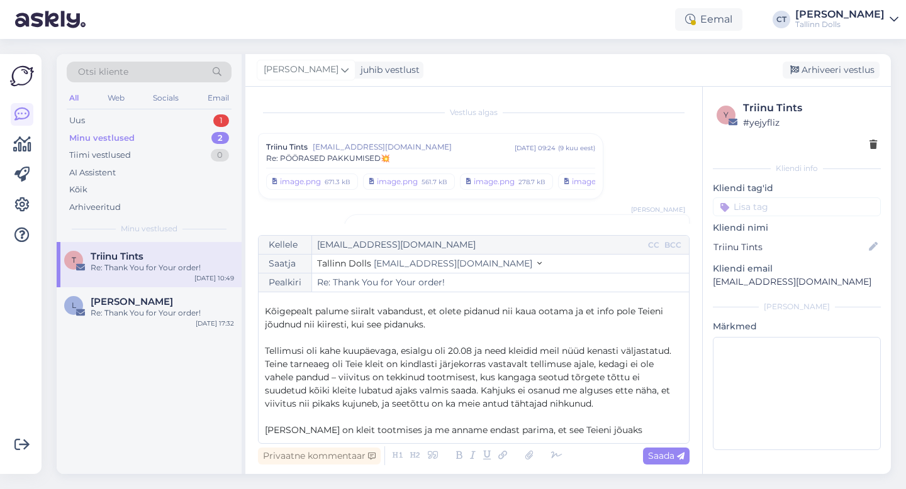
click at [386, 157] on span "Re: PÖÖRASED PAKKUMISED💥" at bounding box center [328, 158] width 124 height 11
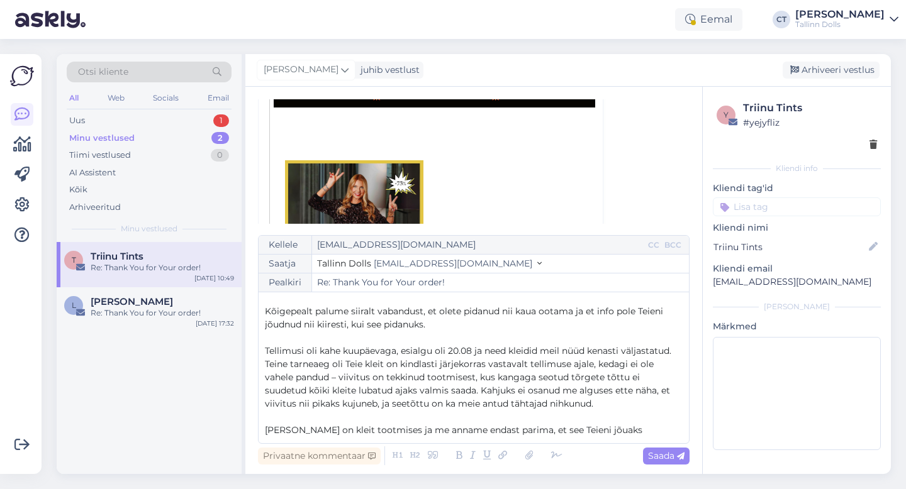
scroll to position [1252, 0]
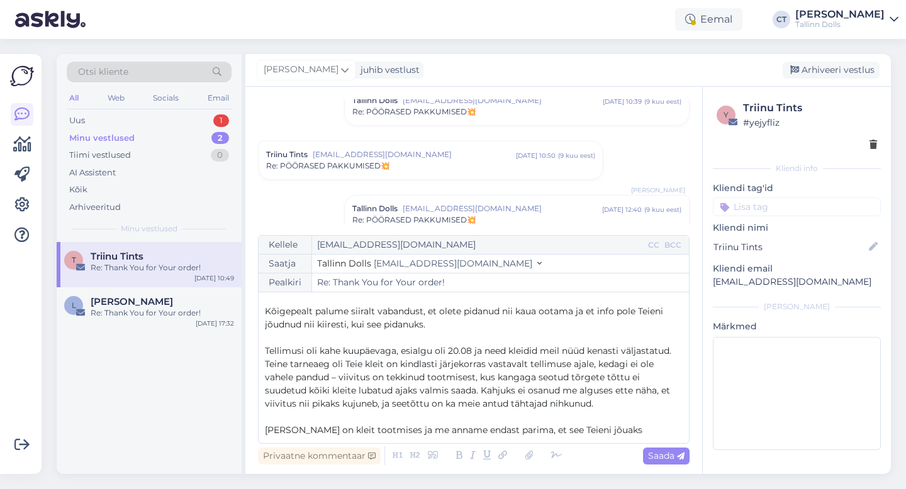
click at [524, 109] on div "Re: PÖÖRASED PAKKUMISED💥" at bounding box center [516, 111] width 329 height 11
click at [488, 159] on div "Re: PÖÖRASED PAKKUMISED💥" at bounding box center [430, 162] width 329 height 11
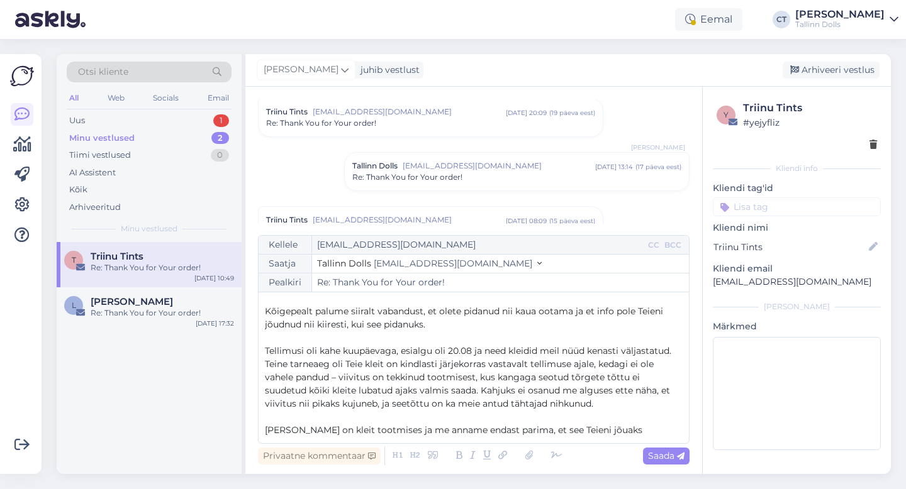
click at [474, 110] on span "[EMAIL_ADDRESS][DOMAIN_NAME]" at bounding box center [409, 111] width 193 height 11
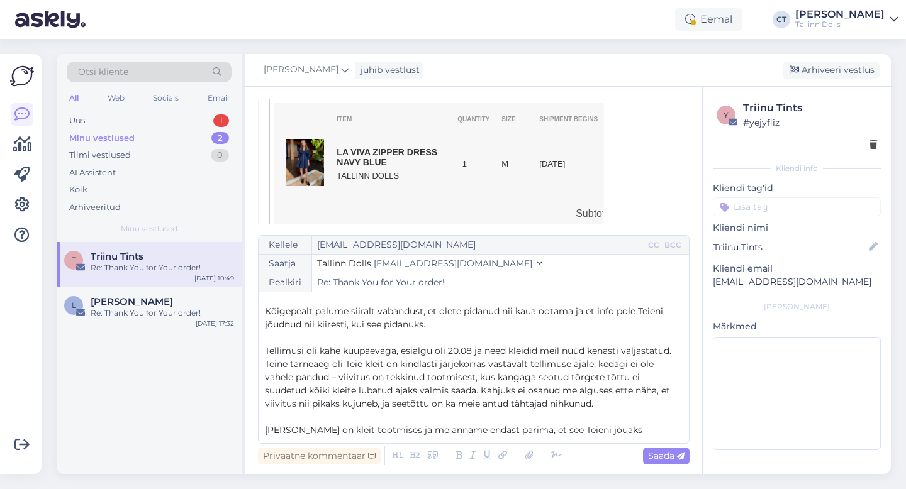
scroll to position [3861, 0]
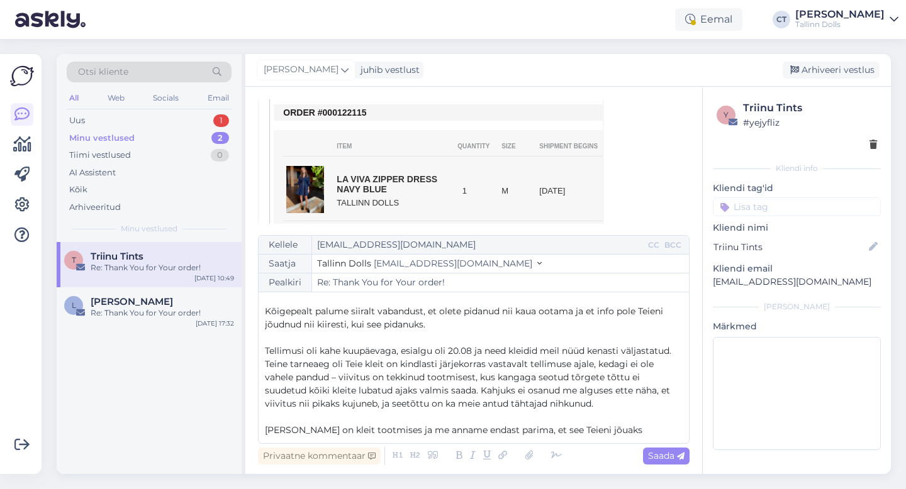
click at [345, 364] on span "Tellimusi oli kahe kuupäevaga, esialgu oli 20.08 ja need kleidid meil nüüd kena…" at bounding box center [469, 377] width 409 height 64
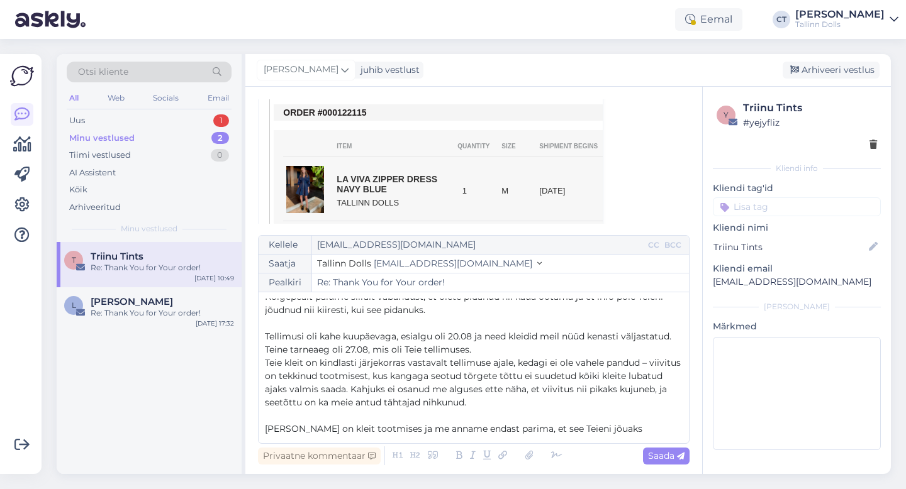
scroll to position [37, 0]
click at [359, 360] on span "Teie kleit on kindlasti järjekorras vastavalt tellimuse ajale, kedagi ei ole va…" at bounding box center [474, 380] width 418 height 51
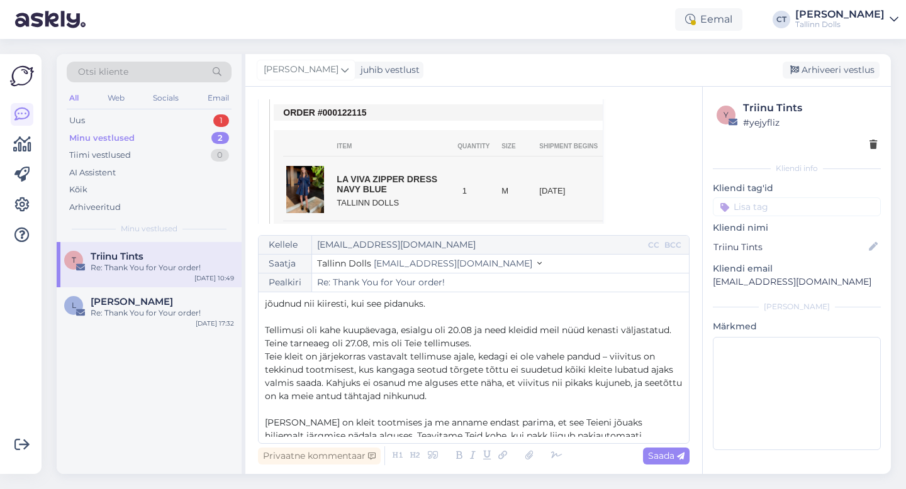
scroll to position [47, 0]
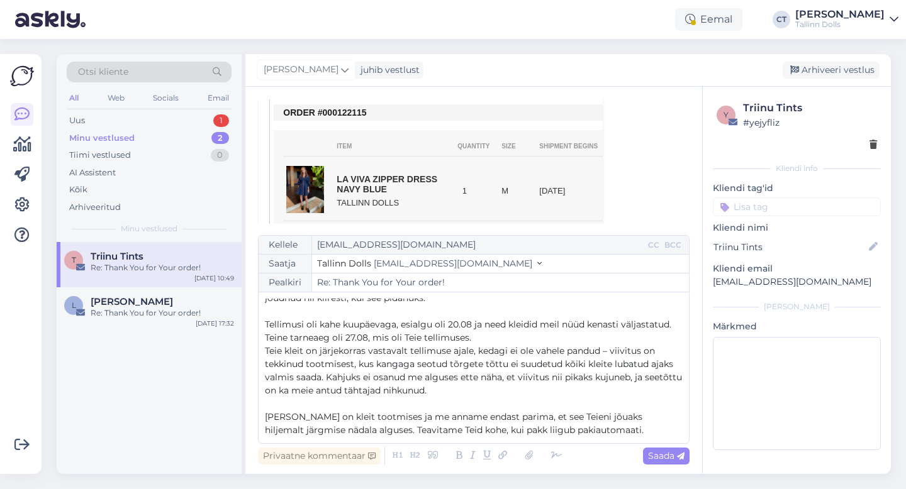
click at [483, 389] on p "Teie kleit on järjekorras vastavalt tellimuse ajale, kedagi ei ole vahele pandu…" at bounding box center [474, 371] width 418 height 53
click at [609, 350] on span "Teie kleit on järjekorras vastavalt tellimuse ajale, kedagi ei ole vahele pandu…" at bounding box center [475, 370] width 420 height 51
click at [350, 364] on span "Teie kleit on järjekorras vastavalt tellimuse ajale, kedagi ei ole vahele pandu…" at bounding box center [464, 370] width 398 height 51
click at [474, 386] on p "Teie kleit on järjekorras vastavalt tellimuse ajale, kedagi ei ole vahele pandu…" at bounding box center [474, 371] width 418 height 53
click at [570, 435] on p "[PERSON_NAME] on kleit tootmises ja me anname endast parima, et see Teieni jõua…" at bounding box center [474, 424] width 418 height 26
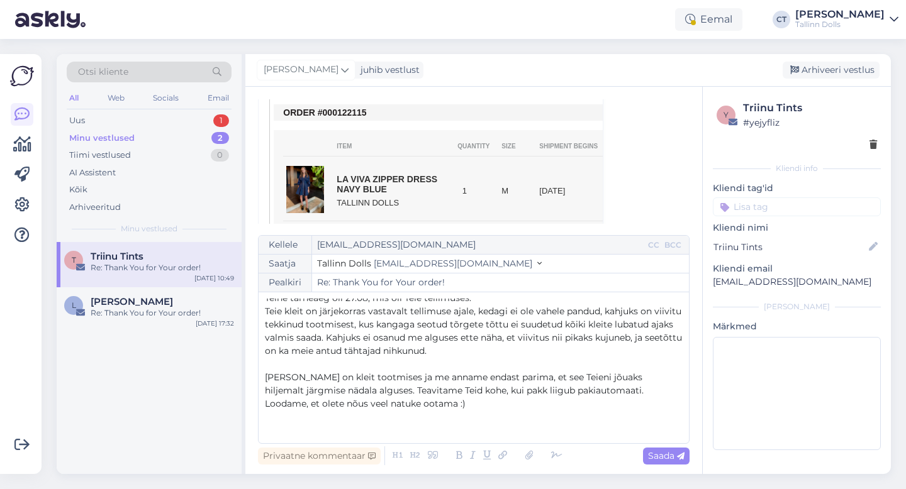
scroll to position [99, 0]
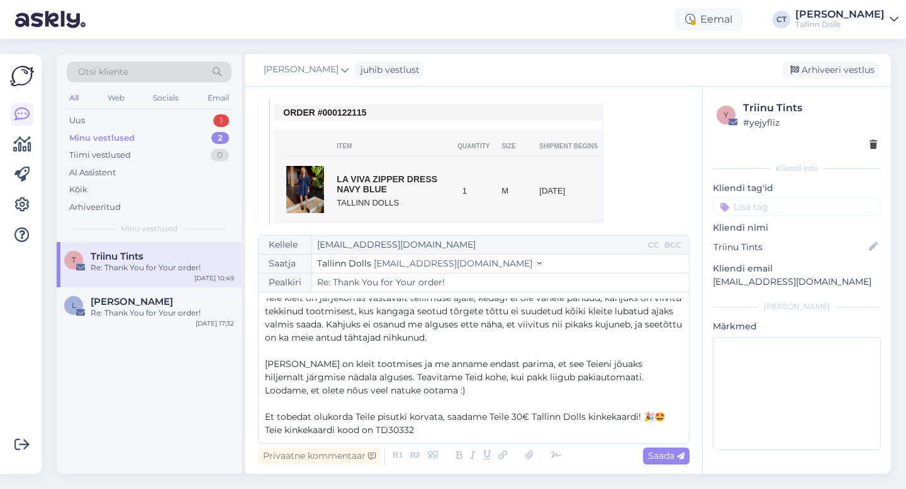
click at [684, 420] on div "Kellele [EMAIL_ADDRESS][DOMAIN_NAME] CC BCC Saatja Tallinn Dolls [EMAIL_ADDRESS…" at bounding box center [474, 339] width 432 height 209
click at [439, 433] on p "Teie kinkekaardi kood on TD30332" at bounding box center [474, 430] width 418 height 13
click at [404, 433] on span "Teie kinkekaardi kood on TD30048141" at bounding box center [346, 430] width 163 height 11
click at [444, 435] on p "Teie kinkekaardi kood on TD3048141" at bounding box center [474, 430] width 418 height 13
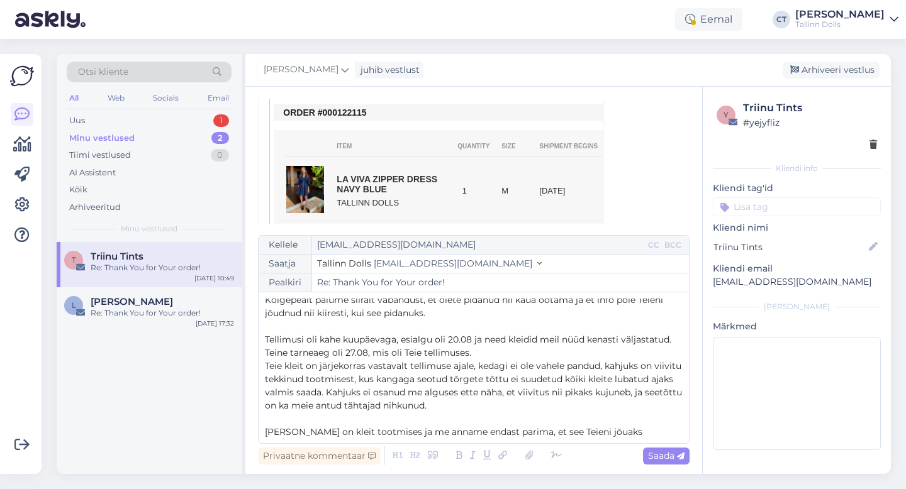
scroll to position [32, 0]
click at [448, 340] on span "Tellimusi oli kahe kuupäevaga, esialgu oli 20.08 ja need kleidid meil nüüd kena…" at bounding box center [469, 345] width 409 height 25
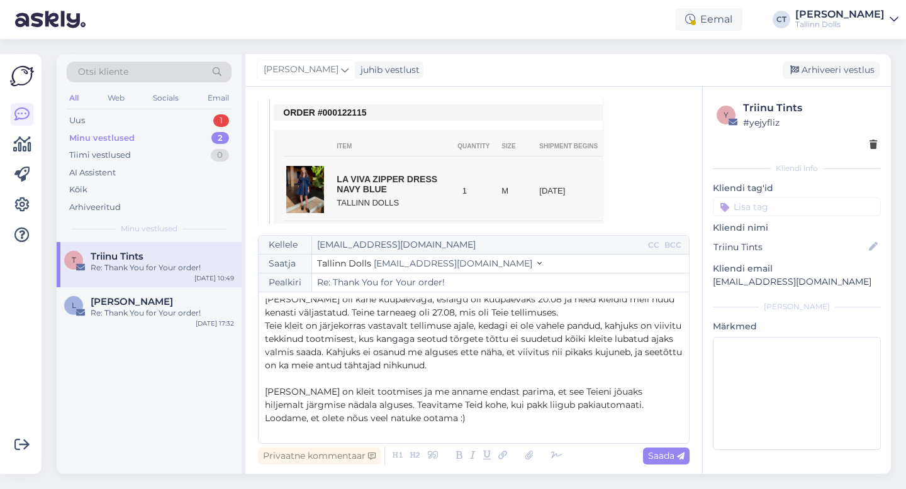
scroll to position [72, 0]
click at [538, 314] on p "[PERSON_NAME] oli kahe kuupäevaga, esialgu oli kuupäevaks 20.08 ja need kleidid…" at bounding box center [474, 306] width 418 height 26
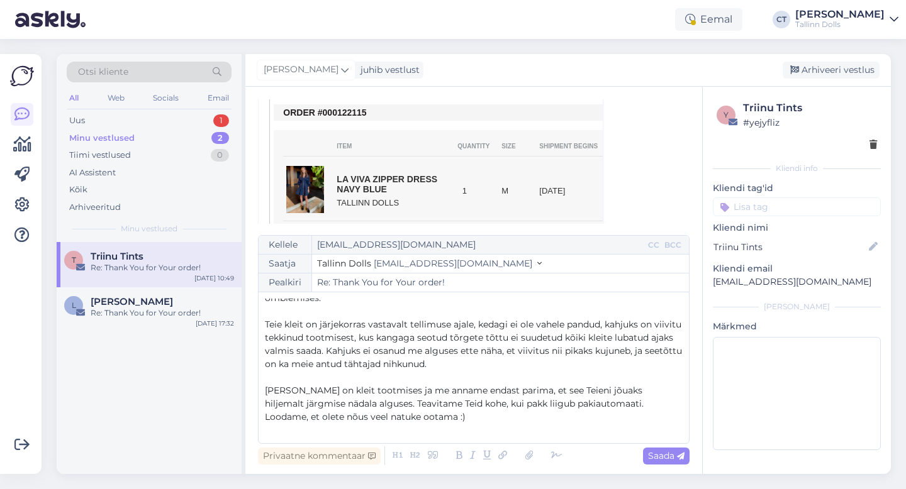
scroll to position [100, 0]
click at [681, 318] on span "Teie kleit on järjekorras vastavalt tellimuse ajale, kedagi ei ole vahele pandu…" at bounding box center [475, 343] width 420 height 51
click at [596, 322] on span "Teie kleit on järjekorras vastavalt tellimuse ajale, kedagi ei ole vahele pandu…" at bounding box center [475, 343] width 420 height 51
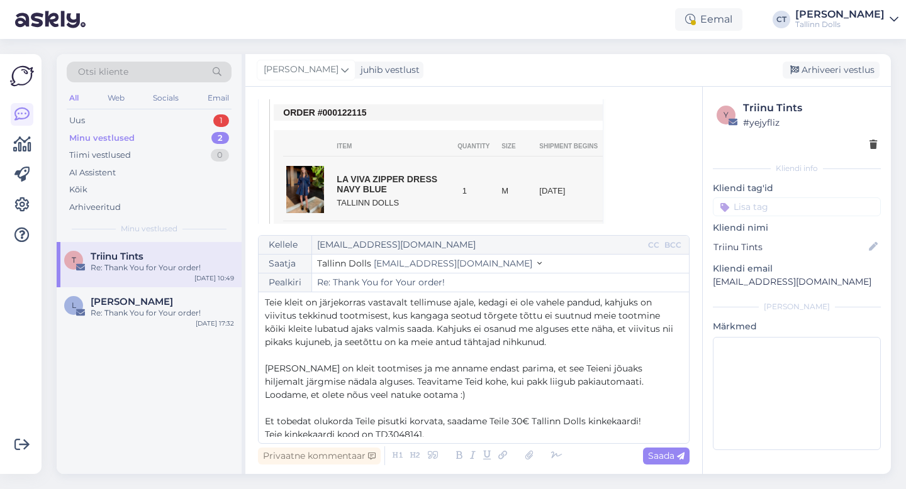
click at [559, 320] on span "Teie kleit on järjekorras vastavalt tellimuse ajale, kedagi ei ole vahele pandu…" at bounding box center [470, 322] width 411 height 51
click at [554, 335] on p "Teie kleit on järjekorras vastavalt tellimuse ajale, kedagi ei ole vahele pandu…" at bounding box center [474, 322] width 418 height 53
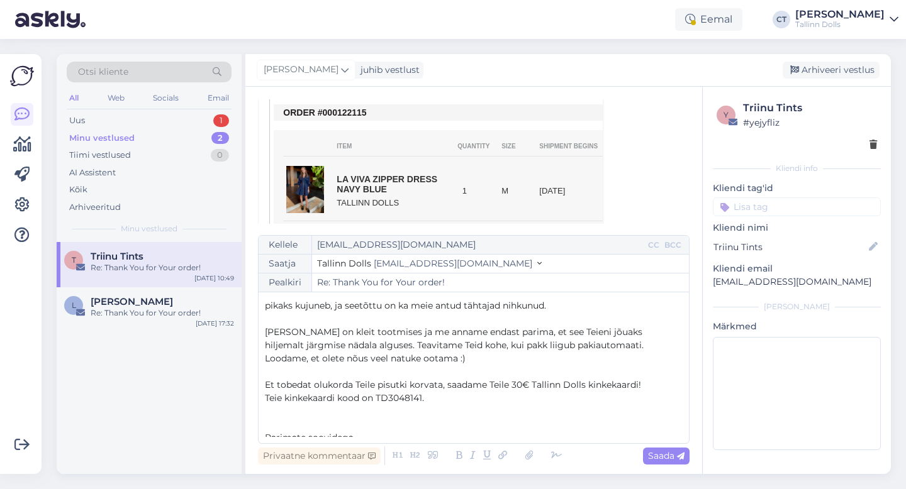
scroll to position [160, 0]
click at [550, 363] on p "﻿" at bounding box center [474, 369] width 418 height 13
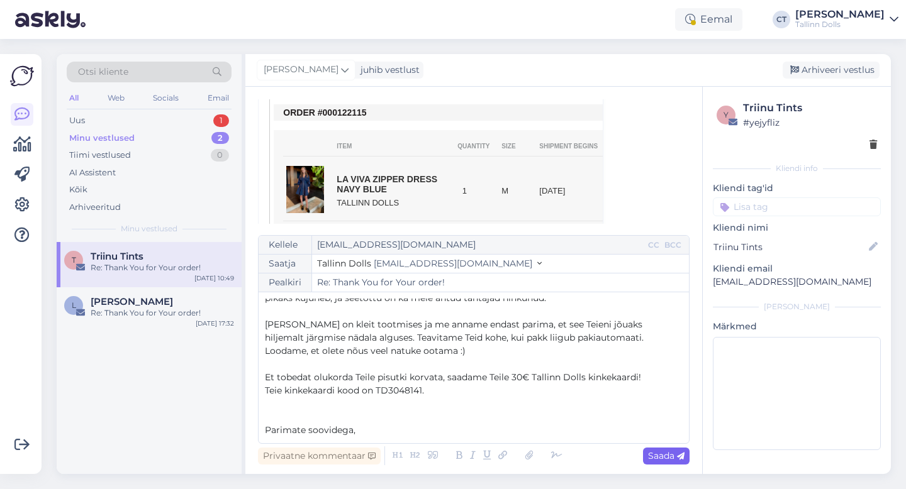
click at [667, 460] on span "Saada" at bounding box center [666, 455] width 36 height 11
type input "Re: Re: Thank You for Your order!"
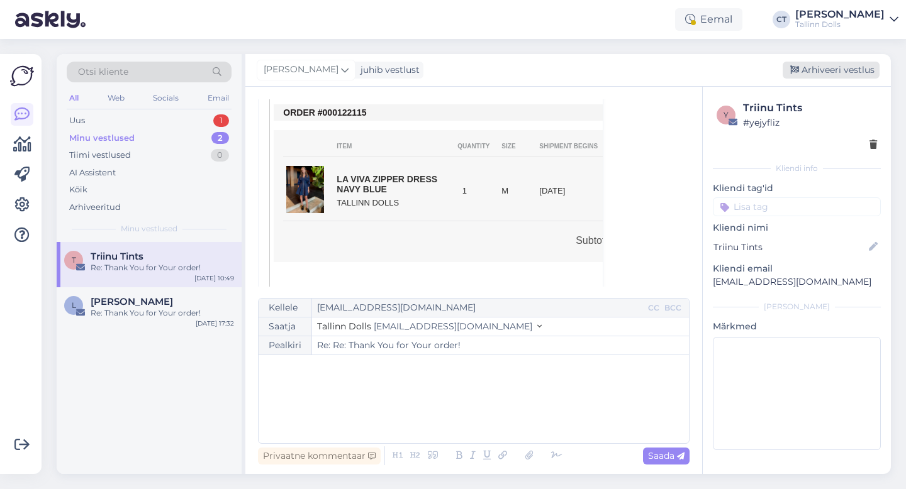
scroll to position [0, 0]
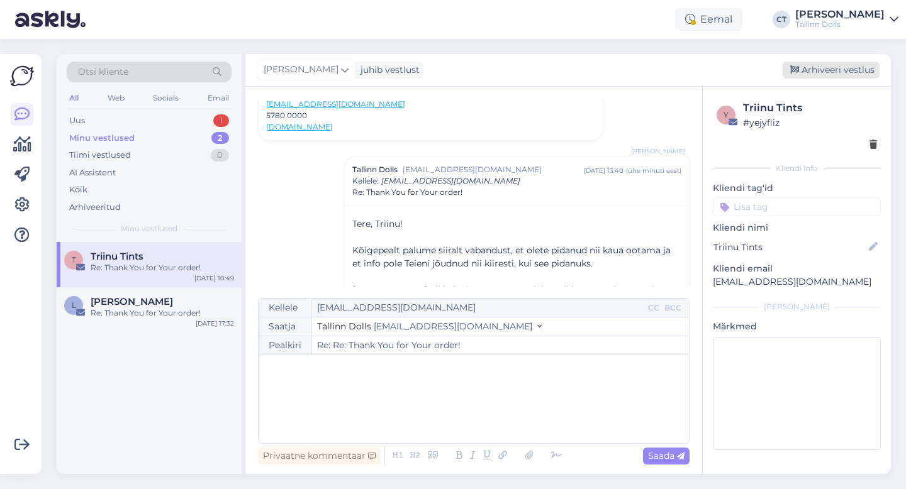
click at [825, 76] on div "Arhiveeri vestlus" at bounding box center [831, 70] width 97 height 17
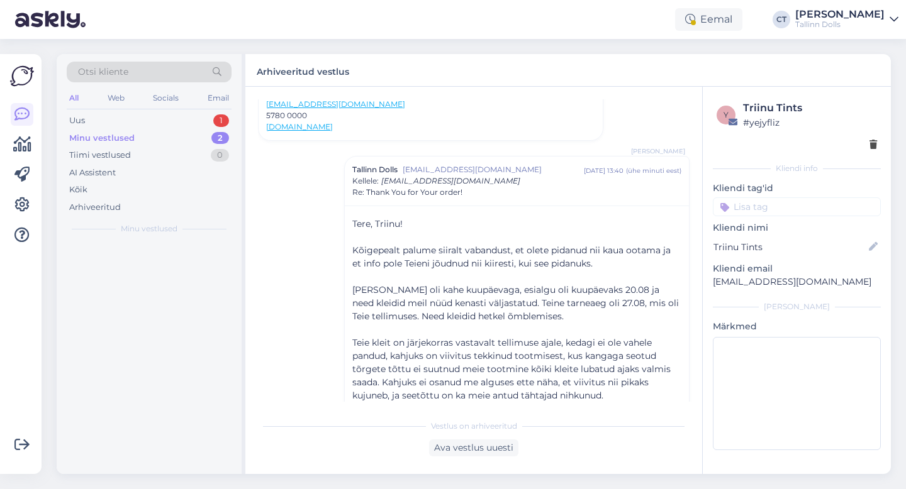
scroll to position [5411, 0]
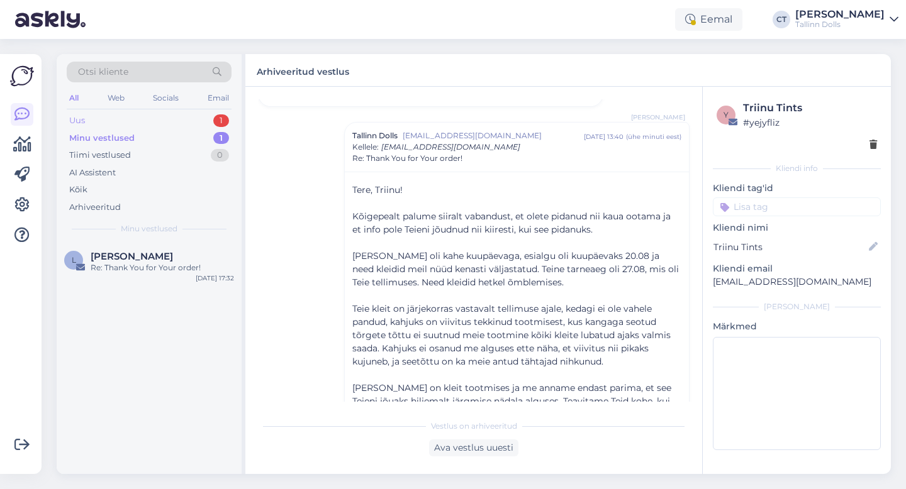
click at [118, 120] on div "Uus 1" at bounding box center [149, 121] width 165 height 18
click at [120, 134] on div "Minu vestlused" at bounding box center [100, 138] width 62 height 13
click at [98, 116] on div "Uus 1" at bounding box center [149, 121] width 165 height 18
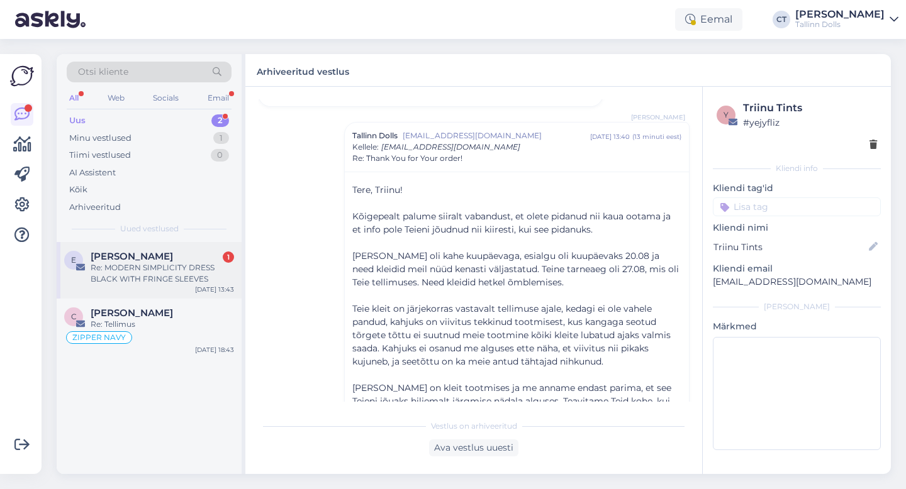
click at [144, 248] on div "E [PERSON_NAME] 1 Re: MODERN SIMPLICITY DRESS BLACK WITH FRINGE SLEEVES [DATE] …" at bounding box center [149, 270] width 185 height 57
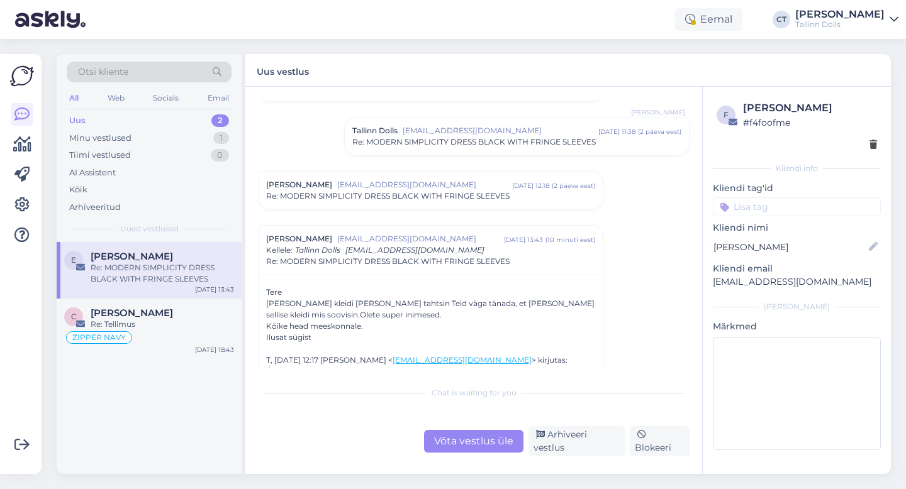
scroll to position [671, 0]
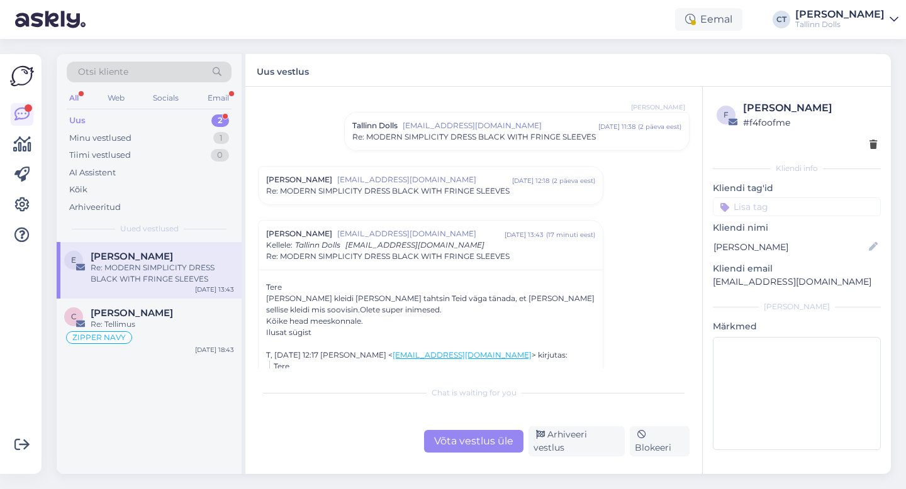
click at [162, 70] on div "Otsi kliente" at bounding box center [149, 72] width 165 height 21
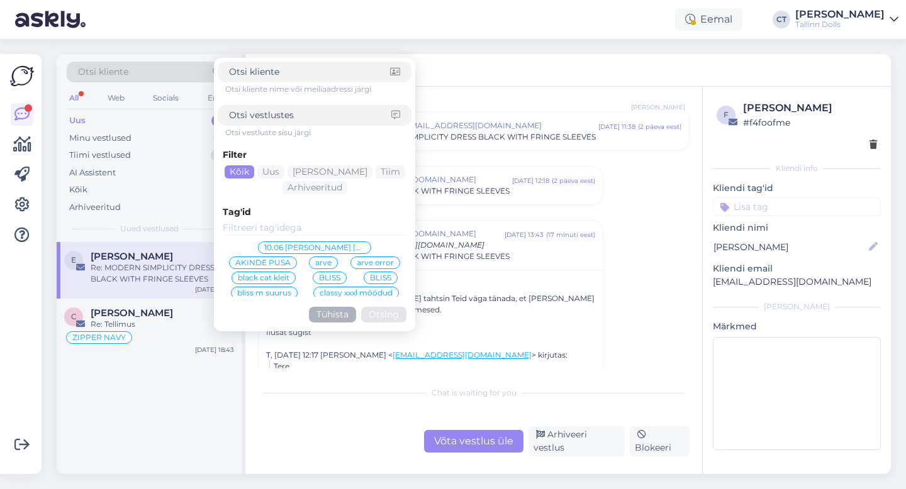
type input "[EMAIL_ADDRESS][DOMAIN_NAME]"
click button "Otsing" at bounding box center [383, 315] width 45 height 16
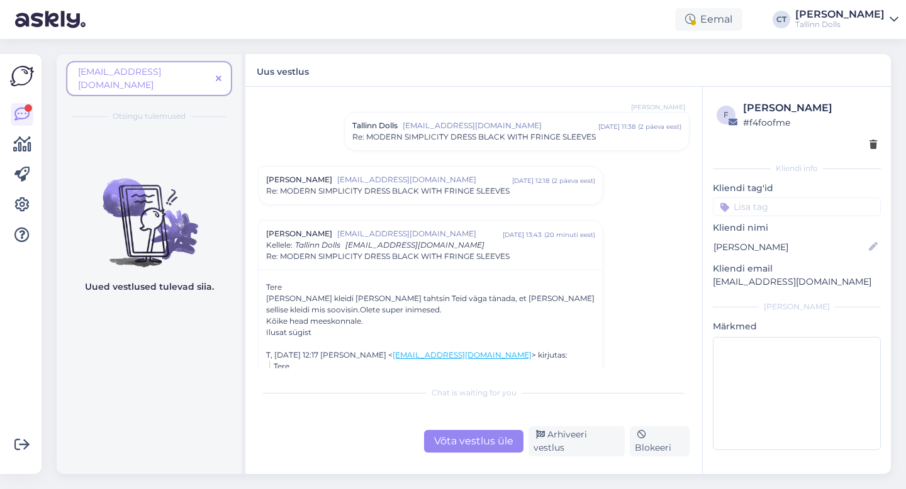
click at [220, 75] on icon at bounding box center [219, 79] width 6 height 9
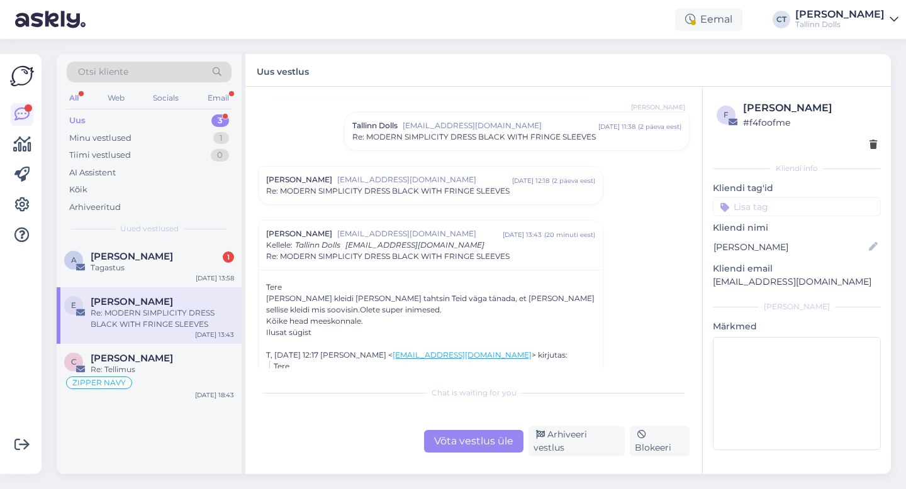
click at [200, 72] on div "Otsi kliente" at bounding box center [149, 72] width 165 height 21
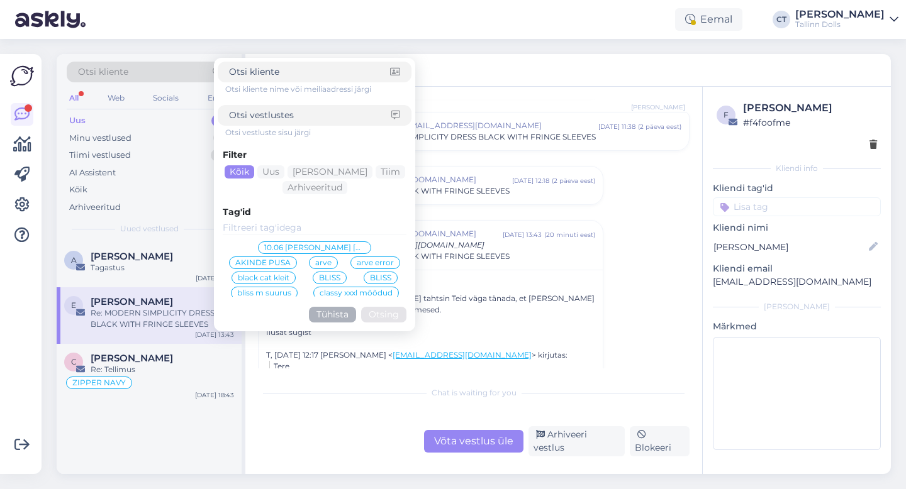
click at [240, 72] on input at bounding box center [309, 71] width 161 height 13
type input "[PERSON_NAME]"
click button "Otsing" at bounding box center [383, 315] width 45 height 16
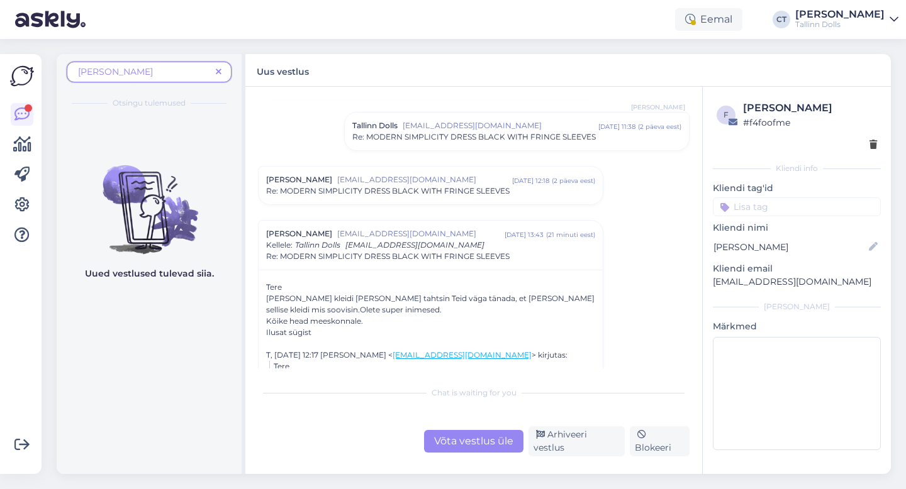
click at [221, 72] on span at bounding box center [219, 71] width 16 height 13
